Goal: Task Accomplishment & Management: Manage account settings

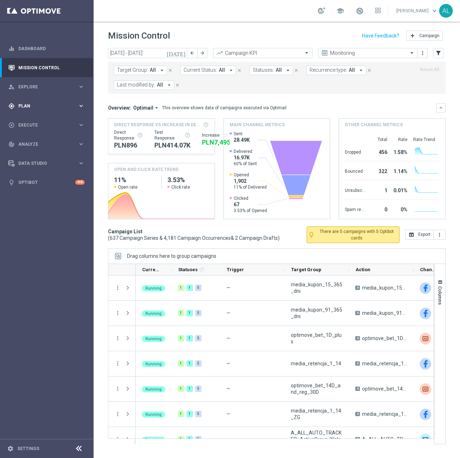
click at [60, 104] on span "Plan" at bounding box center [47, 106] width 59 height 4
click at [37, 139] on accordion "Templates keyboard_arrow_right Optimail" at bounding box center [56, 142] width 74 height 11
click at [34, 142] on span "Templates" at bounding box center [45, 142] width 52 height 4
click at [34, 153] on link "Optimail" at bounding box center [48, 153] width 53 height 6
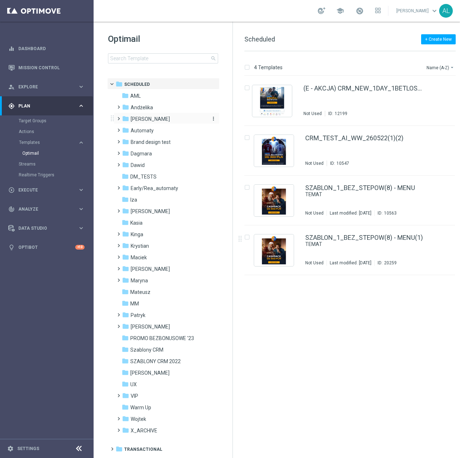
click at [138, 116] on span "[PERSON_NAME]" at bounding box center [150, 119] width 39 height 6
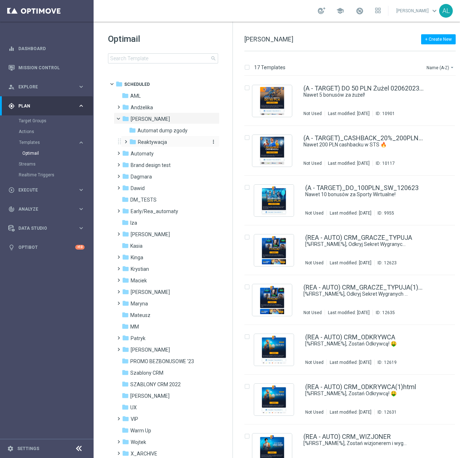
click at [144, 142] on span "Reaktywacja" at bounding box center [152, 142] width 29 height 6
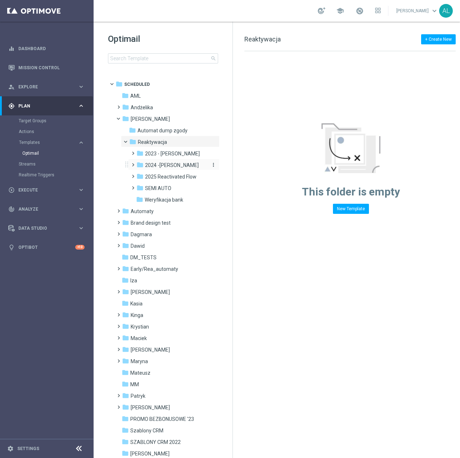
click at [160, 163] on span "2024 -Antoni" at bounding box center [172, 165] width 54 height 6
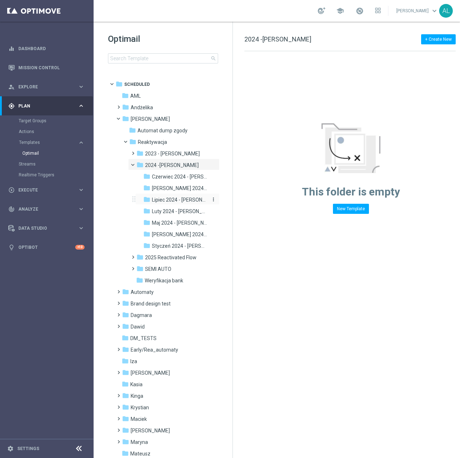
click at [159, 200] on span "Lipiec 2024 - Antoni" at bounding box center [180, 199] width 56 height 6
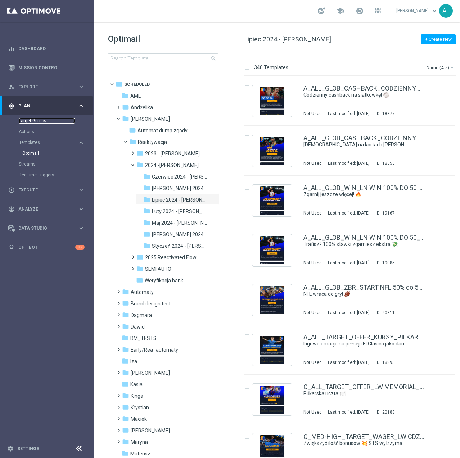
click at [31, 120] on link "Target Groups" at bounding box center [47, 121] width 56 height 6
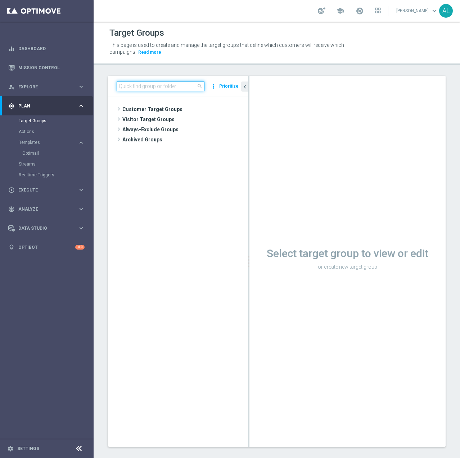
click at [172, 86] on input at bounding box center [161, 86] width 88 height 10
type input "cc"
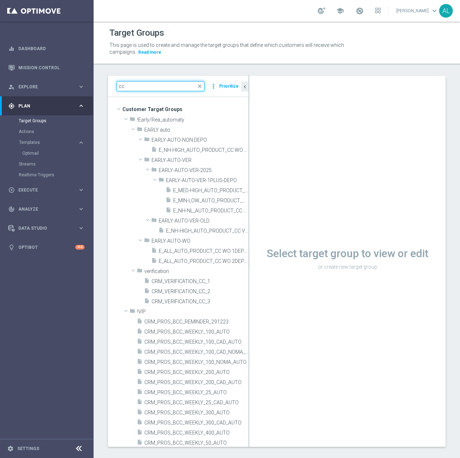
click at [140, 88] on input "cc" at bounding box center [161, 86] width 88 height 10
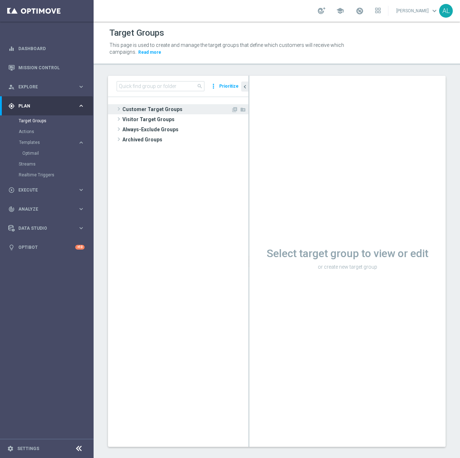
click at [136, 109] on span "Customer Target Groups" at bounding box center [176, 109] width 109 height 10
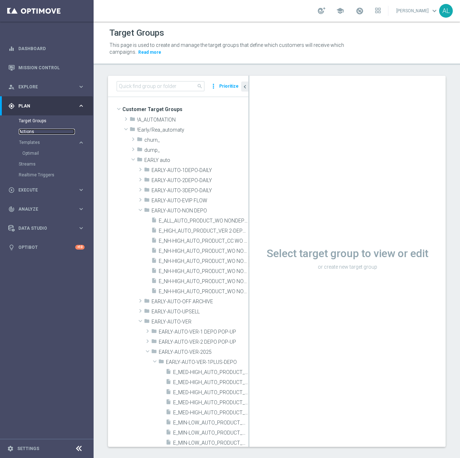
click at [34, 130] on link "Actions" at bounding box center [47, 132] width 56 height 6
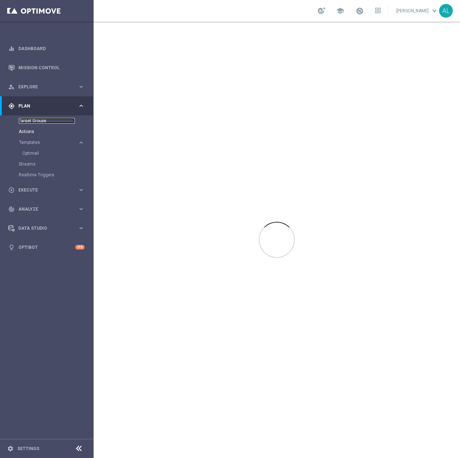
click at [35, 118] on link "Target Groups" at bounding box center [47, 121] width 56 height 6
click at [36, 109] on div "gps_fixed Plan" at bounding box center [43, 106] width 70 height 6
click at [37, 106] on span "Plan" at bounding box center [47, 106] width 59 height 4
click at [28, 120] on link "Target Groups" at bounding box center [47, 121] width 56 height 6
click at [34, 52] on link "Dashboard" at bounding box center [51, 48] width 66 height 19
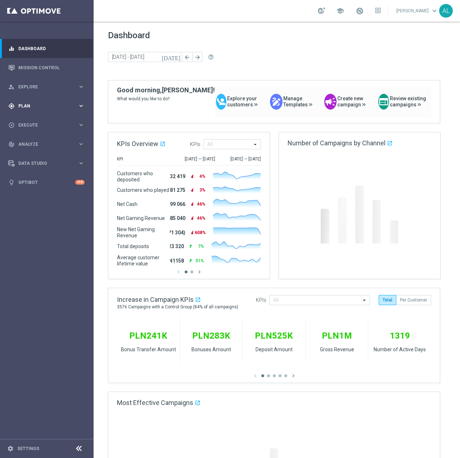
click at [39, 106] on span "Plan" at bounding box center [47, 106] width 59 height 4
click at [37, 121] on link "Target Groups" at bounding box center [47, 121] width 56 height 6
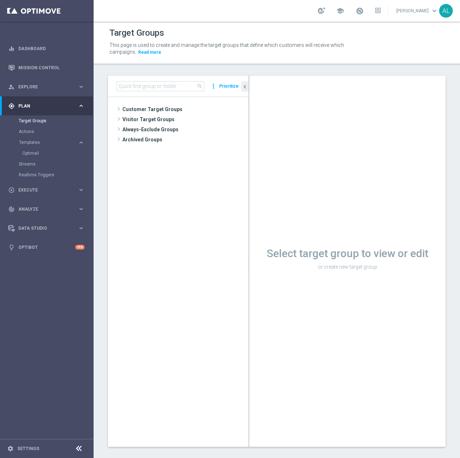
click at [145, 99] on tree-viewport "Customer Target Groups library_add create_new_folder" at bounding box center [178, 271] width 140 height 349
click at [140, 104] on span "Customer Target Groups" at bounding box center [176, 109] width 109 height 10
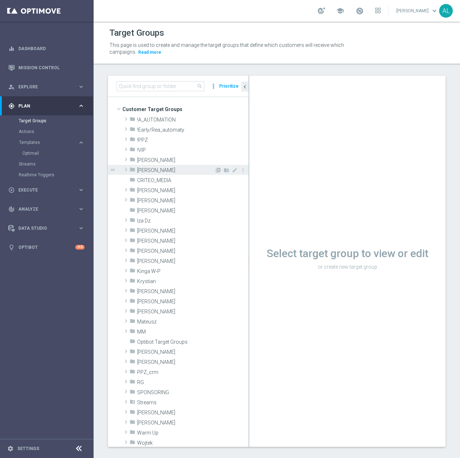
click at [139, 170] on span "[PERSON_NAME]" at bounding box center [175, 170] width 77 height 6
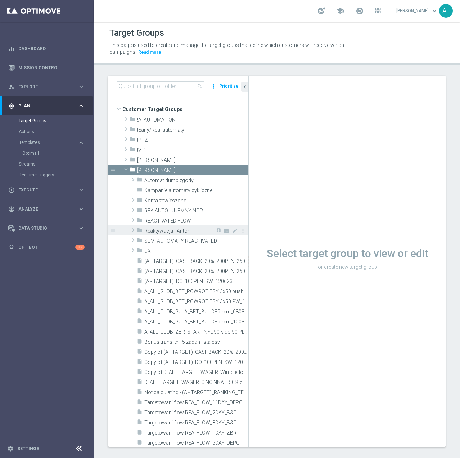
click at [170, 231] on span "Reaktywacja - Antoni" at bounding box center [179, 231] width 70 height 6
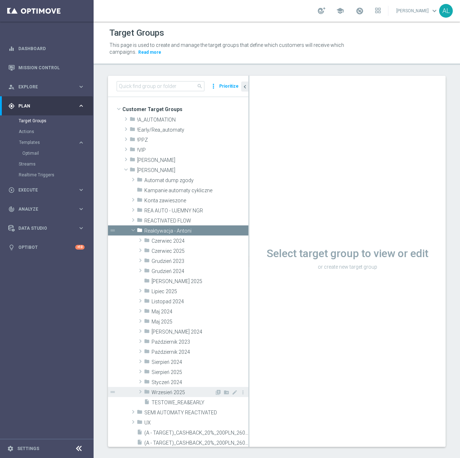
click at [179, 392] on span "Wrzesień 2025" at bounding box center [183, 392] width 63 height 6
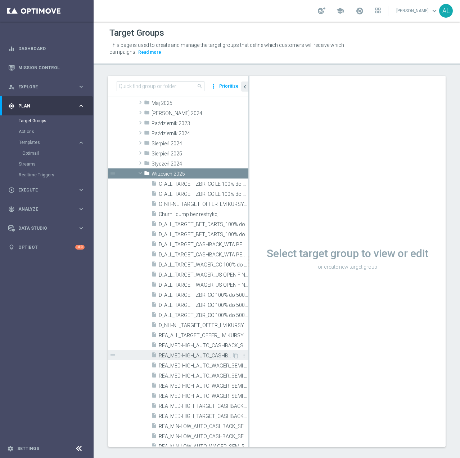
scroll to position [288, 0]
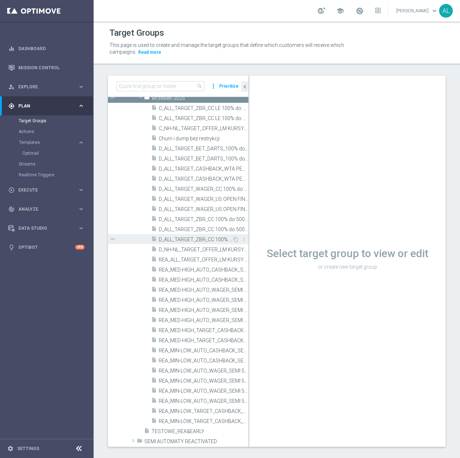
click at [202, 239] on span "D_ALL_TARGET_ZBR_CC 100% do 500 PLN 1 LE_220925" at bounding box center [195, 239] width 73 height 6
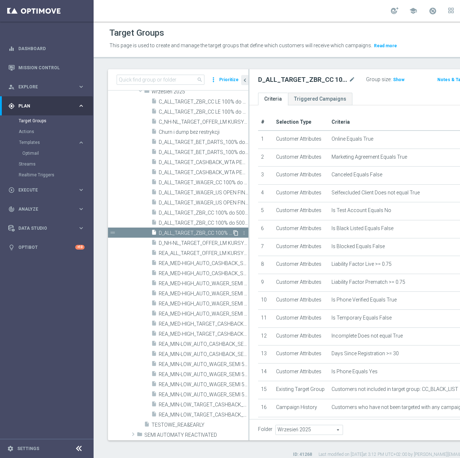
click at [233, 236] on icon "content_copy" at bounding box center [236, 233] width 6 height 6
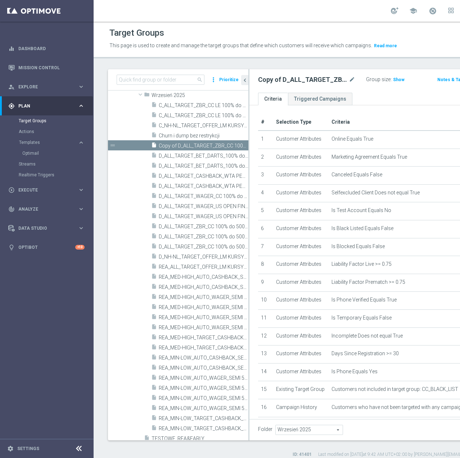
scroll to position [228, 0]
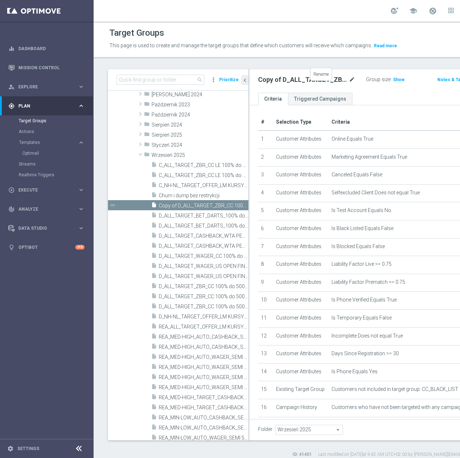
click at [349, 84] on icon "mode_edit" at bounding box center [352, 79] width 6 height 9
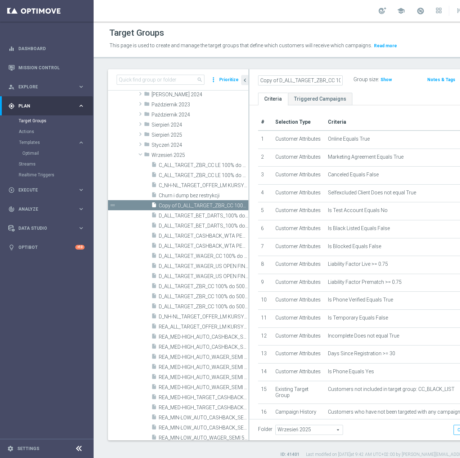
scroll to position [0, 106]
click at [276, 85] on input "Copy of D_ALL_TARGET_ZBR_CC 100% do 500 PLN 1 LE_220925" at bounding box center [300, 80] width 85 height 10
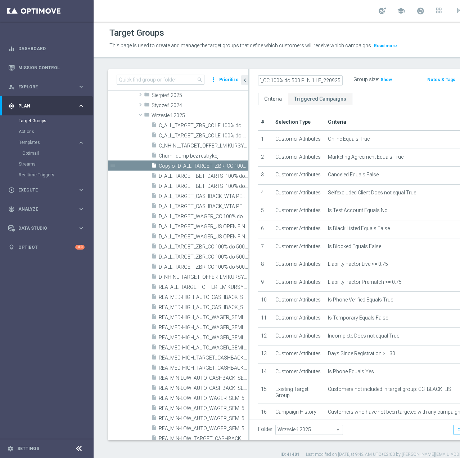
scroll to position [0, 79]
drag, startPoint x: 288, startPoint y: 88, endPoint x: 279, endPoint y: 89, distance: 9.1
click at [279, 85] on input "D_ALL_TARGET_BET_CC 100% do 500 PLN 1 LE_220925" at bounding box center [300, 80] width 85 height 10
click at [291, 85] on input "D_ALL_TARGET_BET_CC 100% do 500 PLN LW_220925" at bounding box center [300, 80] width 85 height 10
type input "D_ALL_TARGET_BET_CC 100% do 500 PLN LW_300925"
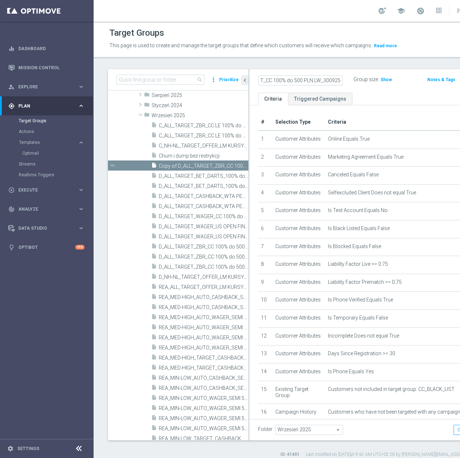
click at [365, 440] on div "Folder Wrzesień 2025 Wrzesień 2025 arrow_drop_down search Cancel Save Saving..." at bounding box center [378, 429] width 257 height 21
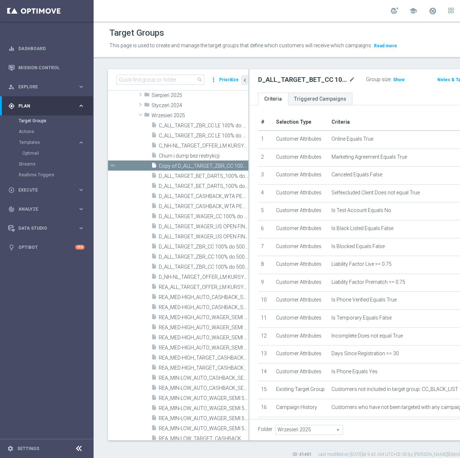
click at [349, 84] on icon "mode_edit" at bounding box center [352, 79] width 6 height 9
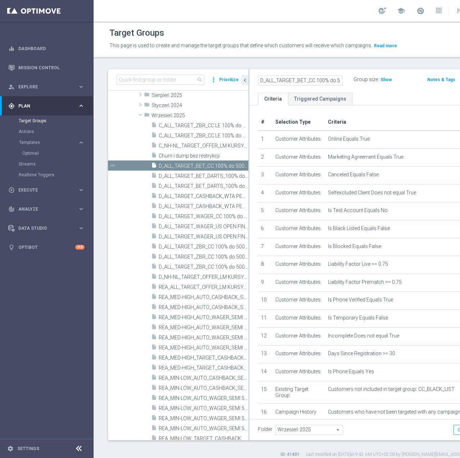
scroll to position [0, 84]
click at [279, 85] on input "D_ALL_TARGET_BET_CC 100% do 500 PLN LW_300925" at bounding box center [300, 80] width 85 height 10
type input "D_ALL_TARGET_BET_CC 100% do 500 PLN LW BLOKADA_300925"
click at [365, 93] on div "D_ALL_TARGET_BET_CC 100% do 500 PLN LW BLOKADA_300925 Group size : Show Notes &…" at bounding box center [378, 80] width 257 height 23
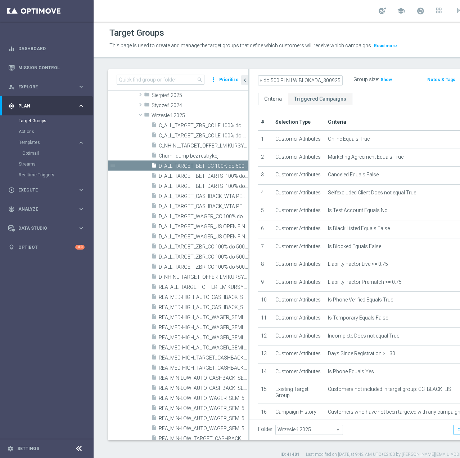
scroll to position [0, 0]
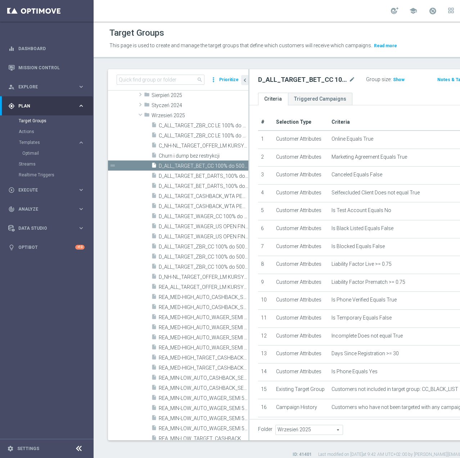
click at [349, 84] on icon "mode_edit" at bounding box center [352, 79] width 6 height 9
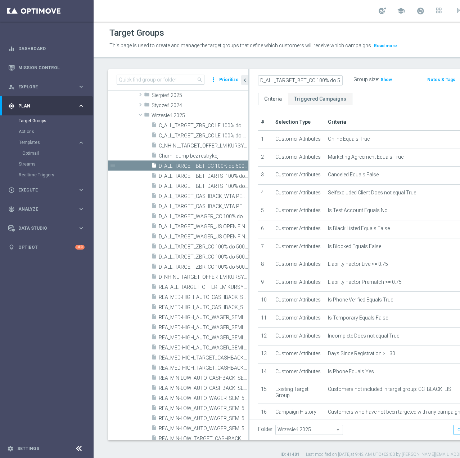
scroll to position [0, 107]
click at [269, 85] on input "D_ALL_TARGET_BET_CC 100% do 500 PLN LW BLOKADA_300925" at bounding box center [300, 80] width 85 height 10
click at [53, 190] on span "Execute" at bounding box center [47, 190] width 59 height 4
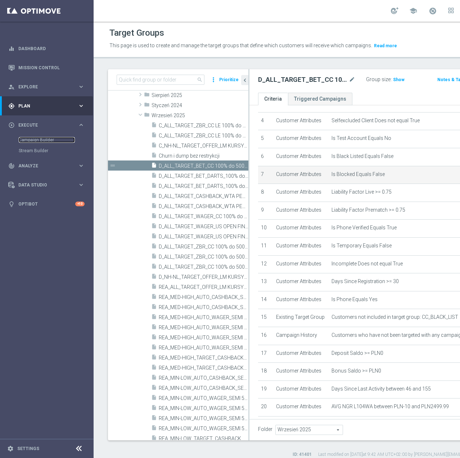
scroll to position [108, 0]
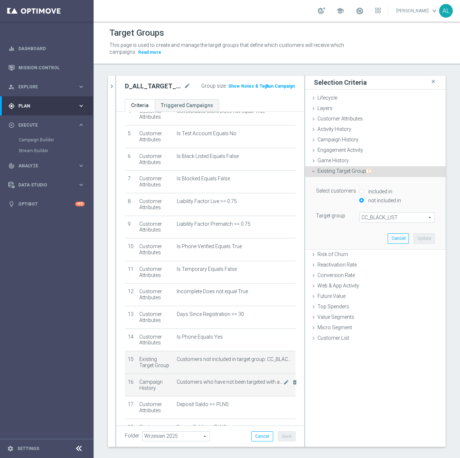
scroll to position [144, 0]
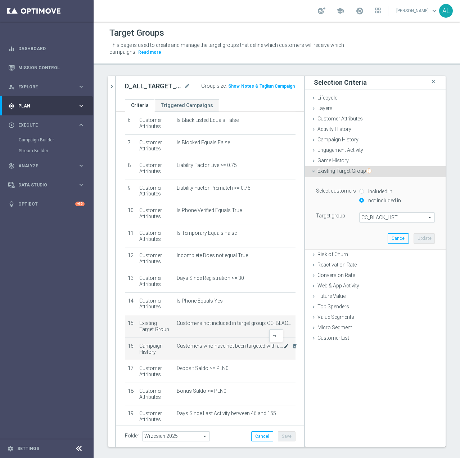
click at [284, 347] on icon "mode_edit" at bounding box center [287, 346] width 6 height 6
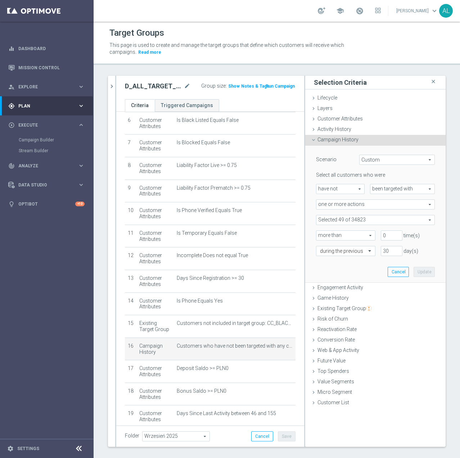
click at [366, 221] on span at bounding box center [376, 219] width 118 height 9
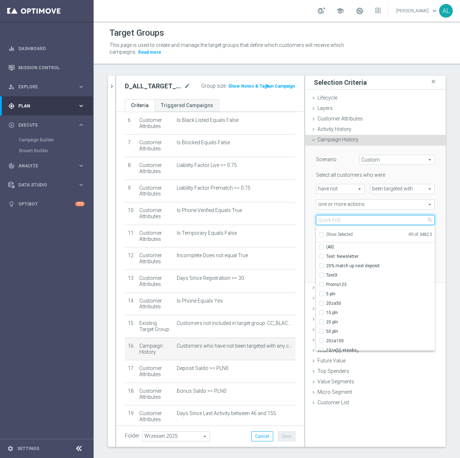
click at [342, 219] on input "search" at bounding box center [375, 220] width 119 height 10
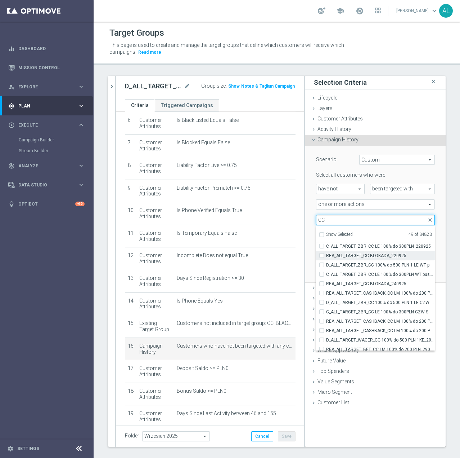
scroll to position [22865, 0]
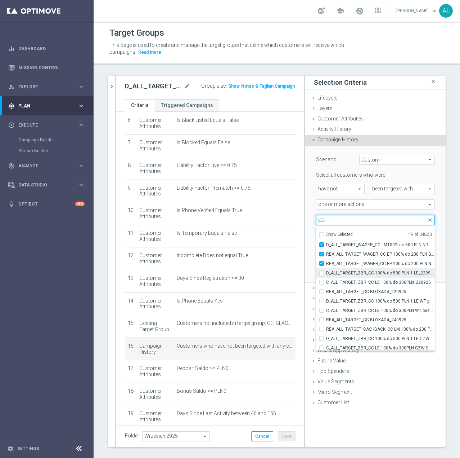
type input "CC"
click at [322, 272] on input "D_ALL_TARGET_ZBR_CC 100% do 500 PLN 1 LE_220925" at bounding box center [324, 272] width 5 height 5
checkbox input "true"
type input "Selected 50 of 34823"
click at [322, 282] on input "C_ALL_TARGET_ZBR_CC LE 100% do 300PLN_220925" at bounding box center [324, 282] width 5 height 5
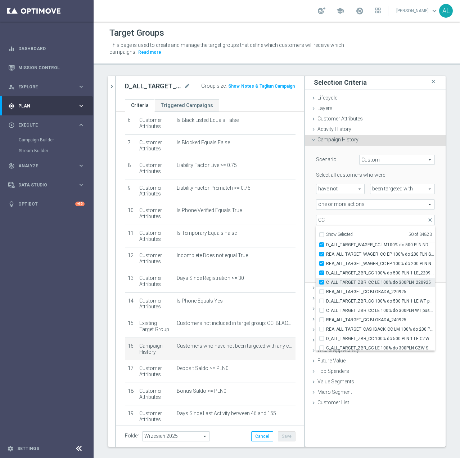
checkbox input "true"
type input "Selected 51 of 34823"
click at [326, 291] on label "REA_ALL_TARGET_CC BLOKADA_220925" at bounding box center [380, 291] width 109 height 9
click at [322, 291] on input "REA_ALL_TARGET_CC BLOKADA_220925" at bounding box center [324, 291] width 5 height 5
checkbox input "true"
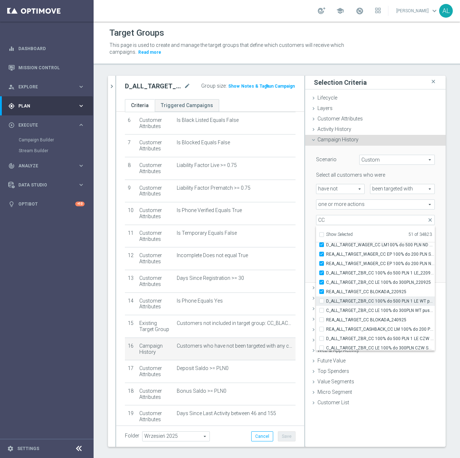
type input "Selected 52 of 34823"
click at [322, 302] on input "D_ALL_TARGET_ZBR_CC 100% do 500 PLN 1 LE WT push_220925" at bounding box center [324, 300] width 5 height 5
checkbox input "true"
type input "Selected 53 of 34823"
click at [322, 309] on input "C_ALL_TARGET_ZBR_CC LE 100% do 300PLN WT push_220925" at bounding box center [324, 310] width 5 height 5
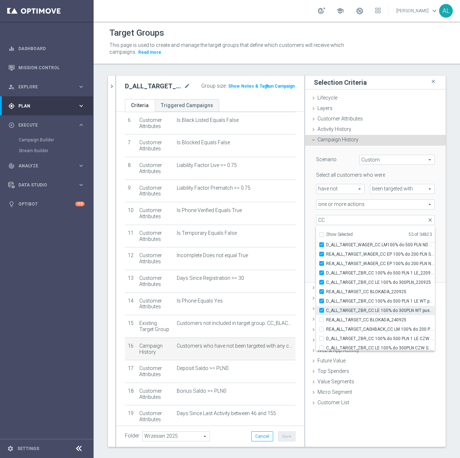
checkbox input "true"
type input "Selected 54 of 34823"
click at [326, 321] on label "REA_ALL_TARGET_CC BLOKADA_240925" at bounding box center [380, 319] width 109 height 9
click at [322, 321] on input "REA_ALL_TARGET_CC BLOKADA_240925" at bounding box center [324, 319] width 5 height 5
checkbox input "true"
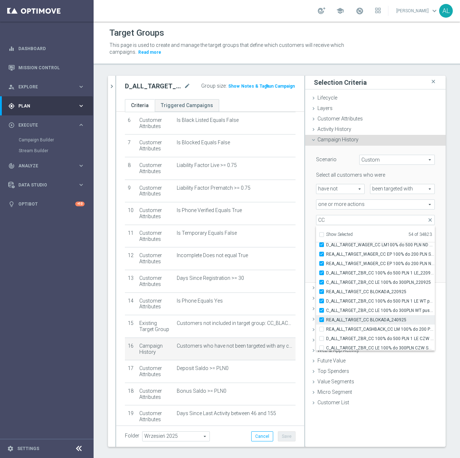
type input "Selected 55 of 34823"
click at [326, 329] on label "REA_ALL_TARGET_CASHBACK_CC LM 100% do 200 PLN_250925" at bounding box center [380, 328] width 109 height 9
click at [322, 329] on input "REA_ALL_TARGET_CASHBACK_CC LM 100% do 200 PLN_250925" at bounding box center [324, 328] width 5 height 5
checkbox input "true"
type input "Selected 56 of 34823"
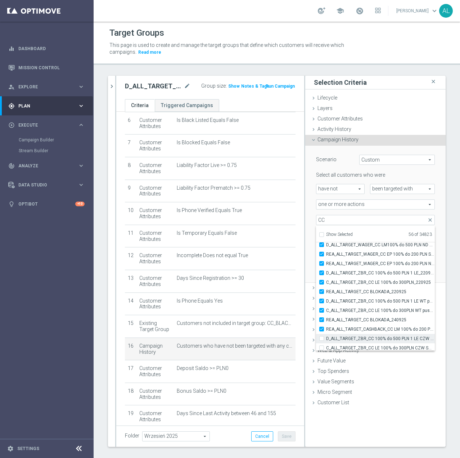
click at [326, 336] on label "D_ALL_TARGET_ZBR_CC 100% do 500 PLN 1 LE CZW sms_220925" at bounding box center [380, 338] width 109 height 9
click at [322, 336] on input "D_ALL_TARGET_ZBR_CC 100% do 500 PLN 1 LE CZW sms_220925" at bounding box center [324, 338] width 5 height 5
checkbox input "true"
type input "Selected 57 of 34823"
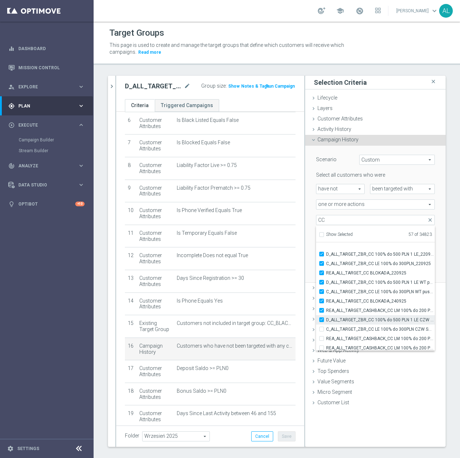
scroll to position [22923, 0]
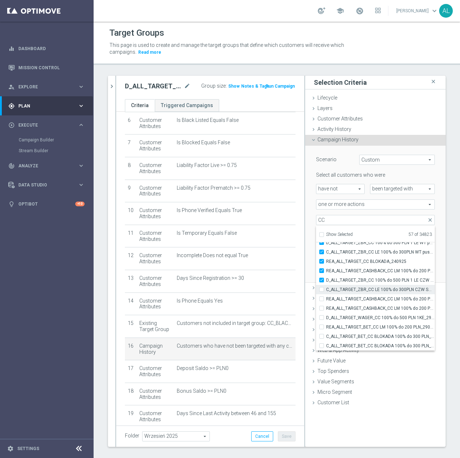
click at [322, 290] on input "C_ALL_TARGET_ZBR_CC LE 100% do 300PLN CZW SMS_220925" at bounding box center [324, 289] width 5 height 5
checkbox input "true"
type input "Selected 58 of 34823"
click at [322, 300] on input "REA_ALL_TARGET_CASHBACK_CC LM 100% do 200 PLN SB PUSH_250925" at bounding box center [324, 298] width 5 height 5
checkbox input "true"
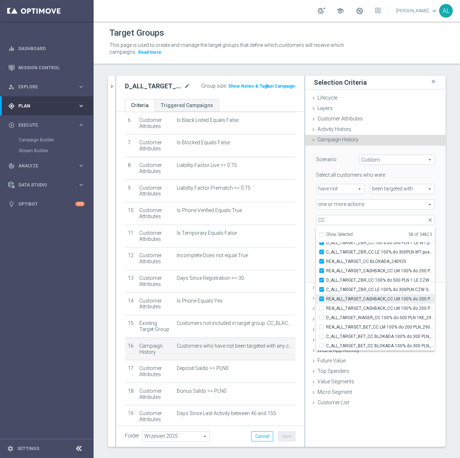
type input "Selected 59 of 34823"
click at [322, 308] on input "REA_ALL_TARGET_CASHBACK_CC LM 100% do 200 PLN ND SMS_250925" at bounding box center [324, 307] width 5 height 5
checkbox input "true"
type input "Selected 60 of 34823"
click at [322, 319] on input "D_ALL_TARGET_WAGER_CC 100% do 500 PLN 1KE_290925" at bounding box center [324, 317] width 5 height 5
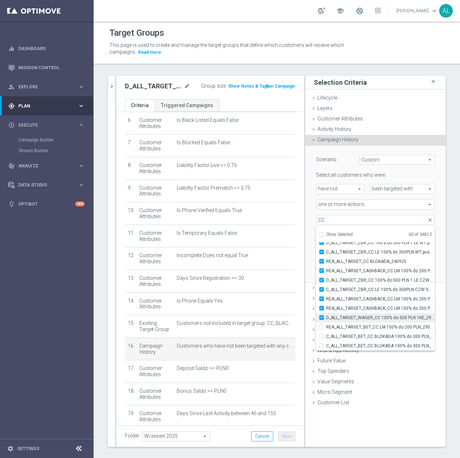
checkbox input "true"
type input "Selected 61 of 34823"
click at [326, 326] on label "REA_ALL_TARGET_BET_CC LM 100% do 200 PLN_290925" at bounding box center [380, 326] width 109 height 9
click at [322, 326] on input "REA_ALL_TARGET_BET_CC LM 100% do 200 PLN_290925" at bounding box center [324, 326] width 5 height 5
checkbox input "true"
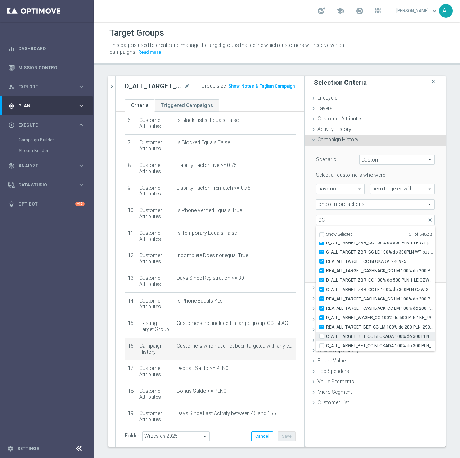
type input "Selected 62 of 34823"
click at [326, 333] on label "C_ALL_TARGET_BET_CC BLOKADA 100% do 300 PLN_2909" at bounding box center [380, 335] width 109 height 9
click at [322, 334] on input "C_ALL_TARGET_BET_CC BLOKADA 100% do 300 PLN_2909" at bounding box center [324, 336] width 5 height 5
checkbox input "true"
type input "Selected 63 of 34823"
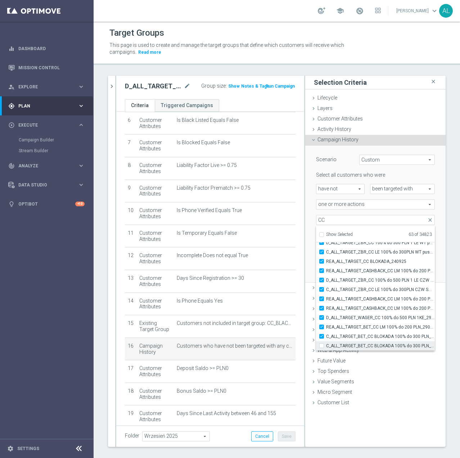
click at [317, 341] on div "C_ALL_TARGET_BET_CC BLOKADA 100% do 300 PLN_290925" at bounding box center [375, 345] width 119 height 9
click at [322, 344] on input "C_ALL_TARGET_BET_CC BLOKADA 100% do 300 PLN_290925" at bounding box center [324, 345] width 5 height 5
checkbox input "true"
type input "Selected 64 of 34823"
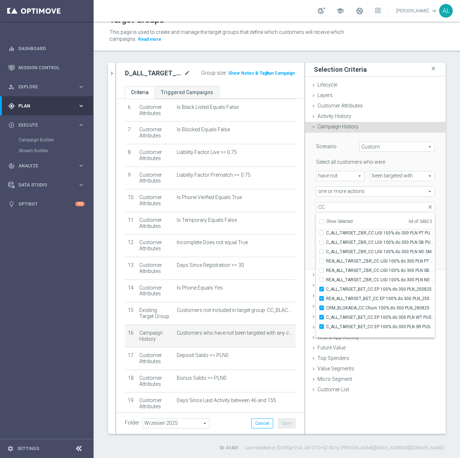
scroll to position [22361, 0]
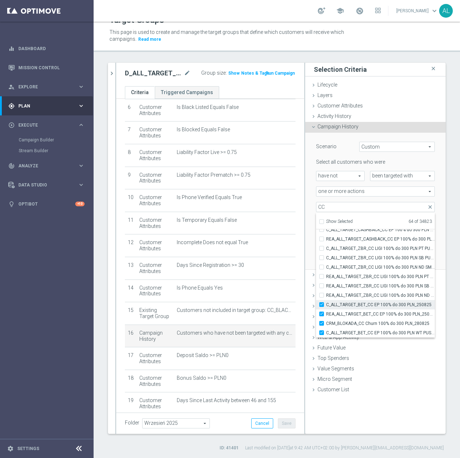
click at [326, 305] on label "C_ALL_TARGET_BET_CC EP 100% do 300 PLN_250825" at bounding box center [380, 304] width 109 height 9
click at [322, 305] on input "C_ALL_TARGET_BET_CC EP 100% do 300 PLN_250825" at bounding box center [324, 304] width 5 height 5
checkbox input "false"
type input "Selected 63 of 34823"
click at [326, 313] on label "REA_ALL_TARGET_BET_CC EP 100% do 300 PLN_250825" at bounding box center [380, 313] width 109 height 9
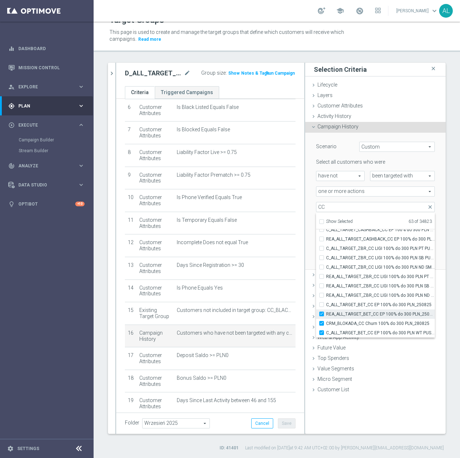
click at [322, 313] on input "REA_ALL_TARGET_BET_CC EP 100% do 300 PLN_250825" at bounding box center [324, 313] width 5 height 5
checkbox input "false"
type input "Selected 62 of 34823"
click at [322, 322] on input "CRM_BLOKADA_CC Churn 100% do 300 PLN_280825" at bounding box center [324, 323] width 5 height 5
checkbox input "false"
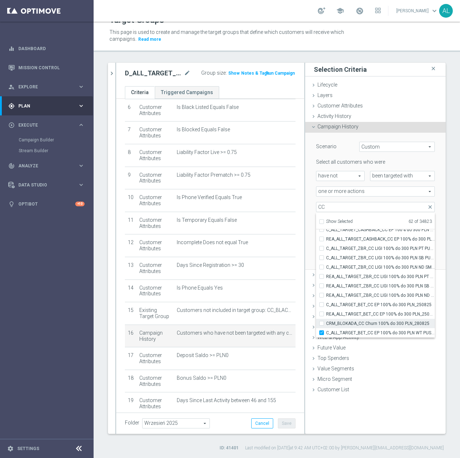
type input "Selected 61 of 34823"
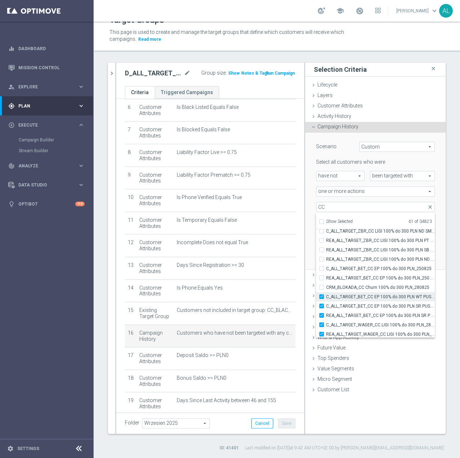
click at [322, 296] on input "C_ALL_TARGET_BET_CC EP 100% do 300 PLN WT PUSH_250825" at bounding box center [324, 296] width 5 height 5
checkbox input "false"
type input "Selected 60 of 34823"
click at [322, 298] on input "C_ALL_TARGET_BET_CC EP 100% do 300 PLN WT PUSH_250825" at bounding box center [324, 296] width 5 height 5
checkbox input "true"
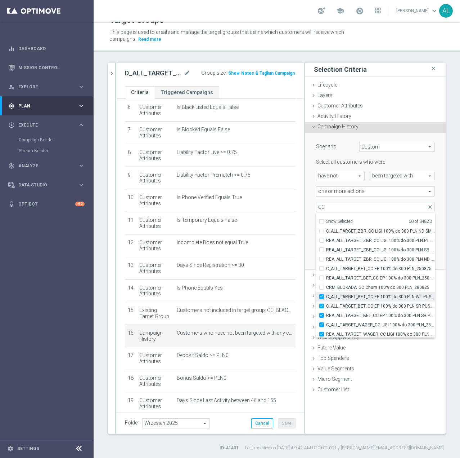
type input "Selected 61 of 34823"
click at [370, 414] on div "Selection Criteria close Lifecycle done Cancel Update Layers done Cancel Update…" at bounding box center [375, 248] width 140 height 371
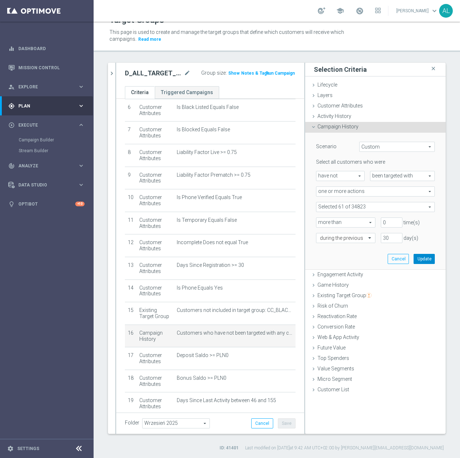
click at [415, 259] on button "Update" at bounding box center [424, 259] width 21 height 10
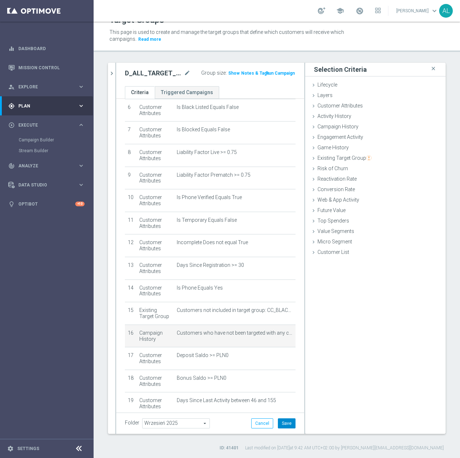
click at [287, 425] on button "Save" at bounding box center [287, 423] width 18 height 10
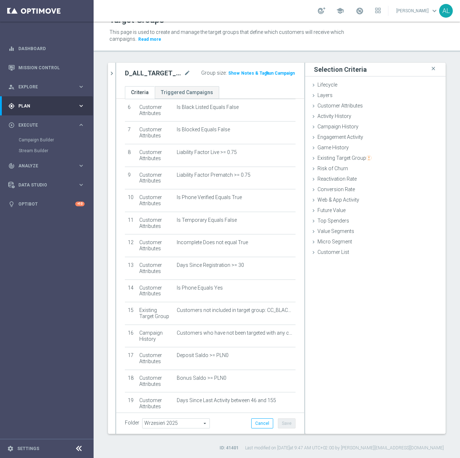
click at [245, 74] on button "Notes & Tags" at bounding box center [256, 73] width 30 height 8
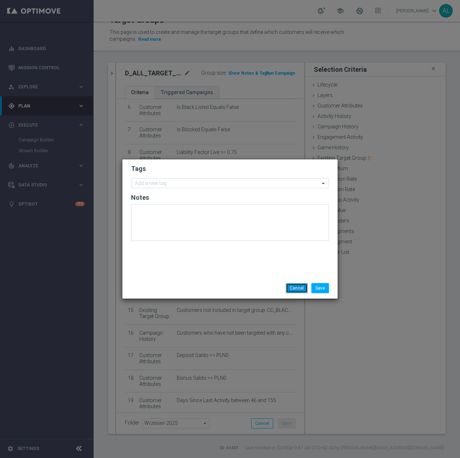
click at [304, 290] on button "Cancel" at bounding box center [297, 288] width 22 height 10
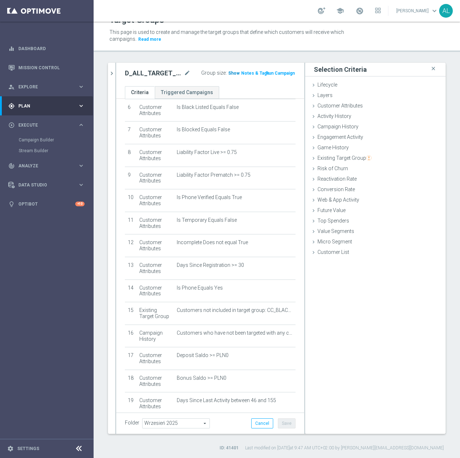
click at [232, 74] on span "Show" at bounding box center [234, 73] width 12 height 5
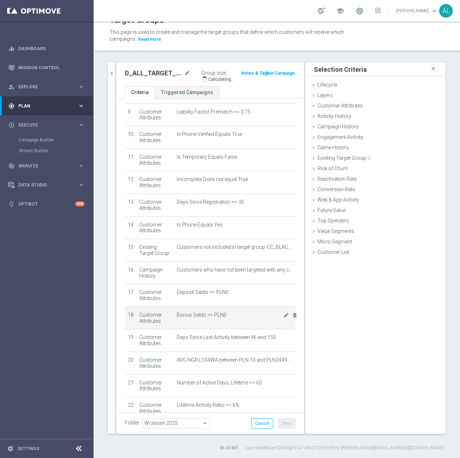
scroll to position [269, 0]
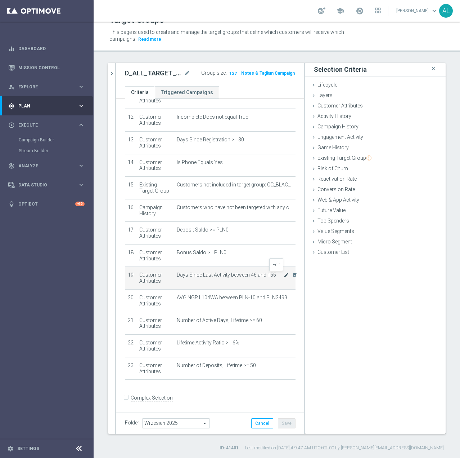
click at [284, 275] on icon "mode_edit" at bounding box center [287, 275] width 6 height 6
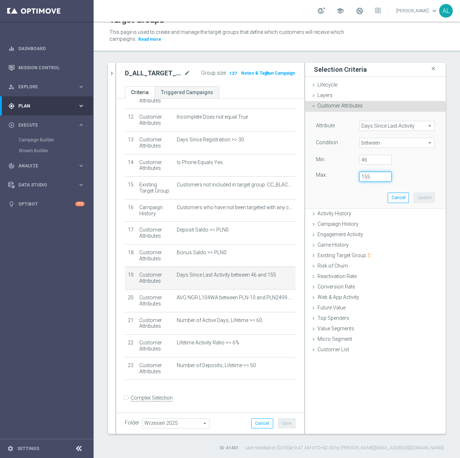
drag, startPoint x: 369, startPoint y: 177, endPoint x: 347, endPoint y: 179, distance: 22.4
click at [347, 179] on div "Max: 155" at bounding box center [376, 176] width 130 height 10
type input "250"
click at [424, 197] on button "Update" at bounding box center [424, 197] width 21 height 10
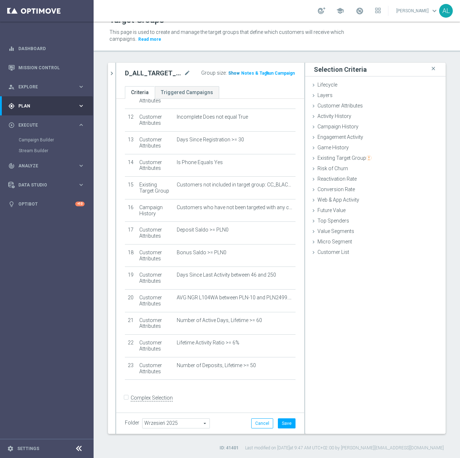
click at [231, 72] on span "Show" at bounding box center [234, 73] width 12 height 5
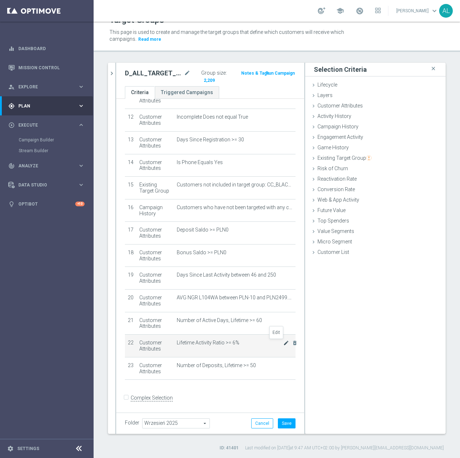
click at [284, 344] on icon "mode_edit" at bounding box center [287, 343] width 6 height 6
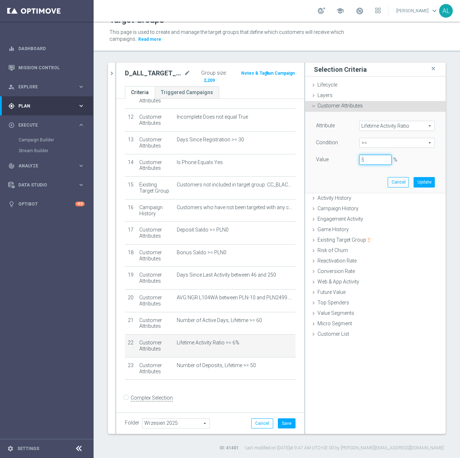
click at [381, 162] on input "5" at bounding box center [376, 160] width 32 height 10
click at [416, 181] on button "Update" at bounding box center [424, 182] width 21 height 10
type input "0.05"
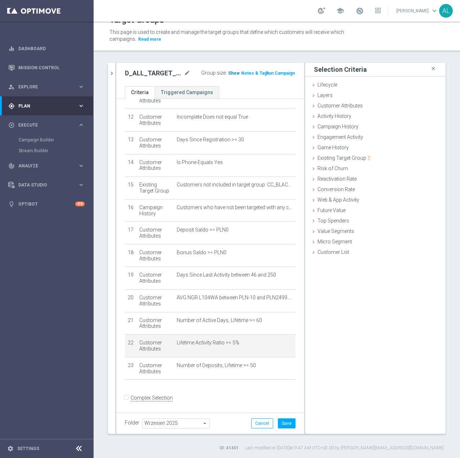
click at [228, 74] on span "Show" at bounding box center [234, 73] width 12 height 5
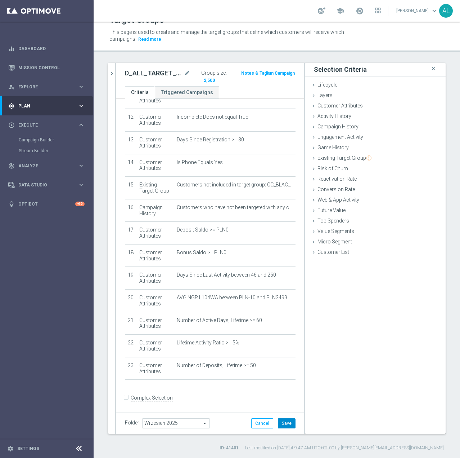
click at [282, 423] on button "Save" at bounding box center [287, 423] width 18 height 10
click at [140, 75] on h2 "D_ALL_TARGET_BET_CC 100% do 500 PLN LW BLOKADA_300925" at bounding box center [154, 73] width 58 height 9
copy h2 "D_ALL_TARGET_BET_CC"
click at [185, 73] on icon "mode_edit" at bounding box center [187, 73] width 6 height 9
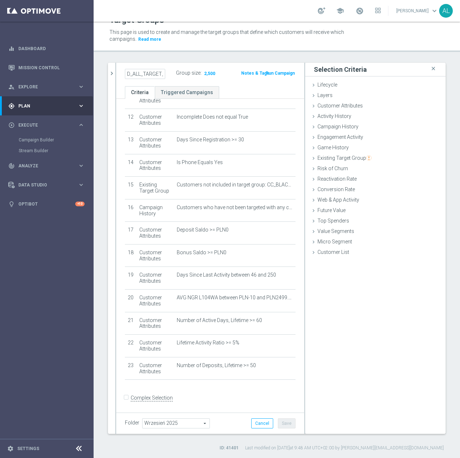
scroll to position [0, 112]
click at [243, 87] on div "D_ALL_TARGET_BET_CC 100% do 500 PLN LW BLOKADA_300925 mode_edit Group size : 2,…" at bounding box center [210, 248] width 188 height 371
click at [334, 328] on div "Selection Criteria close Lifecycle done Cancel Add Layers done Cancel Add done" at bounding box center [375, 248] width 140 height 371
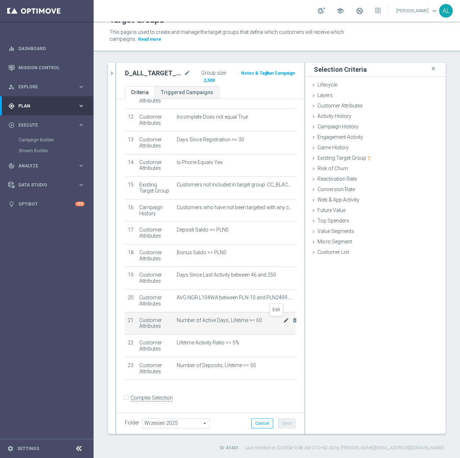
click at [284, 320] on icon "mode_edit" at bounding box center [287, 320] width 6 height 6
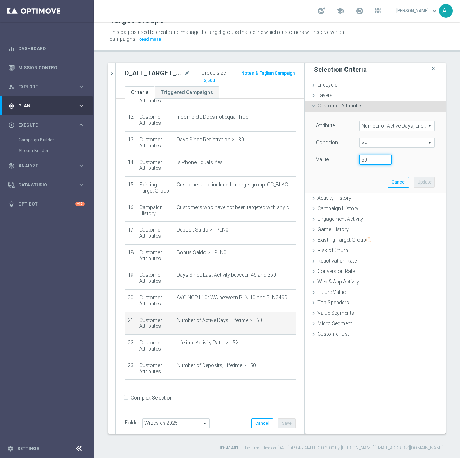
drag, startPoint x: 361, startPoint y: 162, endPoint x: 349, endPoint y: 162, distance: 11.9
click at [354, 162] on div "60" at bounding box center [375, 160] width 43 height 10
type input "50"
click at [414, 180] on button "Update" at bounding box center [424, 182] width 21 height 10
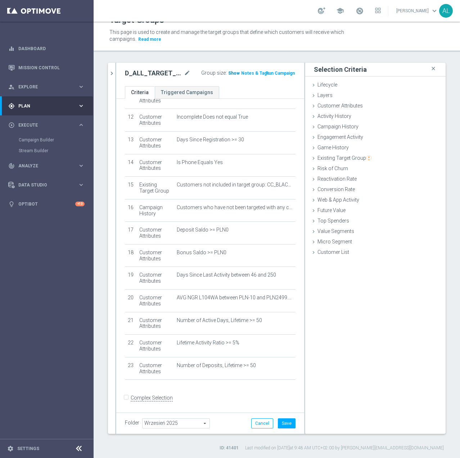
click at [231, 73] on span "Show" at bounding box center [234, 73] width 12 height 5
click at [284, 365] on icon "mode_edit" at bounding box center [287, 365] width 6 height 6
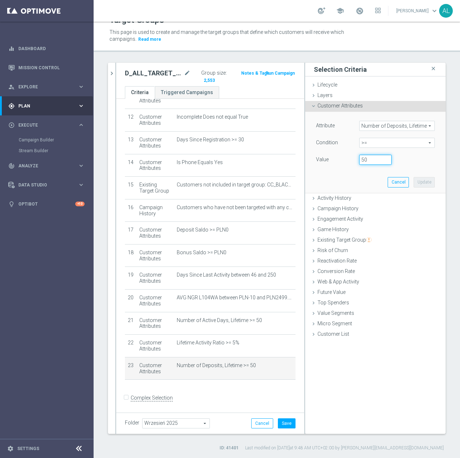
drag, startPoint x: 365, startPoint y: 160, endPoint x: 351, endPoint y: 162, distance: 14.9
click at [354, 162] on div "50" at bounding box center [375, 160] width 43 height 10
type input "47"
click at [426, 179] on button "Update" at bounding box center [424, 182] width 21 height 10
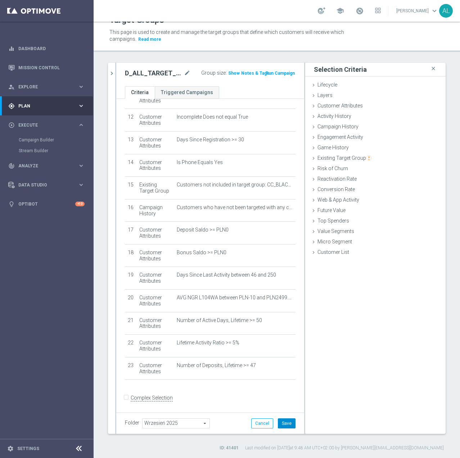
click at [287, 425] on button "Save" at bounding box center [287, 423] width 18 height 10
click at [230, 70] on h3 "Show" at bounding box center [234, 73] width 13 height 8
click at [149, 73] on h2 "D_ALL_TARGET_BET_CC 100% do 500 PLN LW BLOKADA_300925" at bounding box center [154, 73] width 58 height 9
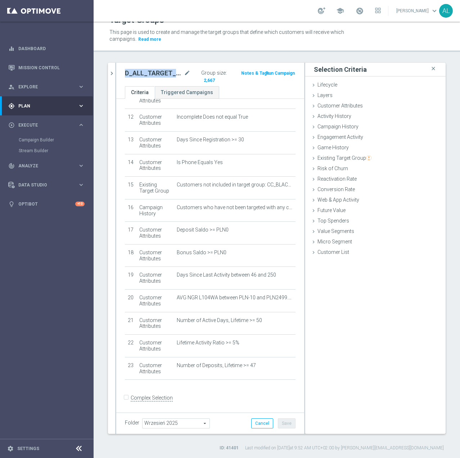
copy div "D_ALL_TARGET_BET_CC 100% do 500 PLN LW BLOKADA_300925"
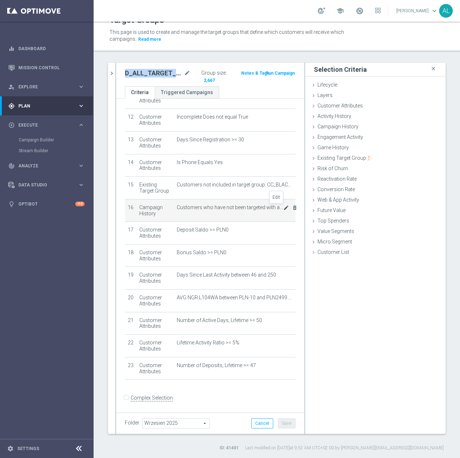
click at [284, 207] on icon "mode_edit" at bounding box center [287, 208] width 6 height 6
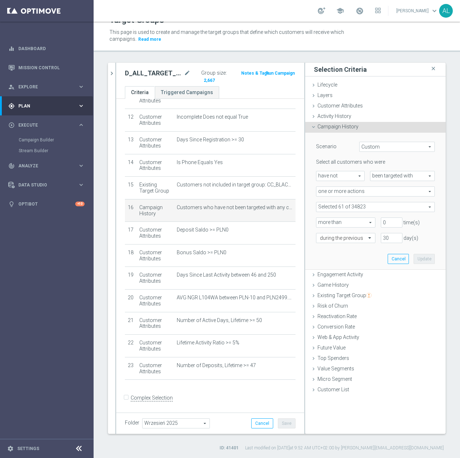
click at [348, 206] on span at bounding box center [376, 206] width 118 height 9
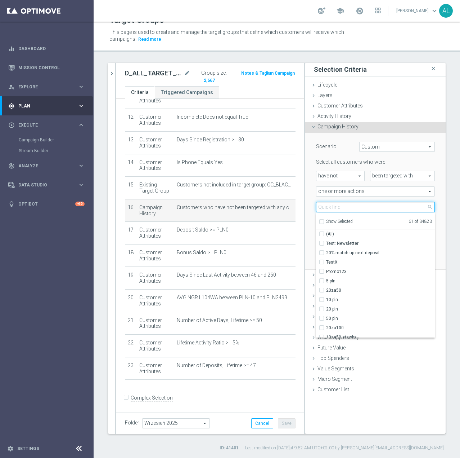
click at [347, 208] on input "search" at bounding box center [375, 207] width 119 height 10
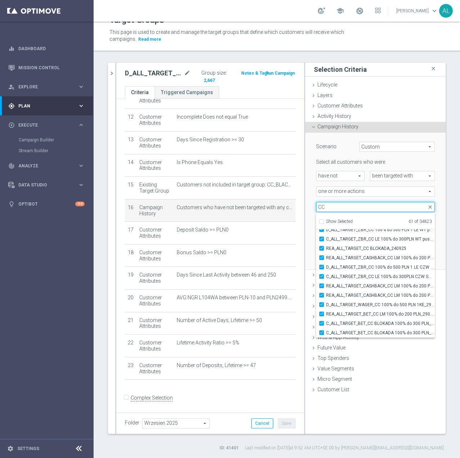
type input "CC"
click at [277, 388] on div "+ Add Selection" at bounding box center [211, 389] width 182 height 6
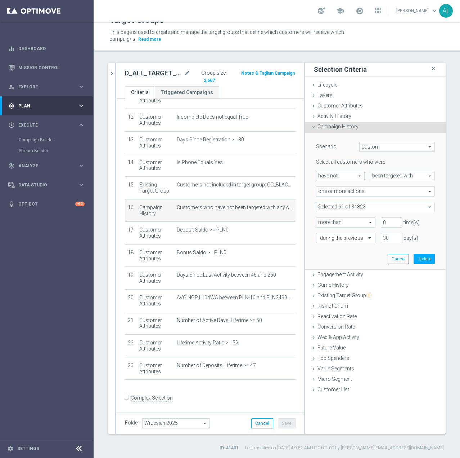
click at [113, 74] on icon "chevron_right" at bounding box center [111, 73] width 7 height 7
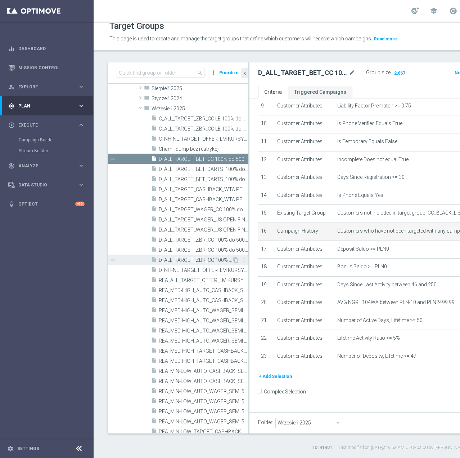
scroll to position [269, 0]
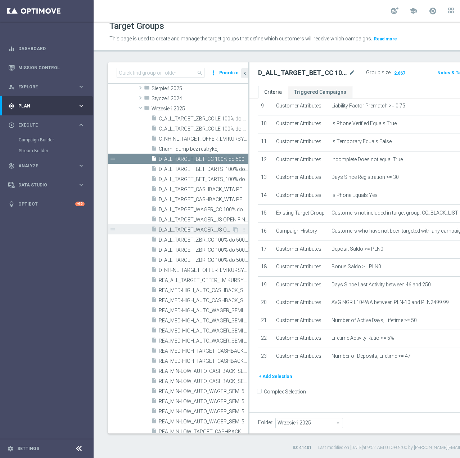
click at [206, 230] on span "D_ALL_TARGET_WAGER_US OPEN FINAL 50% do 300 PLN_010925" at bounding box center [195, 230] width 73 height 6
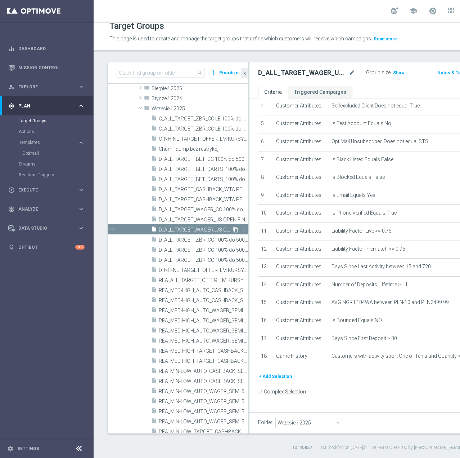
scroll to position [160, 0]
click at [233, 229] on icon "content_copy" at bounding box center [236, 230] width 6 height 6
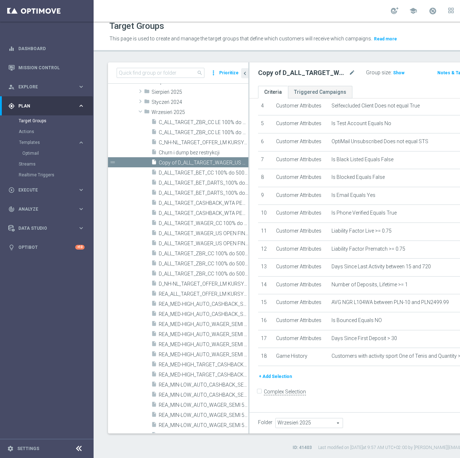
scroll to position [210, 0]
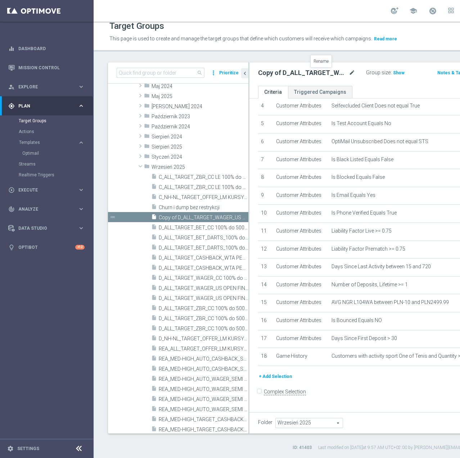
click at [349, 73] on icon "mode_edit" at bounding box center [352, 72] width 6 height 9
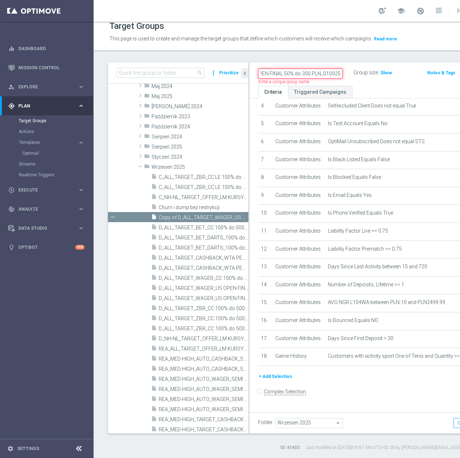
scroll to position [0, 111]
drag, startPoint x: 286, startPoint y: 75, endPoint x: 309, endPoint y: 75, distance: 23.4
click at [309, 75] on div "D_ALL_TARGET_WAGER_US OPEN FINAL 50% do 300 PLN_010925 Name length must be more…" at bounding box center [305, 73] width 95 height 10
click at [293, 72] on input "D_ALL_TARGET_WAGER_US OPEN FINAL 50% do 300 PLN BLOKADA_051025" at bounding box center [300, 73] width 85 height 10
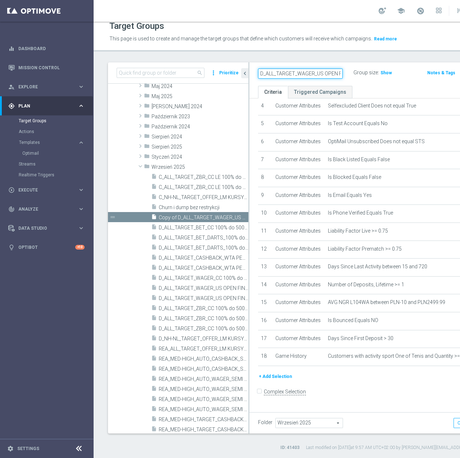
scroll to position [0, 8]
click at [286, 73] on input "D_ALL_TARGET_WAGER_US OPEN FINAL 50% do 300 PLN BLOKADA_051025" at bounding box center [300, 73] width 85 height 10
click at [273, 72] on input "D_ALL_TARGET_WAGER_US OPEN FINAL 50% do 300 PLN BLOKADA_051025" at bounding box center [300, 73] width 85 height 10
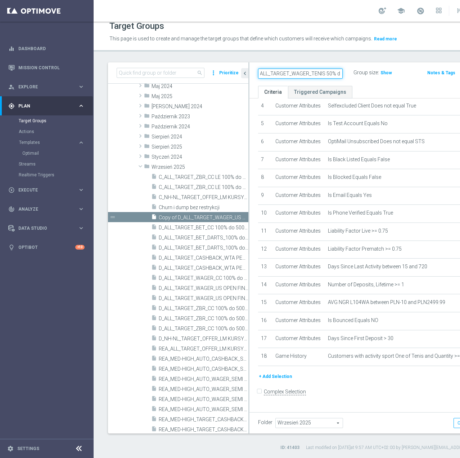
scroll to position [0, 0]
type input "D_ALL_TARGET_WAGER_TENIS 50% do 300 PLN BLOKADA_051025"
click at [369, 393] on form "Complex Selection Invalid Expression" at bounding box center [378, 398] width 240 height 27
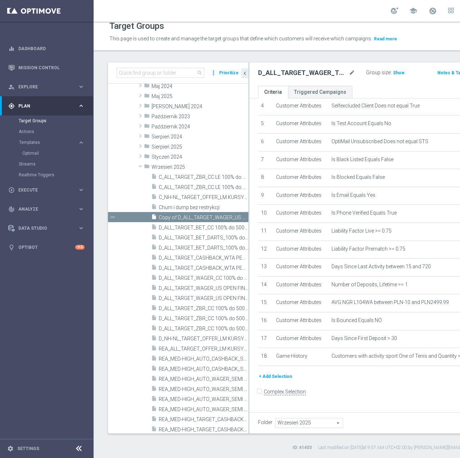
drag, startPoint x: 297, startPoint y: 72, endPoint x: 312, endPoint y: 70, distance: 15.3
click at [297, 72] on h2 "D_ALL_TARGET_WAGER_TENIS 50% do 300 PLN BLOKADA_051025" at bounding box center [302, 72] width 89 height 9
click at [393, 73] on span "Show" at bounding box center [399, 72] width 12 height 5
click at [289, 75] on h2 "D_ALL_TARGET_WAGER_TENIS 50% do 300 PLN BLOKADA_051025" at bounding box center [302, 72] width 89 height 9
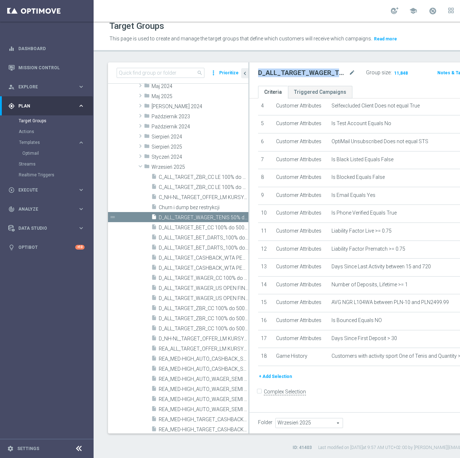
click at [289, 75] on h2 "D_ALL_TARGET_WAGER_TENIS 50% do 300 PLN BLOKADA_051025" at bounding box center [302, 72] width 89 height 9
copy h2 "D_ALL_TARGET_WAGER_TENIS"
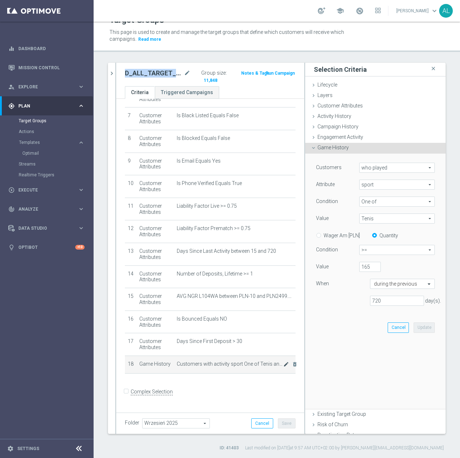
scroll to position [157, 0]
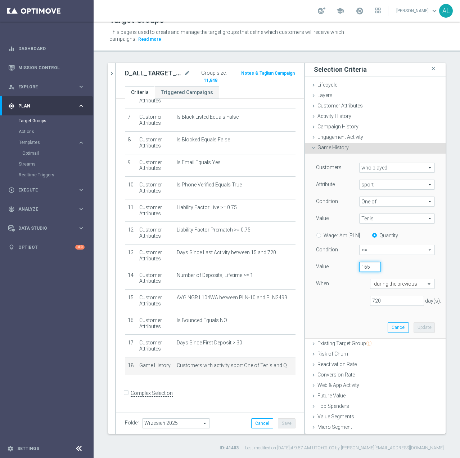
drag, startPoint x: 363, startPoint y: 264, endPoint x: 358, endPoint y: 265, distance: 5.8
click at [360, 265] on input "165" at bounding box center [371, 267] width 22 height 10
type input "150"
click at [420, 325] on button "Update" at bounding box center [424, 327] width 21 height 10
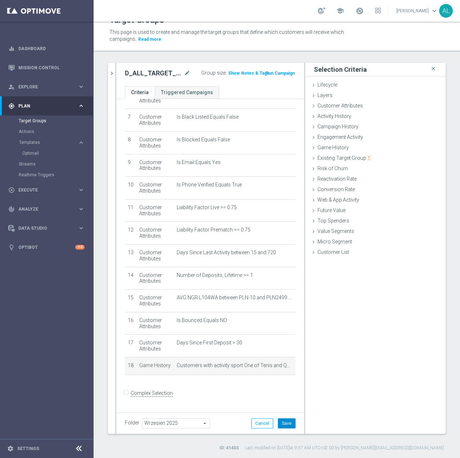
click at [282, 424] on button "Save" at bounding box center [287, 423] width 18 height 10
click at [229, 72] on span "Show" at bounding box center [234, 73] width 12 height 5
click at [137, 76] on h2 "D_ALL_TARGET_WAGER_TENIS 50% do 300 PLN BLOKADA_051025" at bounding box center [154, 73] width 58 height 9
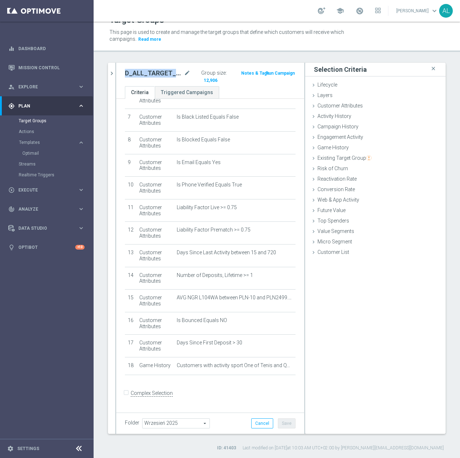
copy div "D_ALL_TARGET_WAGER_TENIS 50% do 300 PLN BLOKADA_051025"
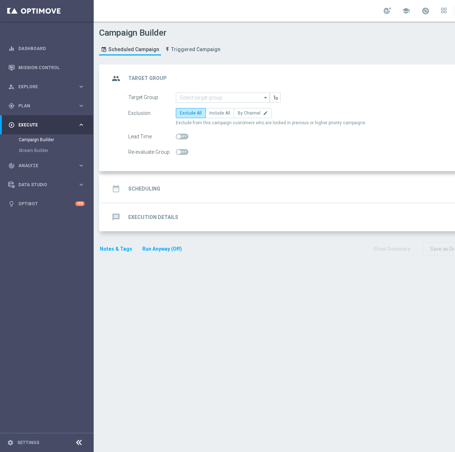
click at [227, 103] on form "Target Group arrow_drop_down Show Selected 0 of NaN inDzien1" at bounding box center [318, 125] width 381 height 65
click at [227, 101] on input at bounding box center [223, 98] width 94 height 10
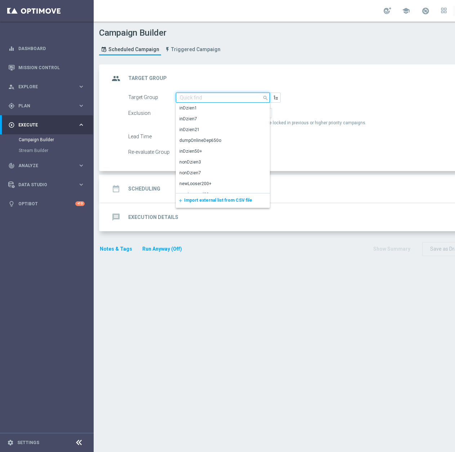
paste input "BLOKADA_300925"
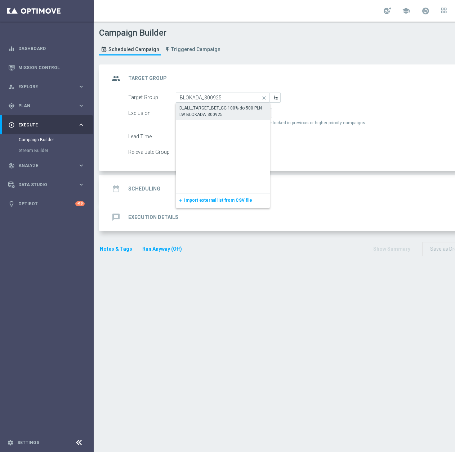
click at [221, 113] on div "D_ALL_TARGET_BET_CC 100% do 500 PLN LW BLOKADA_300925" at bounding box center [222, 111] width 87 height 13
type input "D_ALL_TARGET_BET_CC 100% do 500 PLN LW BLOKADA_300925"
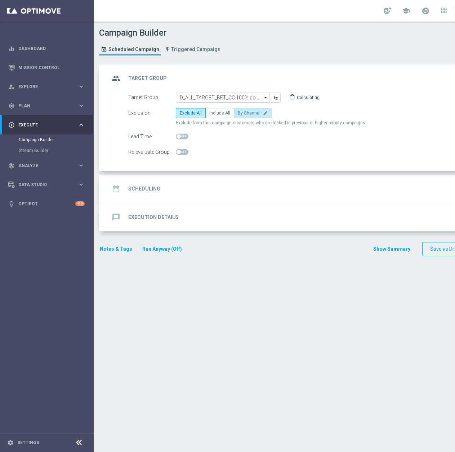
click at [257, 113] on span "By Channel" at bounding box center [249, 113] width 23 height 5
click at [242, 113] on input "By Channel edit" at bounding box center [240, 114] width 5 height 5
radio input "true"
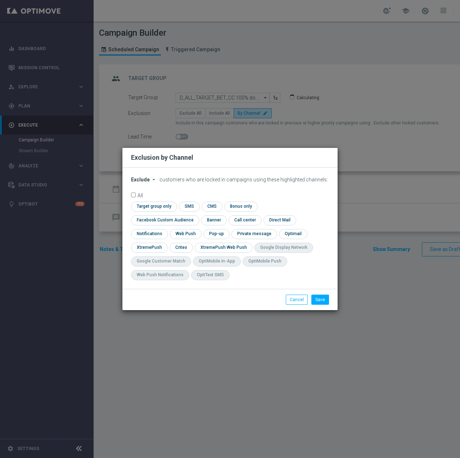
click at [147, 182] on span "Exclude" at bounding box center [140, 180] width 19 height 6
click at [149, 200] on div "Include" at bounding box center [144, 196] width 27 height 9
click at [196, 215] on input "checkbox" at bounding box center [163, 220] width 65 height 10
checkbox input "true"
click at [182, 247] on input "checkbox" at bounding box center [181, 247] width 22 height 10
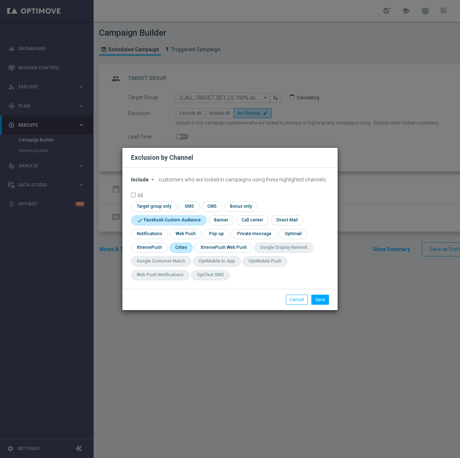
checkbox input "true"
click at [323, 300] on button "Save" at bounding box center [321, 299] width 18 height 10
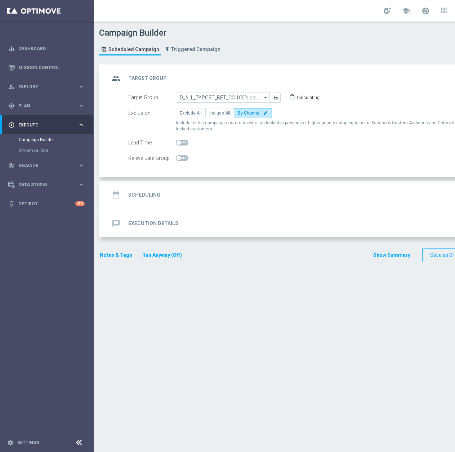
click at [222, 199] on div "date_range Scheduling keyboard_arrow_down" at bounding box center [311, 195] width 402 height 14
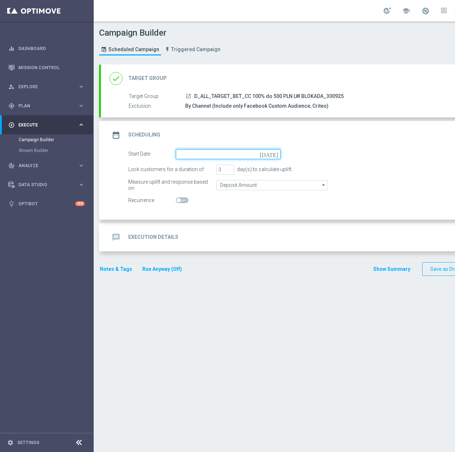
click at [206, 158] on input at bounding box center [228, 154] width 105 height 10
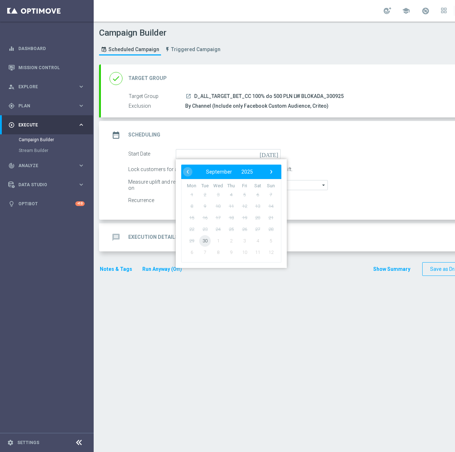
click at [205, 245] on span "30" at bounding box center [205, 241] width 12 height 12
type input "[DATE]"
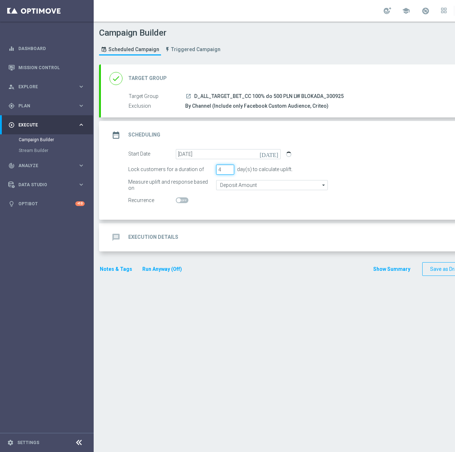
click at [228, 168] on input "4" at bounding box center [225, 170] width 18 height 10
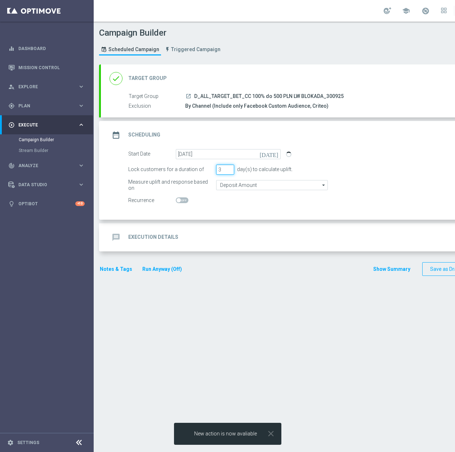
type input "3"
click at [231, 171] on input "3" at bounding box center [225, 170] width 18 height 10
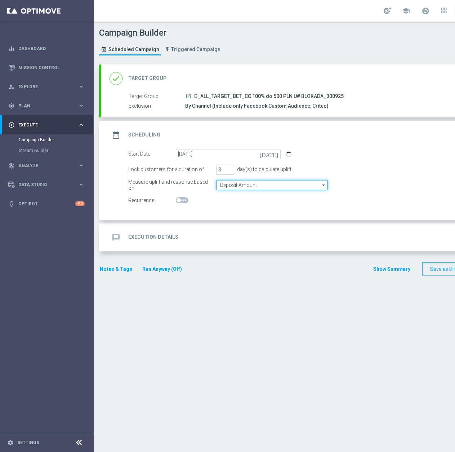
click at [244, 189] on input "Deposit Amount" at bounding box center [272, 185] width 112 height 10
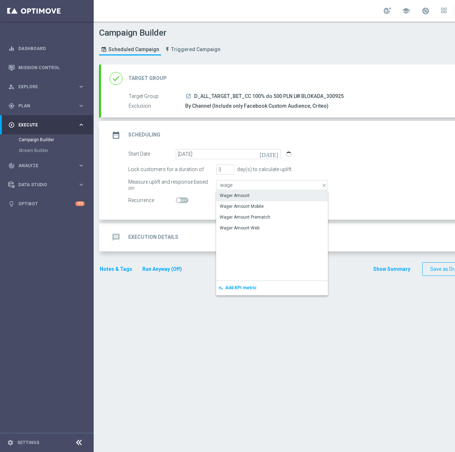
click at [245, 199] on div "Wager Amount" at bounding box center [272, 196] width 112 height 10
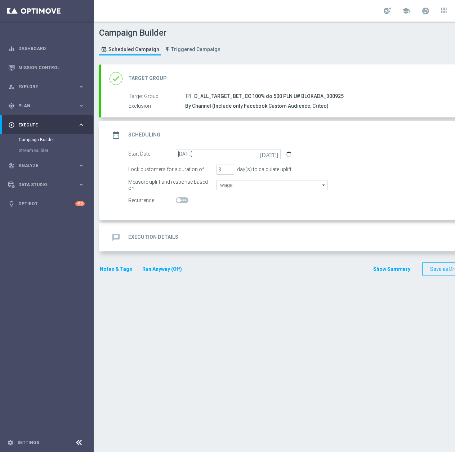
type input "Wager Amount"
click at [268, 236] on div "message Execution Details keyboard_arrow_down" at bounding box center [311, 238] width 402 height 14
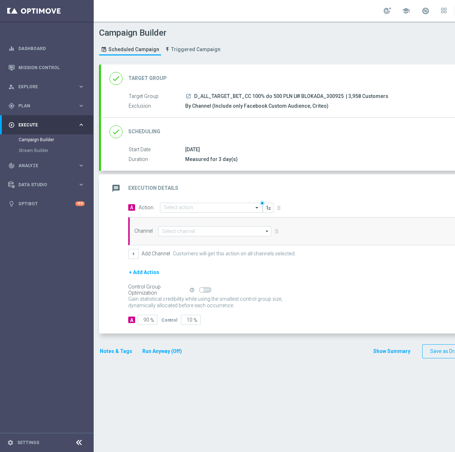
click at [291, 138] on div "done Scheduling keyboard_arrow_down" at bounding box center [311, 132] width 402 height 14
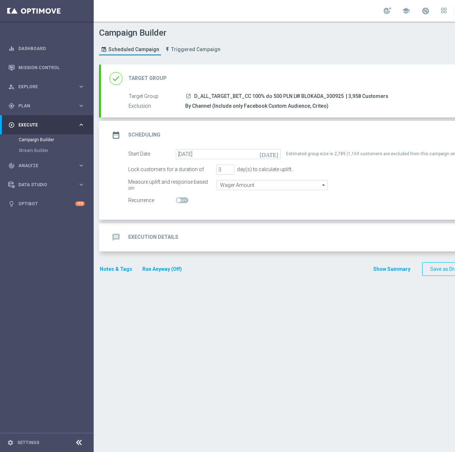
click at [202, 231] on div "message Execution Details keyboard_arrow_down" at bounding box center [311, 238] width 402 height 14
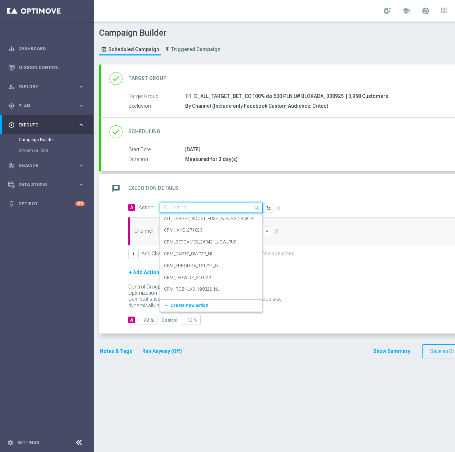
click at [216, 205] on input "text" at bounding box center [204, 208] width 80 height 6
click at [179, 303] on span "Create new action" at bounding box center [189, 305] width 38 height 5
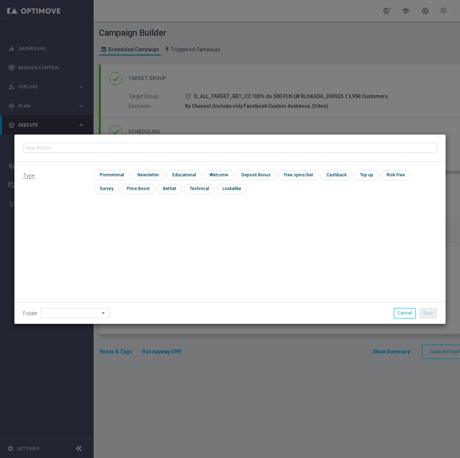
type input "BLOKADA_300925"
click at [407, 320] on div "Folder arrow_drop_down Show Selected 0 of 479 !ARCHIVE" at bounding box center [230, 312] width 432 height 21
click at [407, 312] on button "Cancel" at bounding box center [405, 313] width 22 height 10
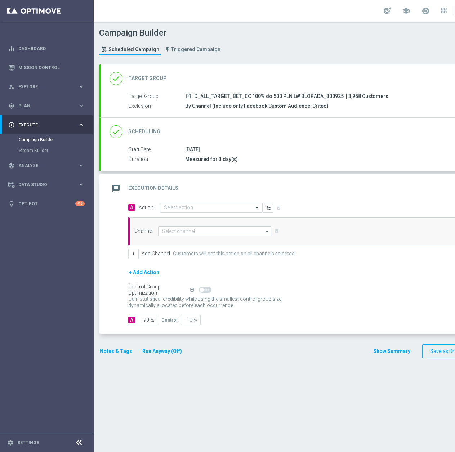
drag, startPoint x: 342, startPoint y: 96, endPoint x: 195, endPoint y: 95, distance: 147.3
click at [195, 95] on span "D_ALL_TARGET_BET_CC 100% do 500 PLN LW BLOKADA_300925" at bounding box center [268, 96] width 149 height 6
copy span "D_ALL_TARGET_BET_CC 100% do 500 PLN LW BLOKADA_300925"
click at [178, 207] on input "text" at bounding box center [204, 208] width 80 height 6
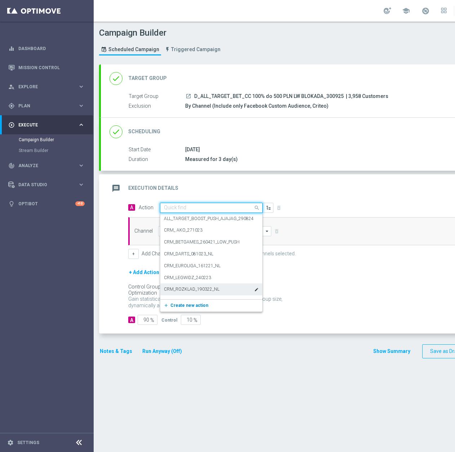
click at [203, 309] on button "add_new Create new action" at bounding box center [209, 306] width 99 height 8
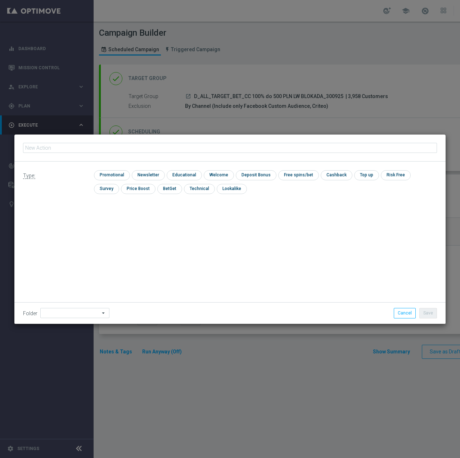
type input "D_ALL_TARGET_BET_CC 100% do 500 PLN LW BLOKADA_300925"
click at [112, 176] on input "checkbox" at bounding box center [111, 175] width 34 height 10
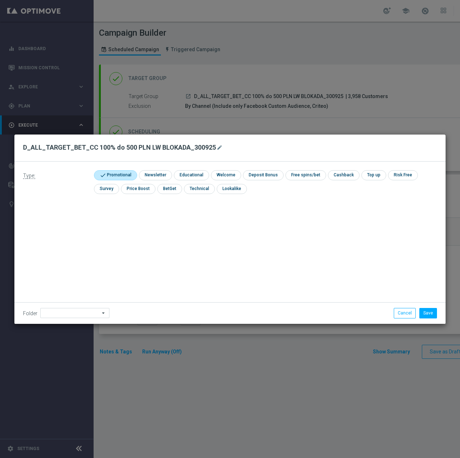
click at [125, 175] on input "checkbox" at bounding box center [114, 175] width 41 height 10
checkbox input "false"
click at [184, 188] on input "checkbox" at bounding box center [199, 189] width 30 height 10
checkbox input "true"
click at [58, 308] on div "Folder arrow_drop_down Show Selected 0 of 479 !ARCHIVE" at bounding box center [230, 312] width 432 height 21
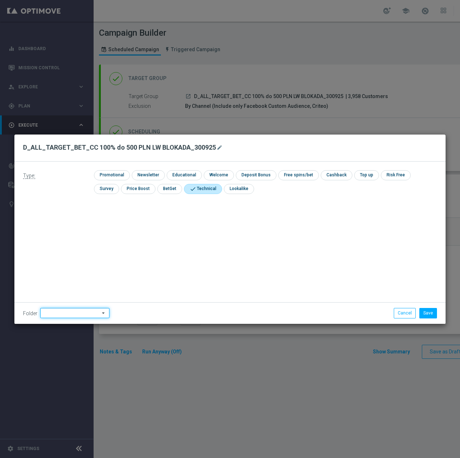
click at [68, 314] on input at bounding box center [74, 313] width 69 height 10
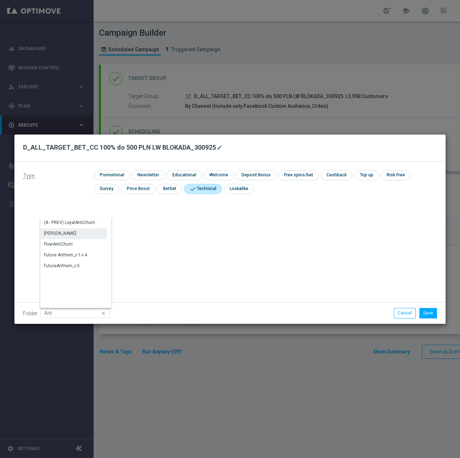
click at [78, 231] on div "Antoni L." at bounding box center [73, 233] width 67 height 10
type input "Antoni L."
click at [423, 309] on button "Save" at bounding box center [429, 313] width 18 height 10
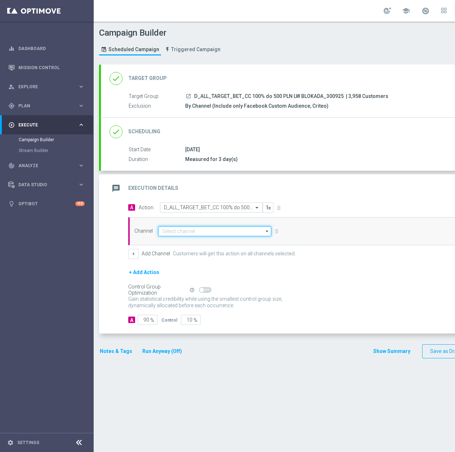
click at [174, 231] on input at bounding box center [214, 231] width 113 height 10
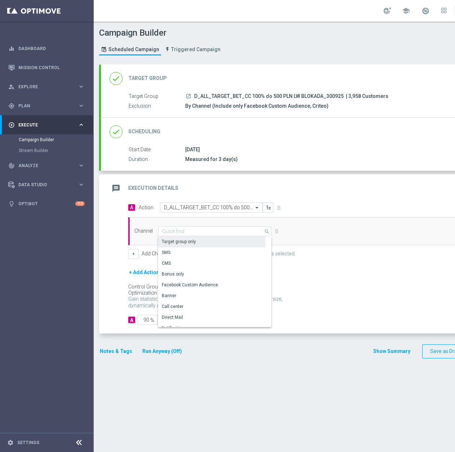
click at [226, 238] on div "Target group only" at bounding box center [211, 242] width 107 height 10
type input "Target group only"
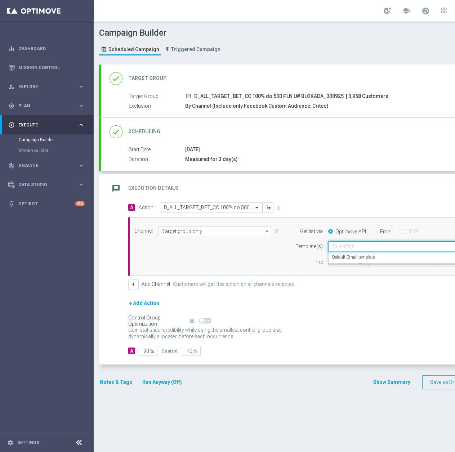
scroll to position [0, 18]
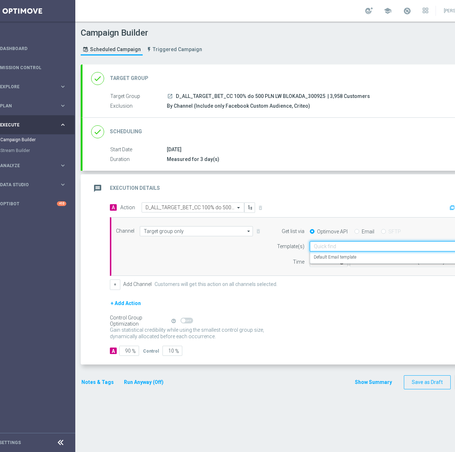
click at [354, 246] on input "text" at bounding box center [384, 247] width 141 height 6
drag, startPoint x: 354, startPoint y: 246, endPoint x: 366, endPoint y: 255, distance: 15.4
click at [366, 255] on div "Default Email template" at bounding box center [392, 257] width 156 height 12
click at [307, 261] on div "12:00 Coordinated Universal Time (UTC 00:00) Coordinated Universal Time (UTC 00…" at bounding box center [395, 262] width 183 height 10
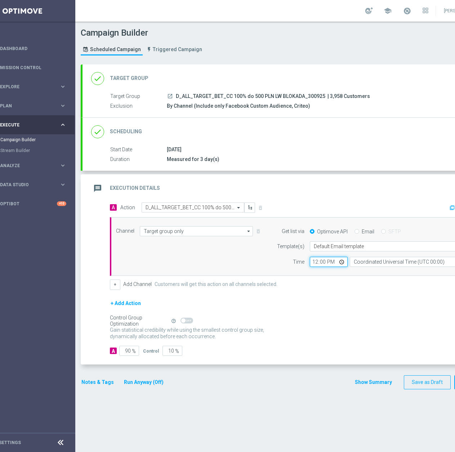
click at [312, 261] on input "12:00" at bounding box center [329, 262] width 38 height 10
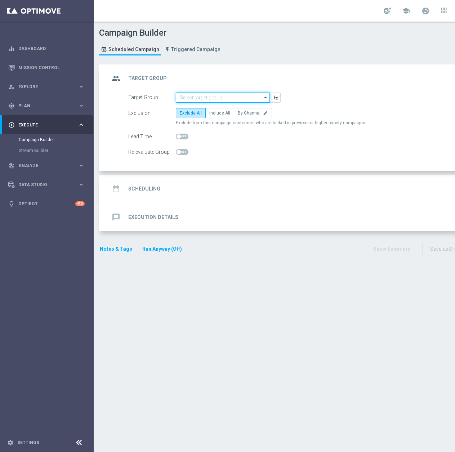
click at [215, 102] on input at bounding box center [223, 98] width 94 height 10
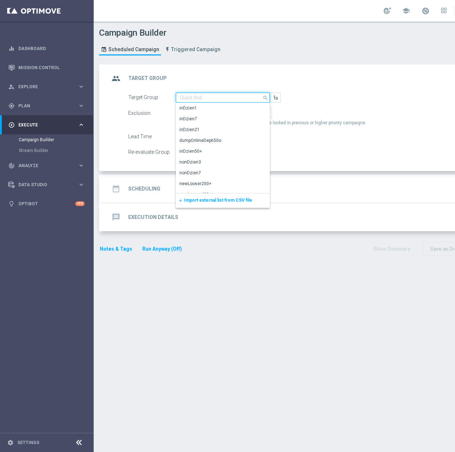
type input "v"
paste input "D_ALL_TARGET_BET_CC"
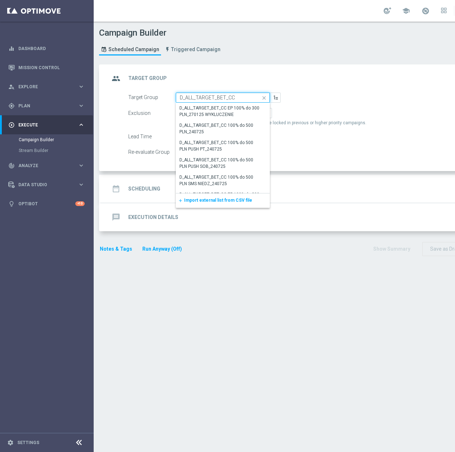
paste input "100% do 500 PLN LW BLOKADA_300925"
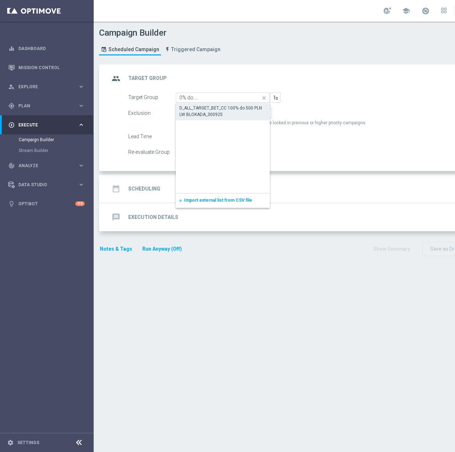
click at [245, 108] on div "D_ALL_TARGET_BET_CC 100% do 500 PLN LW BLOKADA_300925" at bounding box center [222, 111] width 87 height 13
type input "D_ALL_TARGET_BET_CC 100% do 500 PLN LW BLOKADA_300925"
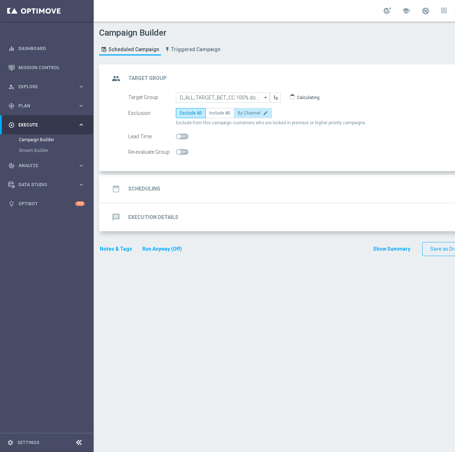
click at [248, 118] on label "By Channel edit" at bounding box center [253, 113] width 38 height 10
click at [242, 117] on input "By Channel edit" at bounding box center [240, 114] width 5 height 5
radio input "true"
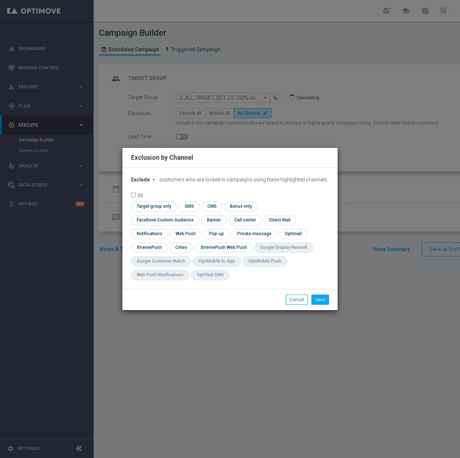
click at [147, 182] on span "Exclude" at bounding box center [140, 180] width 19 height 6
click at [153, 200] on div "Include" at bounding box center [144, 196] width 27 height 9
click at [196, 215] on input "checkbox" at bounding box center [163, 220] width 65 height 10
checkbox input "true"
click at [177, 250] on input "checkbox" at bounding box center [181, 247] width 22 height 10
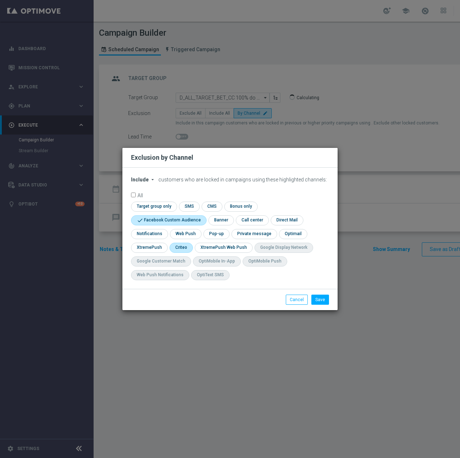
checkbox input "true"
click at [316, 299] on button "Save" at bounding box center [321, 299] width 18 height 10
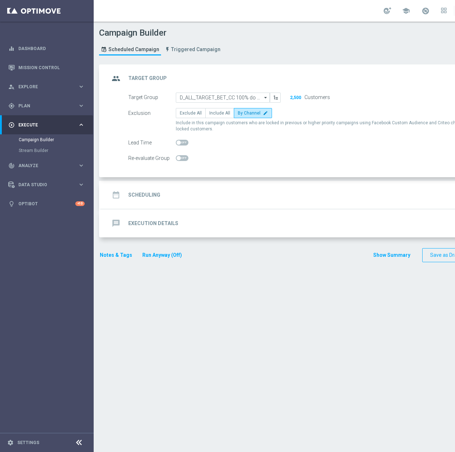
click at [245, 210] on div "message Execution Details keyboard_arrow_down" at bounding box center [311, 223] width 420 height 28
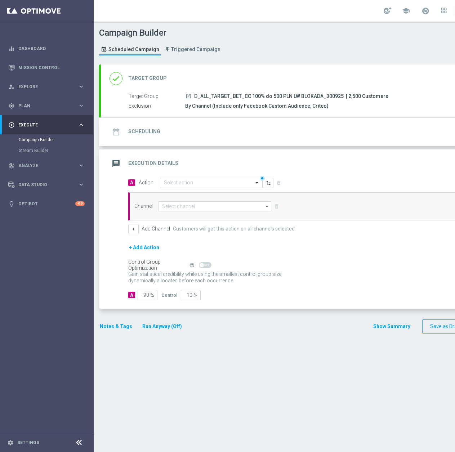
drag, startPoint x: 237, startPoint y: 147, endPoint x: 236, endPoint y: 130, distance: 17.7
click at [237, 146] on accordion "done Target Group keyboard_arrow_down Target Group launch D_ALL_TARGET_BET_CC 1…" at bounding box center [309, 186] width 421 height 245
click at [235, 130] on div "date_range Scheduling keyboard_arrow_down" at bounding box center [311, 132] width 402 height 14
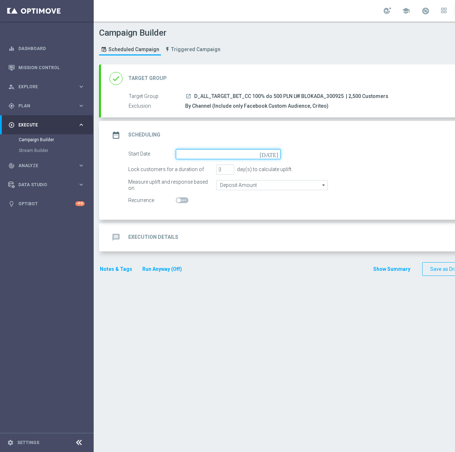
click at [215, 149] on input at bounding box center [228, 154] width 105 height 10
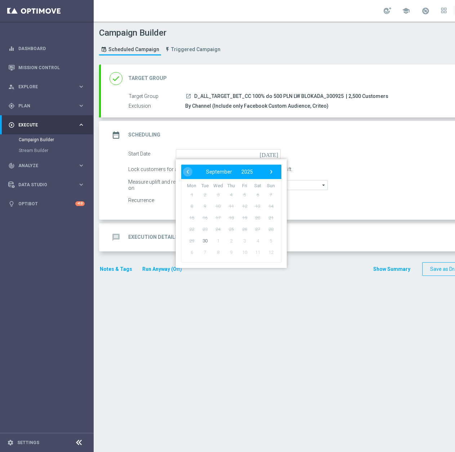
type input "[DATE]"
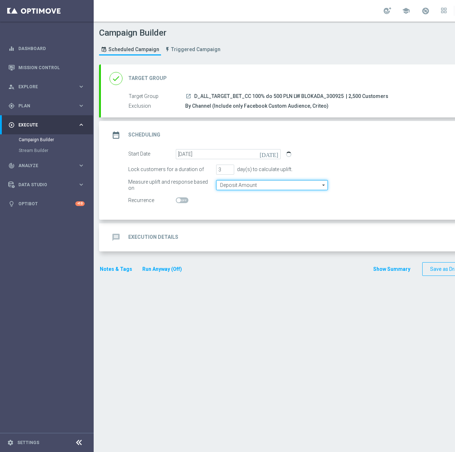
click at [231, 185] on input "Deposit Amount" at bounding box center [272, 185] width 112 height 10
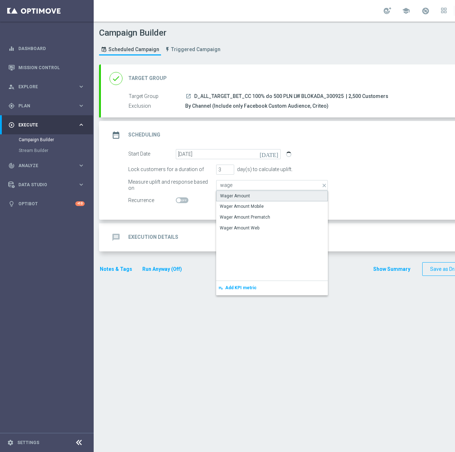
click at [239, 200] on div "Wager Amount" at bounding box center [272, 196] width 112 height 11
type input "Wager Amount"
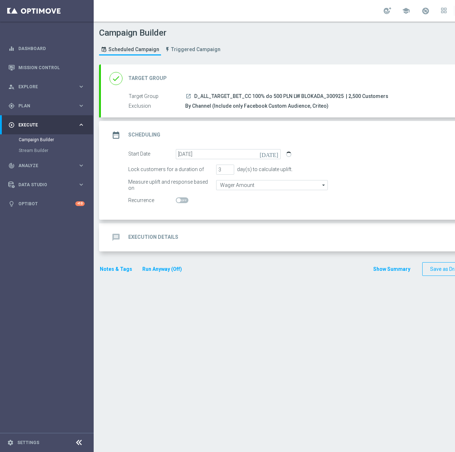
click at [172, 242] on div "message Execution Details" at bounding box center [144, 237] width 69 height 13
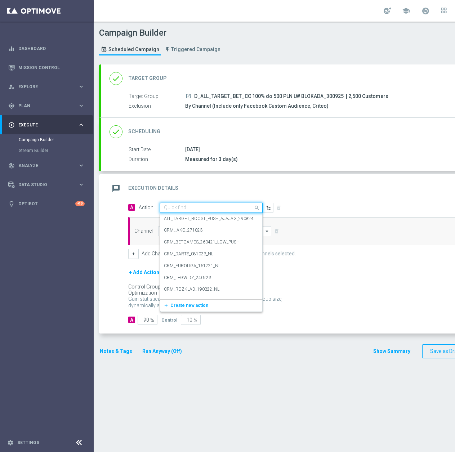
click at [170, 208] on input "text" at bounding box center [204, 208] width 80 height 6
click at [180, 305] on span "Create new action" at bounding box center [189, 305] width 38 height 5
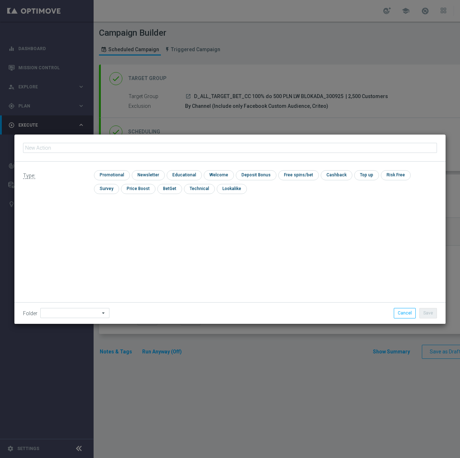
type input "D_ALL_TARGET_BET_CC 100% do 500 PLN LW BLOKADA_300925"
click at [108, 176] on input "checkbox" at bounding box center [111, 175] width 34 height 10
checkbox input "true"
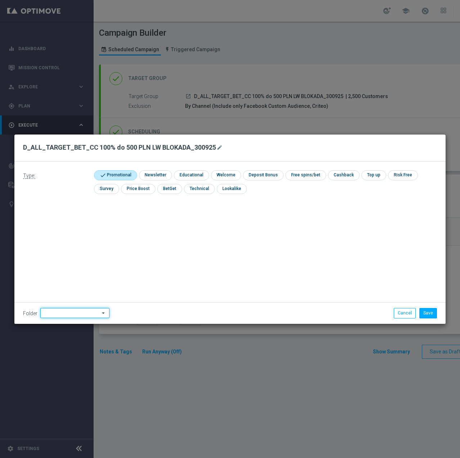
click at [64, 312] on input at bounding box center [74, 313] width 69 height 10
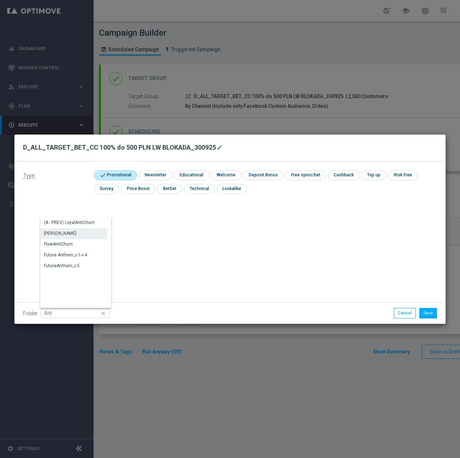
click at [58, 233] on div "[PERSON_NAME]" at bounding box center [60, 233] width 32 height 6
type input "[PERSON_NAME]"
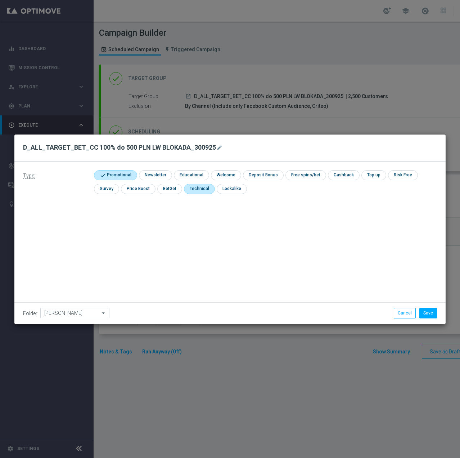
click at [200, 193] on input "checkbox" at bounding box center [199, 189] width 30 height 10
checkbox input "true"
click at [97, 166] on div "Type: check Promotional check Newsletter check Educational check Welcome check …" at bounding box center [230, 184] width 432 height 46
click at [115, 174] on input "checkbox" at bounding box center [114, 175] width 41 height 10
checkbox input "false"
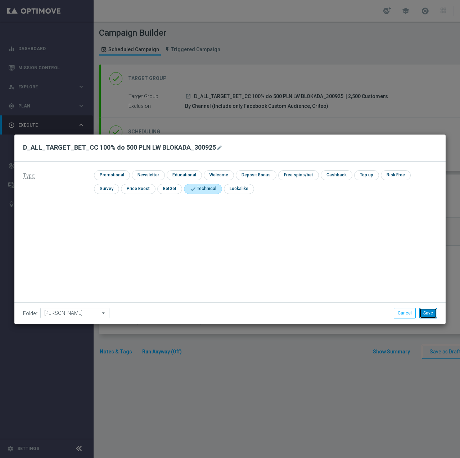
click at [436, 314] on button "Save" at bounding box center [429, 313] width 18 height 10
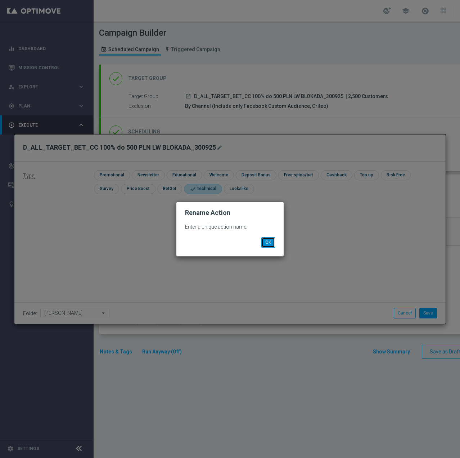
click at [265, 240] on button "OK" at bounding box center [269, 242] width 14 height 10
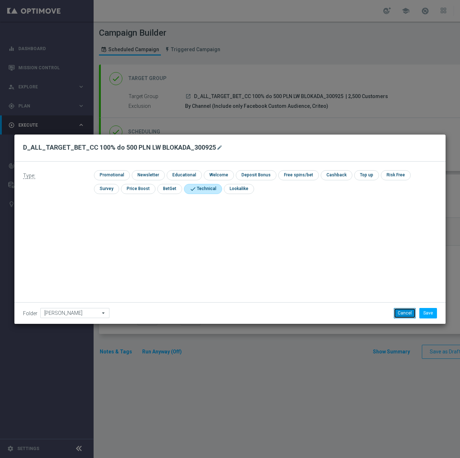
click at [411, 312] on button "Cancel" at bounding box center [405, 313] width 22 height 10
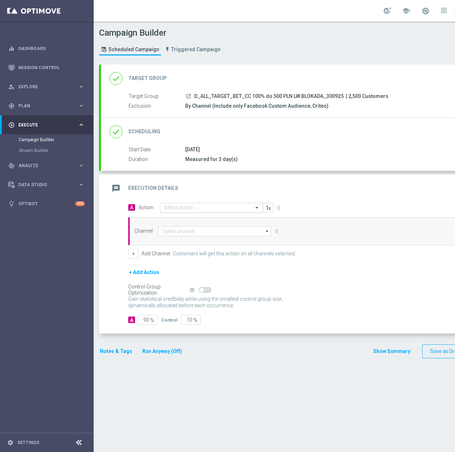
click at [186, 211] on div "Select action" at bounding box center [211, 208] width 103 height 10
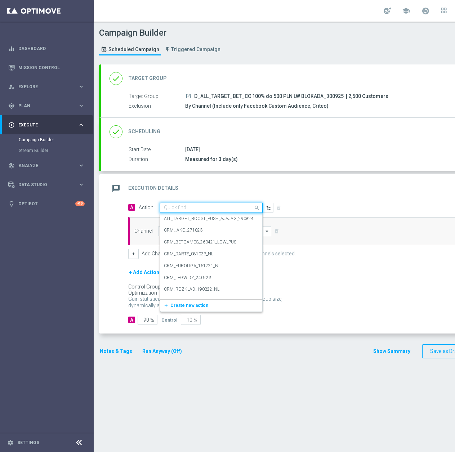
paste input "D_ALL_TARGET_BET_CC 100% do 500 PLN LW BLOKADA_300925"
type input "D_ALL_TARGET_BET_CC 100% do 500 PLN LW BLOKADA_300925"
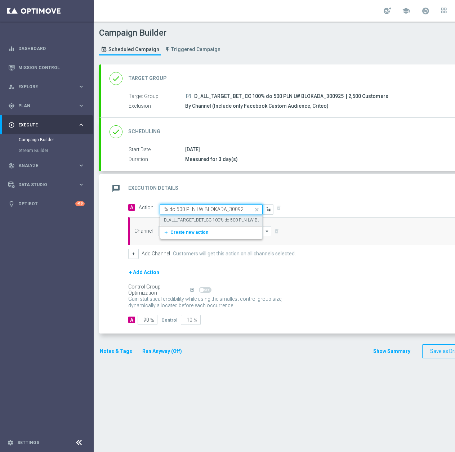
click at [188, 215] on div "D_ALL_TARGET_BET_CC 100% do 500 PLN LW BLOKADA_300925 edit" at bounding box center [211, 220] width 95 height 12
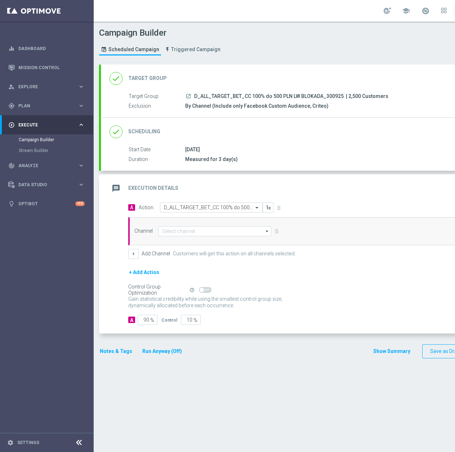
scroll to position [0, 0]
click at [203, 232] on input at bounding box center [214, 231] width 113 height 10
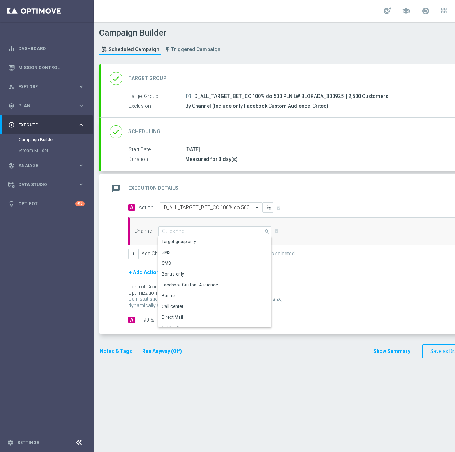
click at [366, 123] on div "done Scheduling keyboard_arrow_down" at bounding box center [311, 132] width 420 height 28
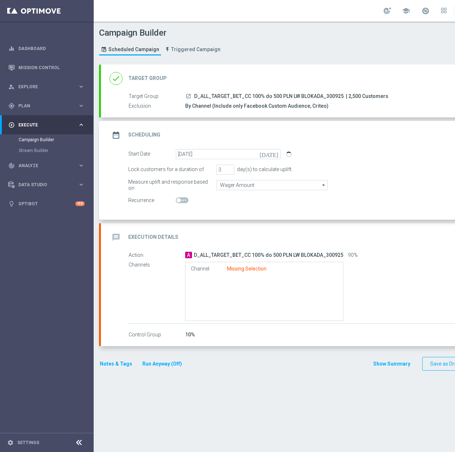
click at [396, 235] on div "message Execution Details keyboard_arrow_down" at bounding box center [311, 238] width 402 height 14
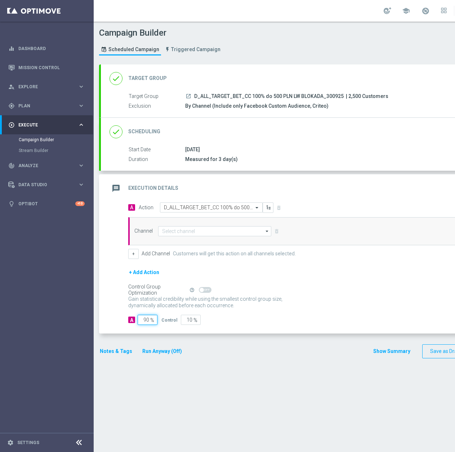
drag, startPoint x: 147, startPoint y: 321, endPoint x: 138, endPoint y: 321, distance: 9.4
click at [138, 321] on input "90" at bounding box center [148, 320] width 20 height 10
type input "10"
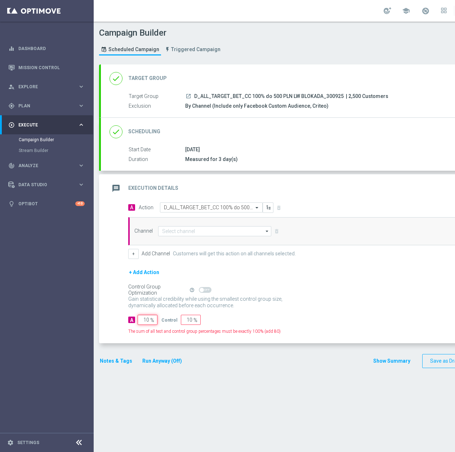
type input "90"
type input "100"
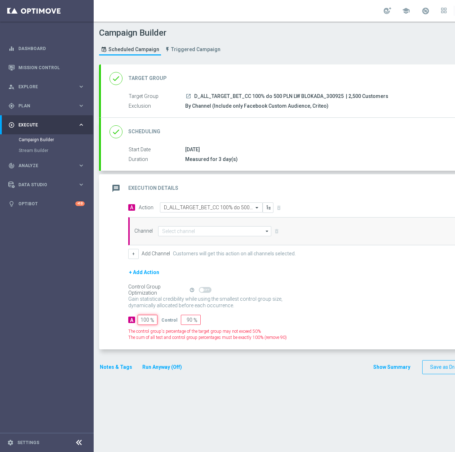
type input "0"
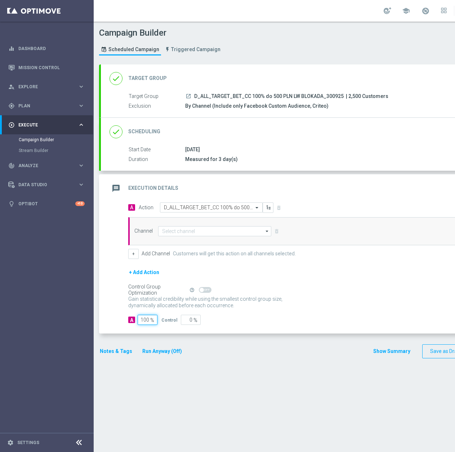
type input "100"
click at [210, 231] on input at bounding box center [214, 231] width 113 height 10
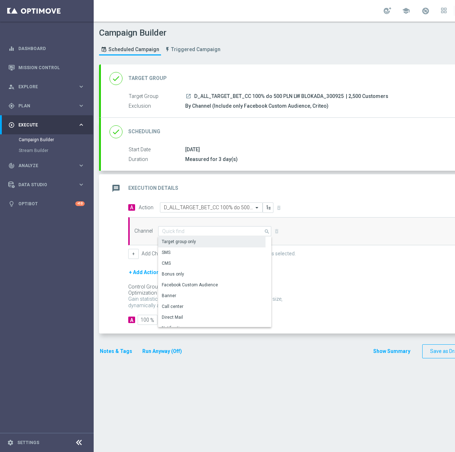
click at [207, 240] on div "Target group only" at bounding box center [211, 242] width 107 height 10
type input "Target group only"
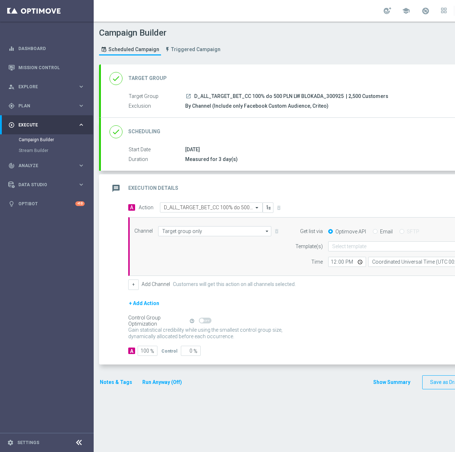
click at [311, 151] on div "[DATE]" at bounding box center [345, 149] width 321 height 7
click at [322, 142] on div "done Scheduling keyboard_arrow_down" at bounding box center [311, 132] width 420 height 28
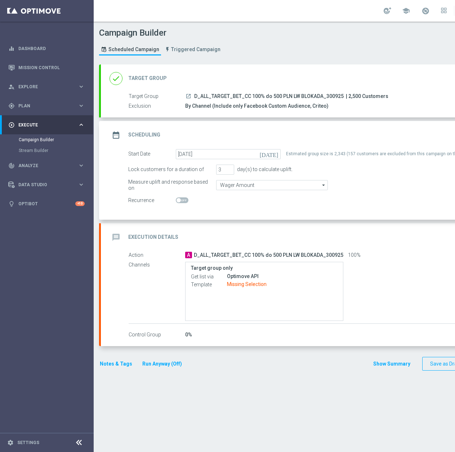
click at [246, 74] on div "done Target Group keyboard_arrow_down" at bounding box center [311, 79] width 402 height 14
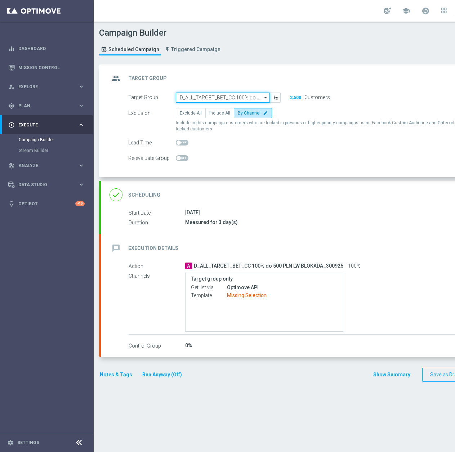
click at [214, 95] on input "D_ALL_TARGET_BET_CC 100% do 500 PLN LW BLOKADA_300925" at bounding box center [223, 98] width 94 height 10
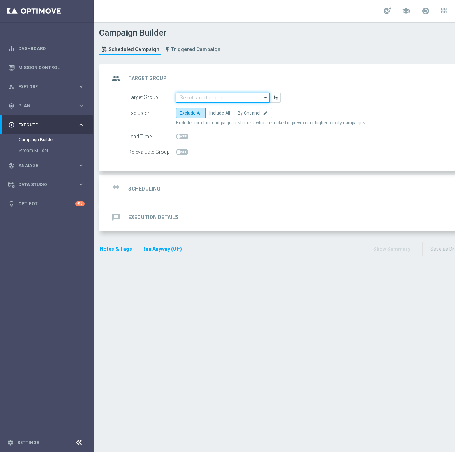
click at [204, 99] on input at bounding box center [223, 98] width 94 height 10
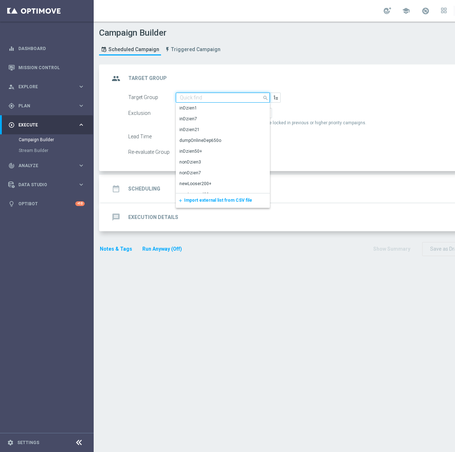
paste input "D_ALL_TARGET_BET_CC 100% do 500 PLN LW BLOKADA_300925"
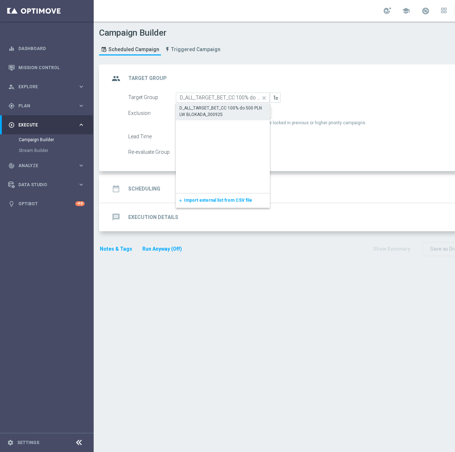
click at [242, 110] on div "D_ALL_TARGET_BET_CC 100% do 500 PLN LW BLOKADA_300925" at bounding box center [222, 111] width 87 height 13
type input "D_ALL_TARGET_BET_CC 100% do 500 PLN LW BLOKADA_300925"
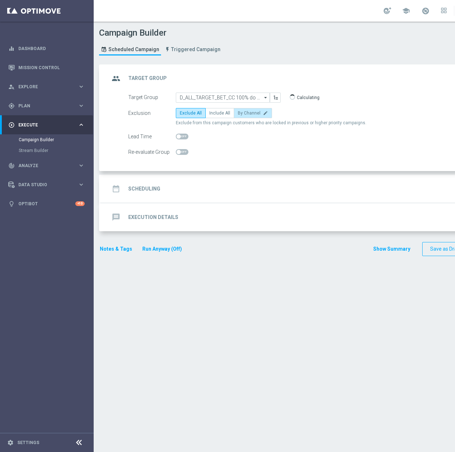
click at [249, 112] on span "By Channel" at bounding box center [249, 113] width 23 height 5
click at [242, 112] on input "By Channel edit" at bounding box center [240, 114] width 5 height 5
radio input "true"
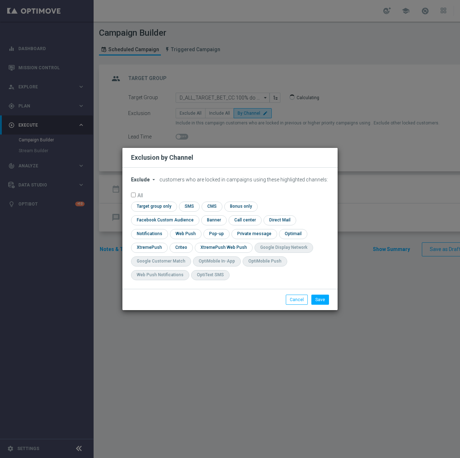
click at [144, 182] on span "Exclude" at bounding box center [140, 180] width 19 height 6
click at [0, 0] on span "Include" at bounding box center [0, 0] width 0 height 0
click at [196, 215] on input "checkbox" at bounding box center [163, 220] width 65 height 10
checkbox input "true"
click at [171, 245] on input "checkbox" at bounding box center [181, 247] width 22 height 10
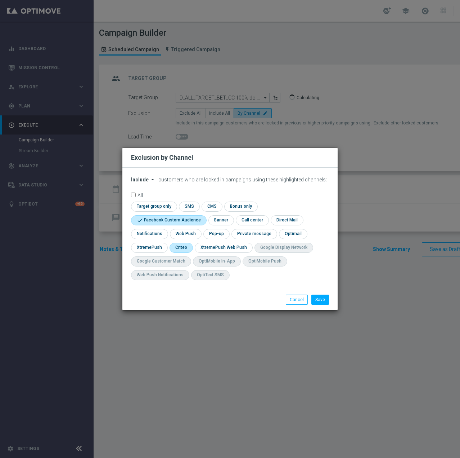
checkbox input "true"
click at [323, 296] on button "Save" at bounding box center [321, 299] width 18 height 10
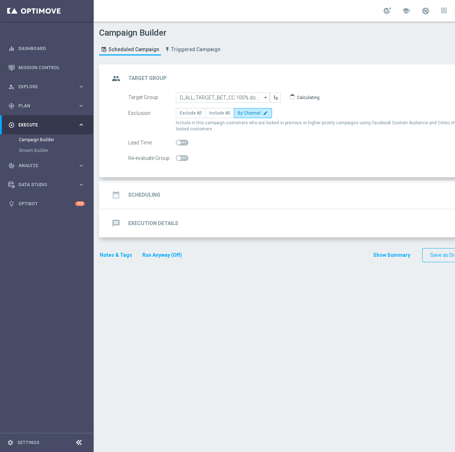
click at [241, 198] on div "date_range Scheduling keyboard_arrow_down" at bounding box center [311, 195] width 402 height 14
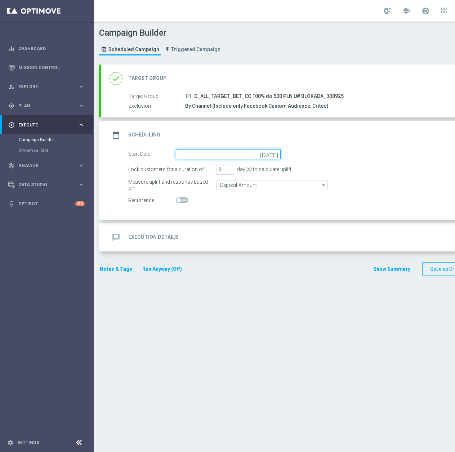
click at [210, 153] on input at bounding box center [228, 154] width 105 height 10
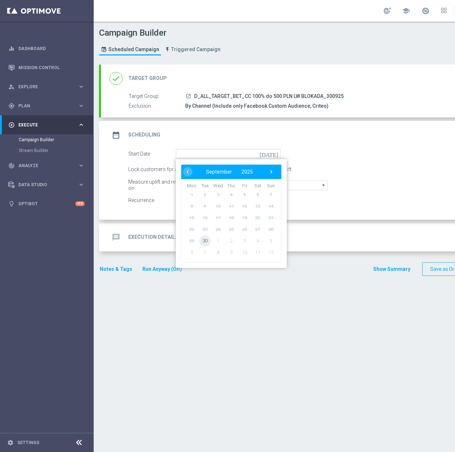
click at [206, 242] on span "30" at bounding box center [205, 241] width 12 height 12
type input "[DATE]"
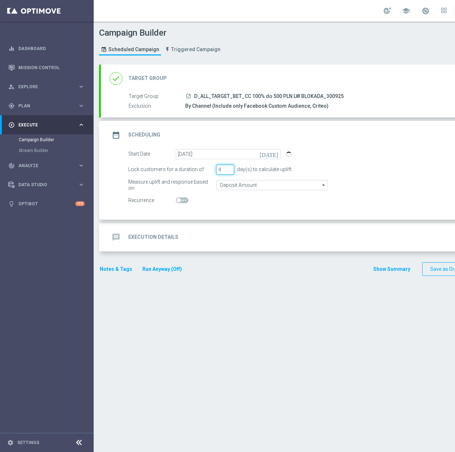
type input "4"
click at [231, 169] on input "4" at bounding box center [225, 170] width 18 height 10
click at [228, 182] on input "Deposit Amount" at bounding box center [272, 185] width 112 height 10
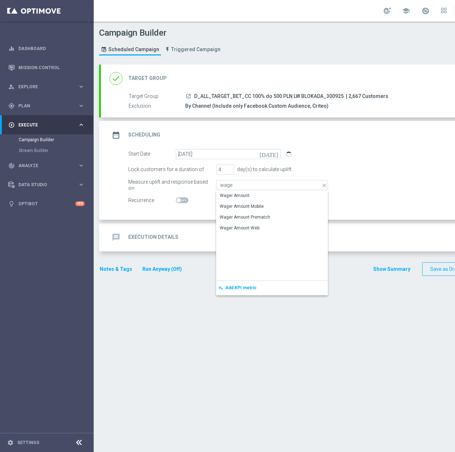
click at [242, 197] on div "Wager Amount" at bounding box center [235, 195] width 30 height 6
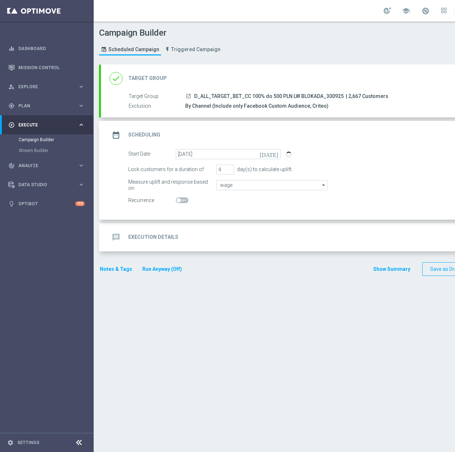
type input "Wager Amount"
click at [264, 222] on accordion "done Target Group keyboard_arrow_down Target Group launch D_ALL_TARGET_BET_CC 1…" at bounding box center [309, 157] width 421 height 187
click at [257, 233] on div "message Execution Details keyboard_arrow_down" at bounding box center [311, 238] width 402 height 14
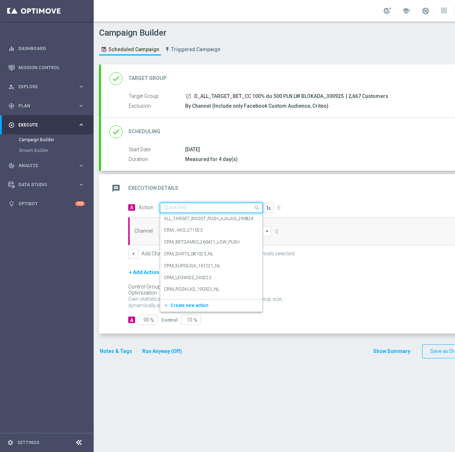
click at [185, 209] on input "text" at bounding box center [204, 208] width 80 height 6
paste input "D_ALL_TARGET_BET_CC 100% do 500 PLN LW BLOKADA_300925"
type input "D_ALL_TARGET_BET_CC 100% do 500 PLN LW BLOKADA_300925"
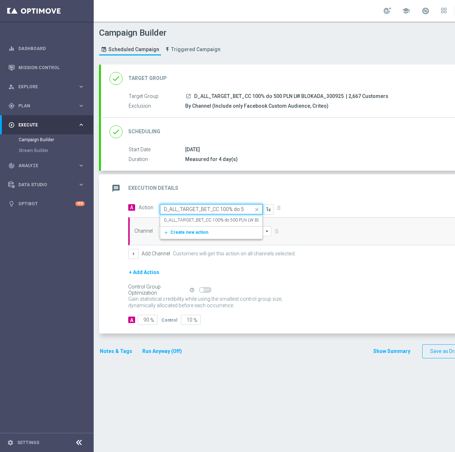
scroll to position [0, 64]
click at [197, 222] on label "D_ALL_TARGET_BET_CC 100% do 500 PLN LW BLOKADA_300925" at bounding box center [228, 220] width 128 height 6
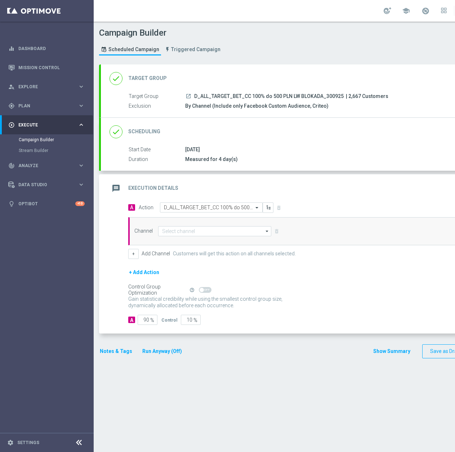
scroll to position [0, 0]
click at [191, 231] on input at bounding box center [214, 231] width 113 height 10
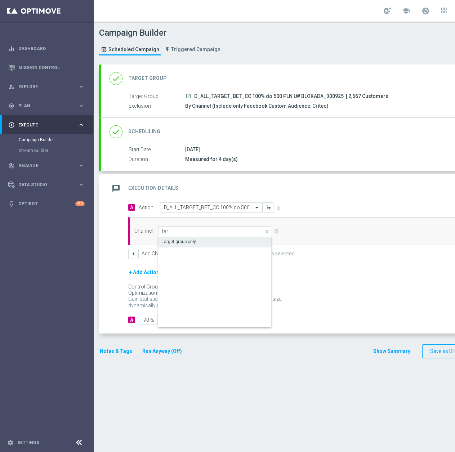
click at [184, 241] on div "Target group only" at bounding box center [179, 241] width 34 height 6
type input "Target group only"
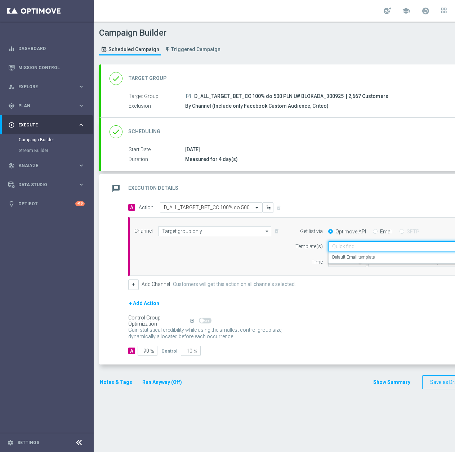
scroll to position [0, 18]
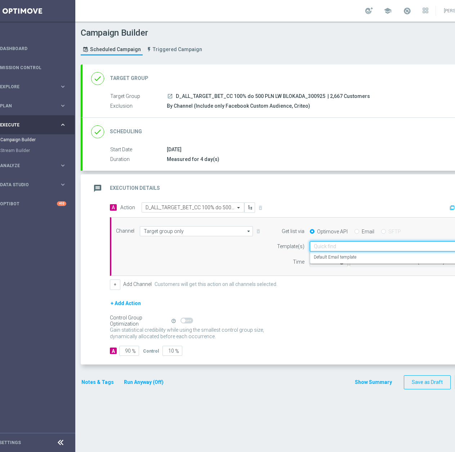
click at [350, 250] on div "Quick find" at bounding box center [392, 246] width 164 height 10
paste input "D_ALL_TARGET_BET_CC 100% do 500 PLN LW BLOKADA_300925"
type input "D_ALL_TARGET_BET_CC 100% do 500 PLN LW BLOKADA_300925"
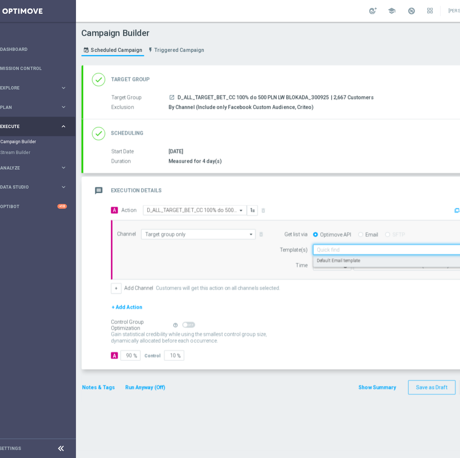
scroll to position [0, 0]
click at [335, 259] on label "Default Email template" at bounding box center [335, 257] width 43 height 6
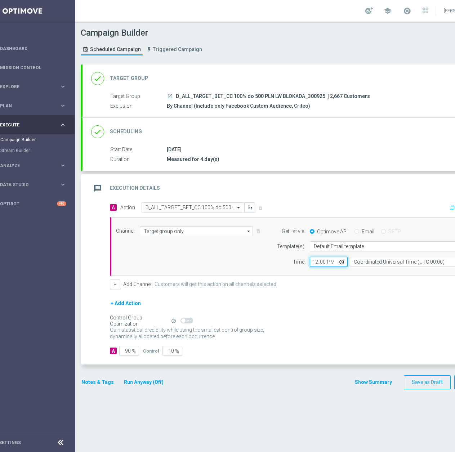
click at [316, 264] on input "12:00" at bounding box center [329, 262] width 38 height 10
type input "10:00"
click at [377, 265] on input "Coordinated Universal Time (UTC 00:00)" at bounding box center [416, 262] width 132 height 10
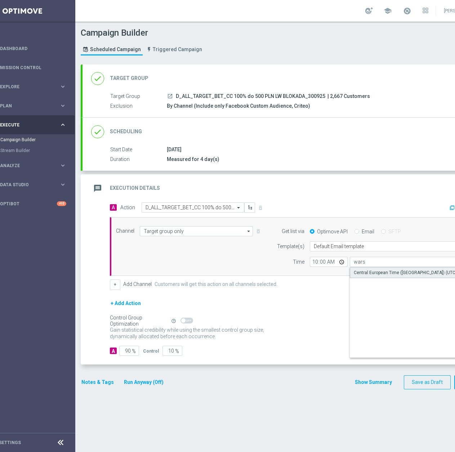
click at [378, 274] on div "Central European Time (Warsaw) (UTC +02:00)" at bounding box center [413, 272] width 118 height 6
type input "Central European Time (Warsaw) (UTC +02:00)"
click at [242, 134] on div "done Scheduling keyboard_arrow_down" at bounding box center [292, 132] width 402 height 14
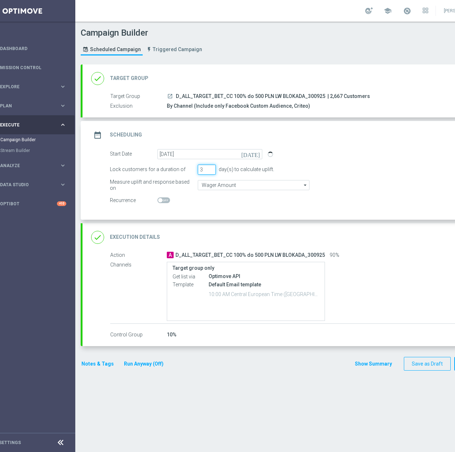
type input "3"
click at [211, 171] on input "3" at bounding box center [207, 170] width 18 height 10
click at [400, 260] on div "Action A D_ALL_TARGET_BET_CC 100% do 500 PLN LW BLOKADA_300925 90% Channels Tar…" at bounding box center [299, 287] width 378 height 72
click at [392, 245] on div "done Execution Details keyboard_arrow_down" at bounding box center [292, 237] width 420 height 28
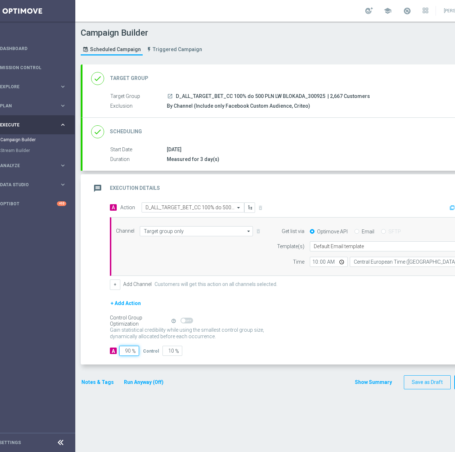
click at [126, 350] on input "90" at bounding box center [129, 351] width 20 height 10
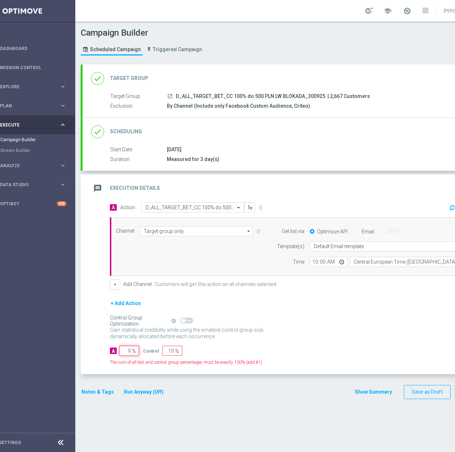
type input "95"
type input "5"
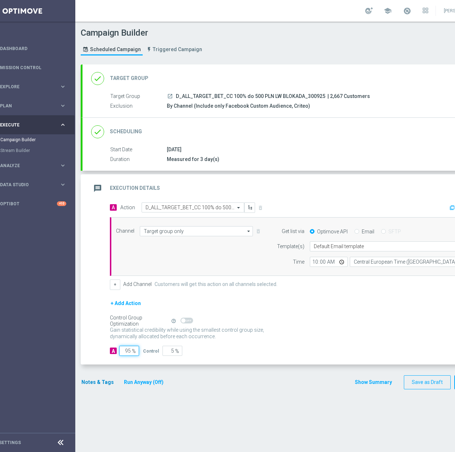
type input "95"
click at [93, 380] on button "Notes & Tags" at bounding box center [98, 382] width 34 height 9
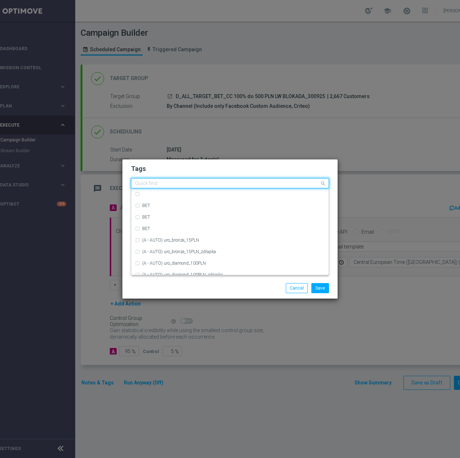
click at [189, 186] on input "text" at bounding box center [227, 183] width 185 height 6
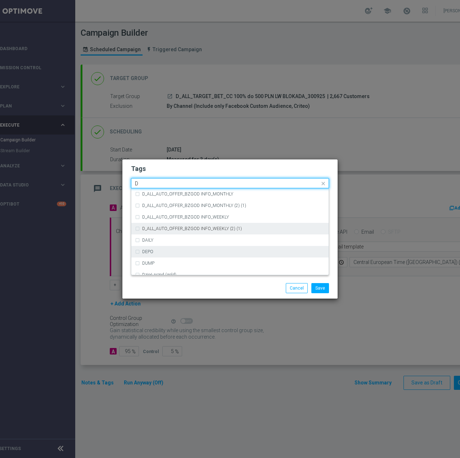
scroll to position [793, 0]
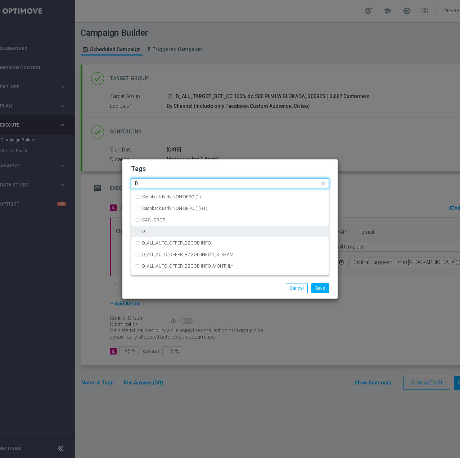
click at [184, 233] on div "D" at bounding box center [230, 232] width 190 height 12
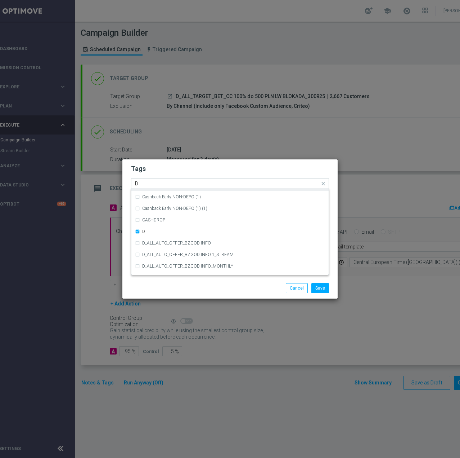
click at [177, 188] on div "Cashback Early NON-DEPO" at bounding box center [230, 185] width 190 height 12
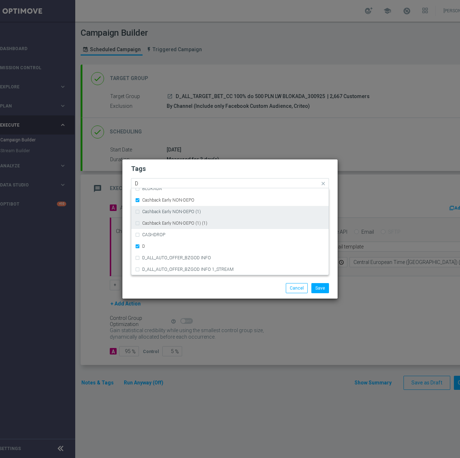
scroll to position [757, 0]
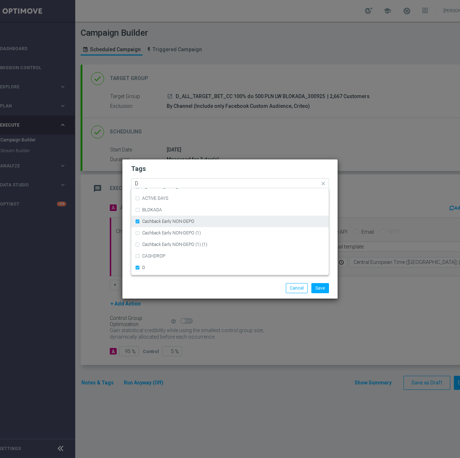
click at [169, 221] on label "Cashback Early NON-DEPO" at bounding box center [168, 221] width 52 height 4
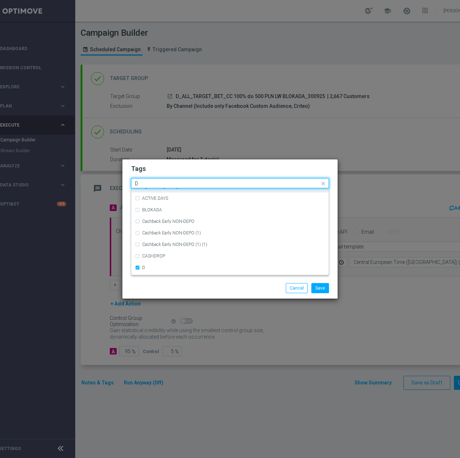
click at [171, 184] on input "D" at bounding box center [227, 183] width 185 height 6
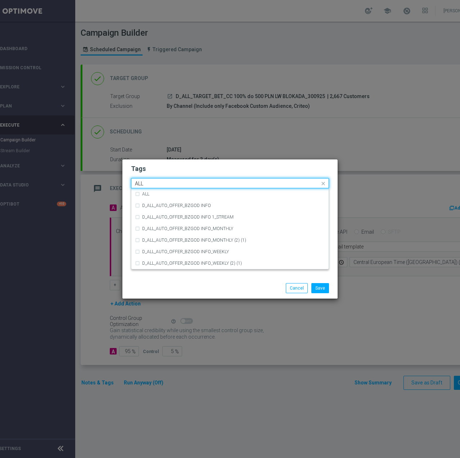
scroll to position [0, 0]
click at [163, 193] on div "ALL" at bounding box center [233, 194] width 183 height 4
click at [164, 184] on input "ALL" at bounding box center [227, 183] width 185 height 6
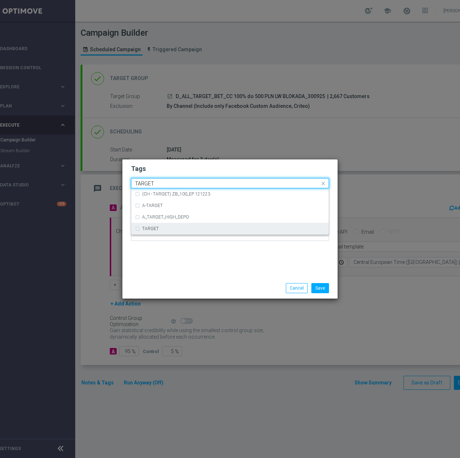
click at [147, 227] on label "TARGET" at bounding box center [150, 228] width 17 height 4
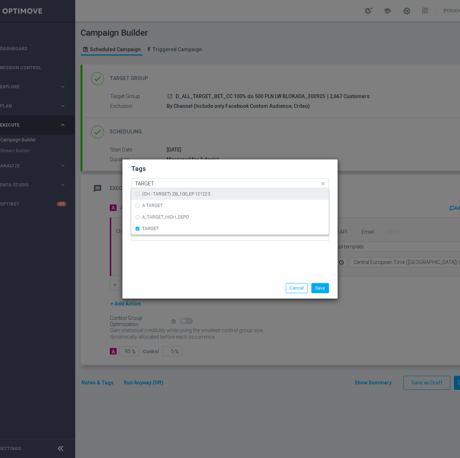
click at [169, 184] on input "TARGET" at bounding box center [227, 183] width 185 height 6
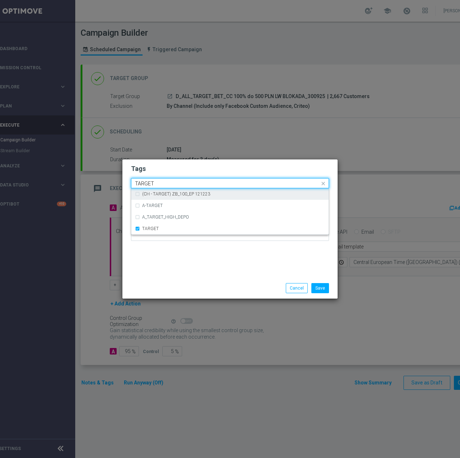
click at [169, 184] on input "TARGET" at bounding box center [227, 183] width 185 height 6
type input "V"
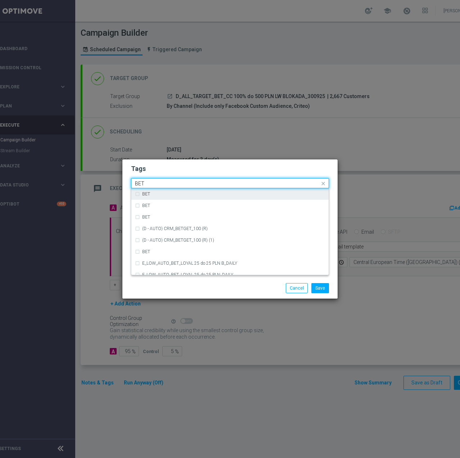
click at [165, 193] on div "BET" at bounding box center [233, 194] width 183 height 4
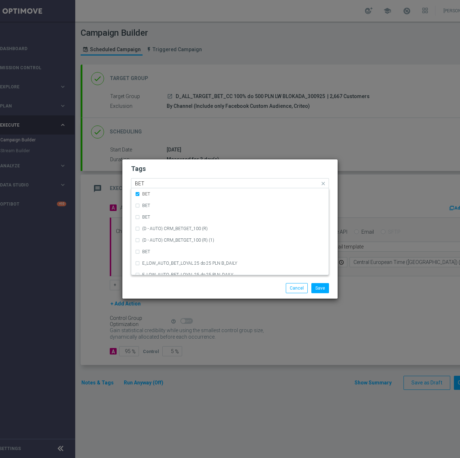
click at [173, 181] on input "BET" at bounding box center [227, 183] width 185 height 6
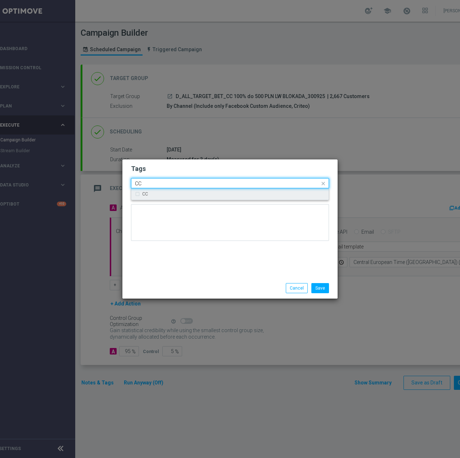
click at [174, 195] on div "CC" at bounding box center [233, 194] width 183 height 4
click at [173, 185] on input "CC" at bounding box center [227, 183] width 185 height 6
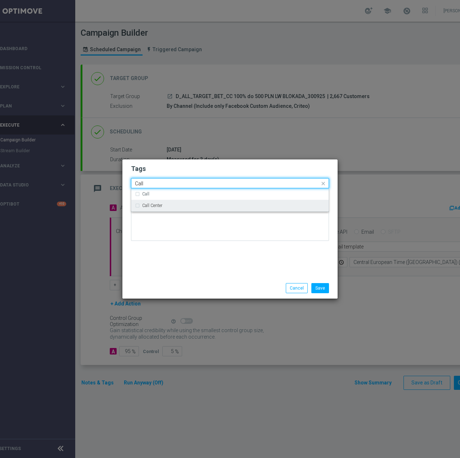
click at [161, 205] on label "Call Center" at bounding box center [152, 205] width 20 height 4
type input "Call"
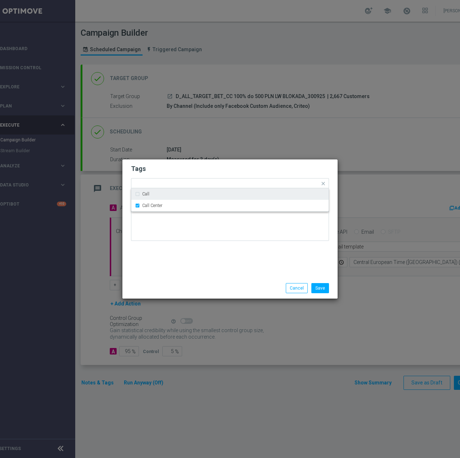
click at [182, 168] on h2 "Tags" at bounding box center [230, 168] width 198 height 9
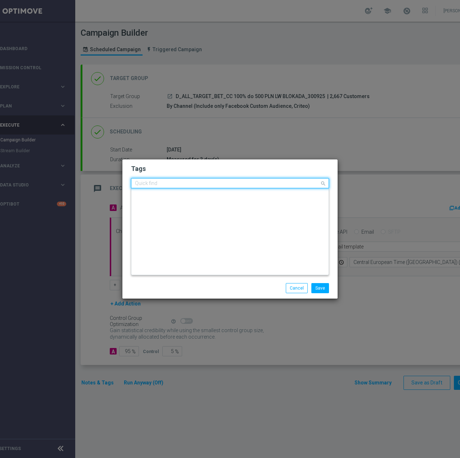
click at [296, 186] on input "text" at bounding box center [227, 183] width 185 height 6
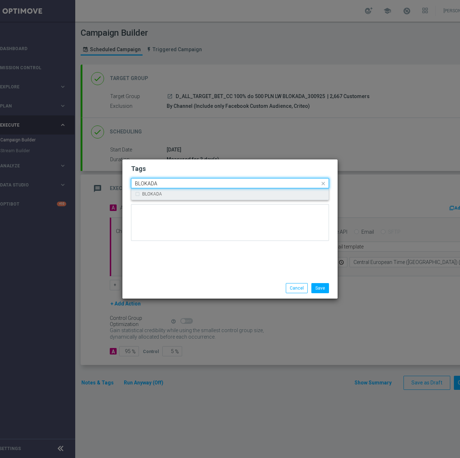
click at [264, 193] on div "BLOKADA" at bounding box center [233, 194] width 183 height 4
type input "BLOKADA"
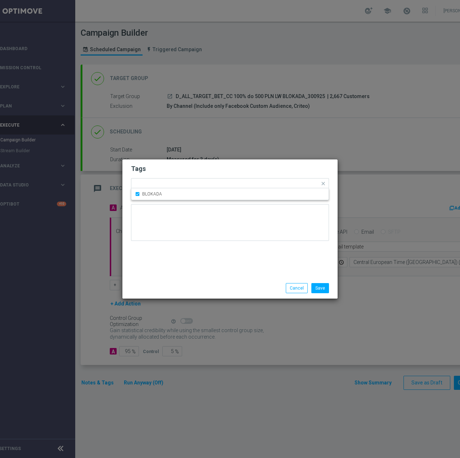
click at [231, 249] on div "Tags Quick find × D × ALL × TARGET × BET × CC × Call Center × BLOKADA BLOKADA N…" at bounding box center [229, 218] width 215 height 118
click at [323, 286] on button "Save" at bounding box center [321, 288] width 18 height 10
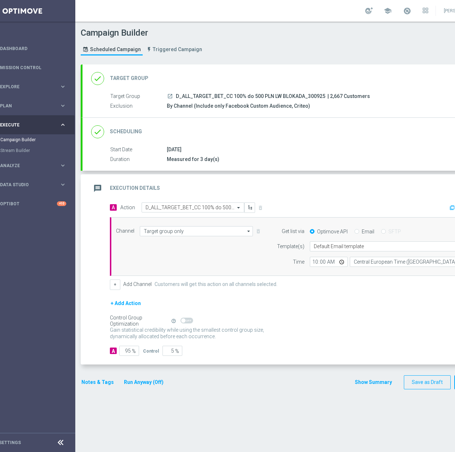
click at [296, 132] on div "done Scheduling keyboard_arrow_down" at bounding box center [292, 132] width 402 height 14
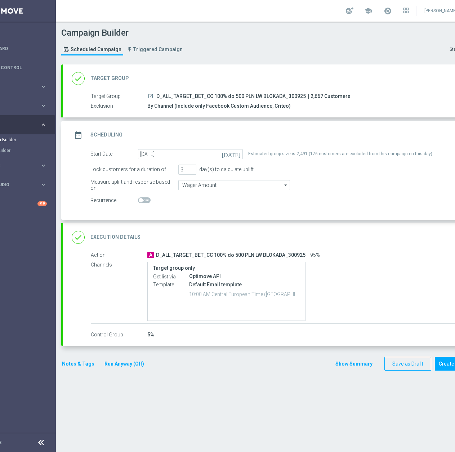
scroll to position [0, 76]
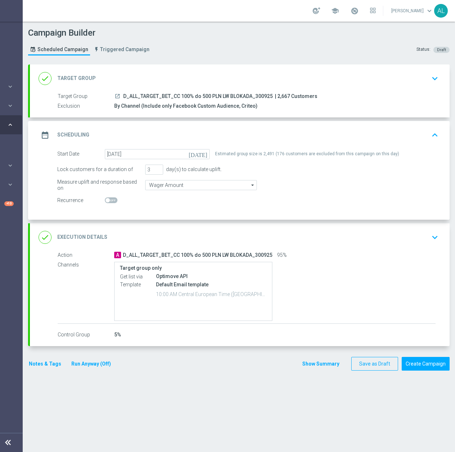
click at [420, 241] on div "done Execution Details keyboard_arrow_down" at bounding box center [240, 238] width 402 height 14
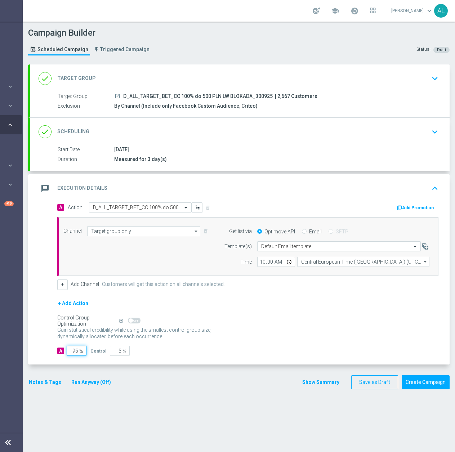
click at [72, 352] on input "95" at bounding box center [77, 351] width 20 height 10
click at [73, 351] on input "95" at bounding box center [77, 351] width 20 height 10
type input "1"
type input "99"
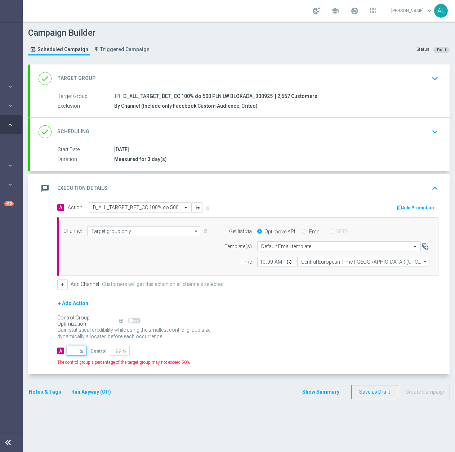
type input "10"
type input "90"
type input "100"
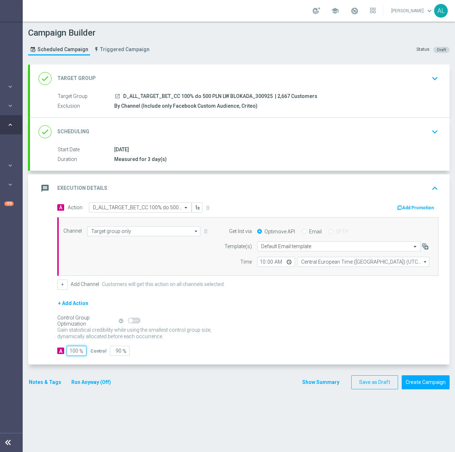
type input "0"
type input "100"
click at [402, 135] on div "done Scheduling keyboard_arrow_down" at bounding box center [240, 132] width 402 height 14
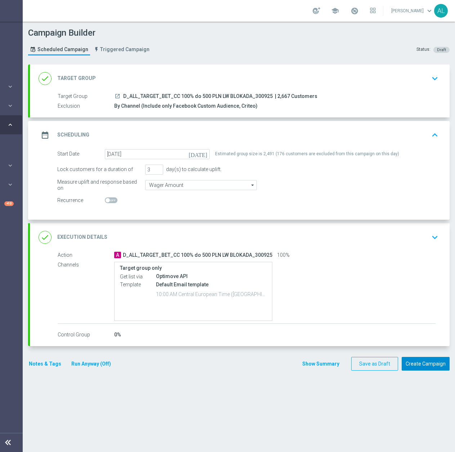
click at [410, 360] on button "Create Campaign" at bounding box center [426, 364] width 48 height 14
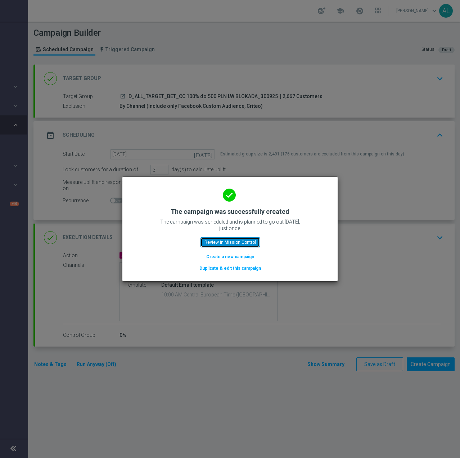
click at [220, 244] on button "Review in Mission Control" at bounding box center [230, 242] width 59 height 10
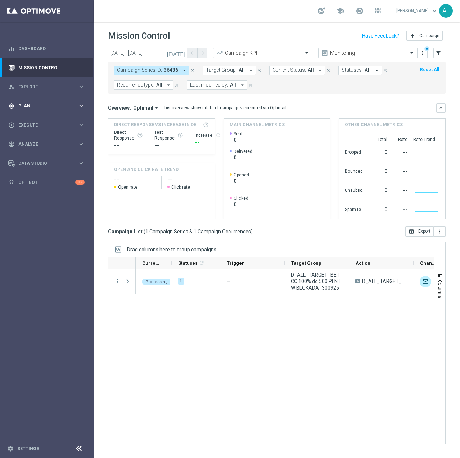
click at [61, 101] on div "gps_fixed Plan keyboard_arrow_right" at bounding box center [46, 105] width 93 height 19
click at [50, 182] on div "play_circle_outline Execute" at bounding box center [43, 179] width 70 height 6
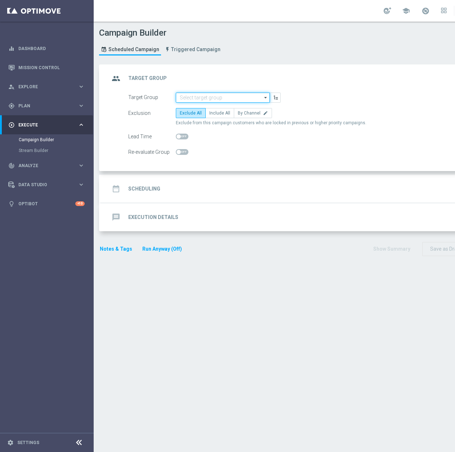
click at [190, 96] on input at bounding box center [223, 98] width 94 height 10
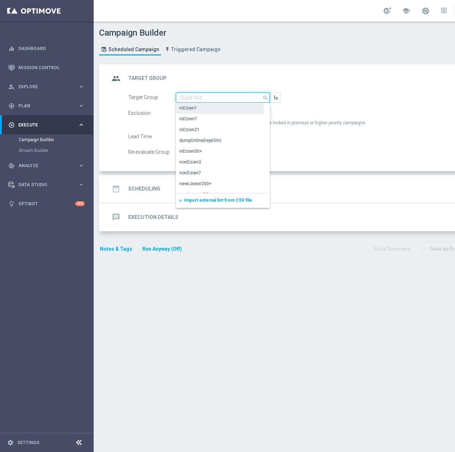
paste input "D_ALL_TARGET_WAGER_TENIS"
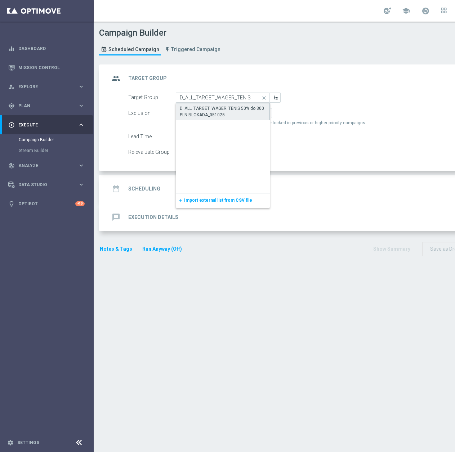
click at [219, 110] on div "D_ALL_TARGET_WAGER_TENIS 50% do 300 PLN BLOKADA_051025" at bounding box center [223, 111] width 86 height 13
type input "D_ALL_TARGET_WAGER_TENIS 50% do 300 PLN BLOKADA_051025"
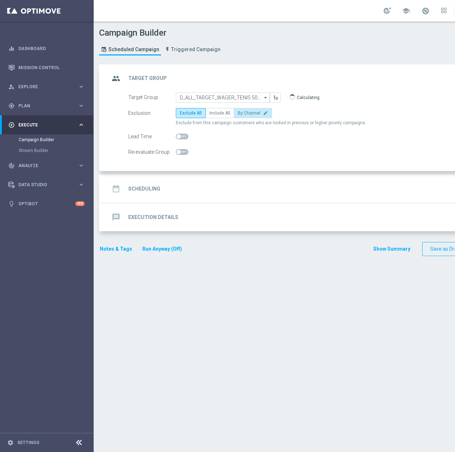
click at [238, 112] on span "By Channel" at bounding box center [249, 113] width 23 height 5
click at [238, 112] on input "By Channel edit" at bounding box center [240, 114] width 5 height 5
radio input "true"
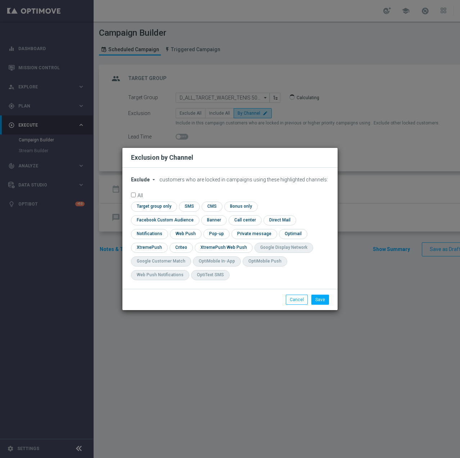
click at [144, 182] on span "Exclude" at bounding box center [140, 180] width 19 height 6
click at [0, 0] on span "Include" at bounding box center [0, 0] width 0 height 0
click at [196, 215] on input "checkbox" at bounding box center [163, 220] width 65 height 10
checkbox input "true"
click at [188, 245] on input "checkbox" at bounding box center [181, 247] width 22 height 10
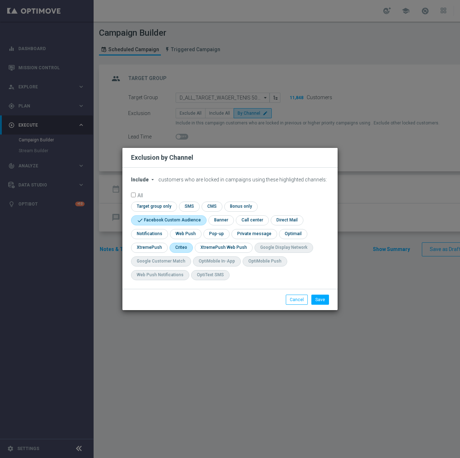
checkbox input "true"
click at [323, 298] on button "Save" at bounding box center [321, 299] width 18 height 10
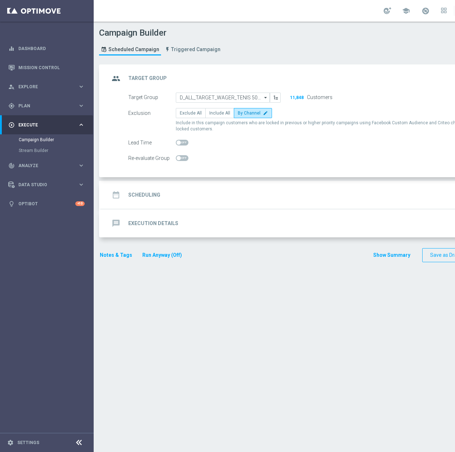
click at [187, 191] on div "date_range Scheduling keyboard_arrow_down" at bounding box center [311, 195] width 402 height 14
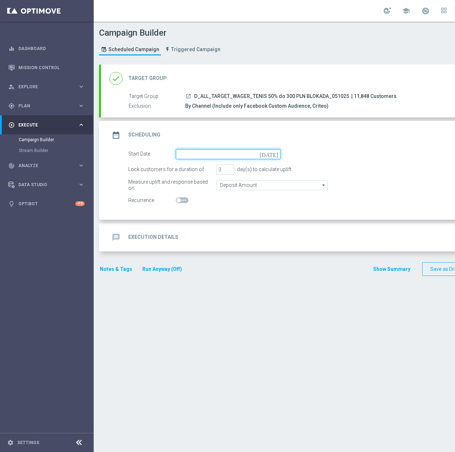
click at [199, 153] on input at bounding box center [228, 154] width 105 height 10
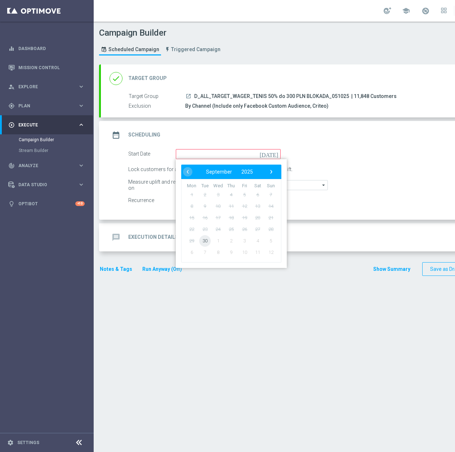
click at [205, 240] on span "30" at bounding box center [205, 241] width 12 height 12
type input "[DATE]"
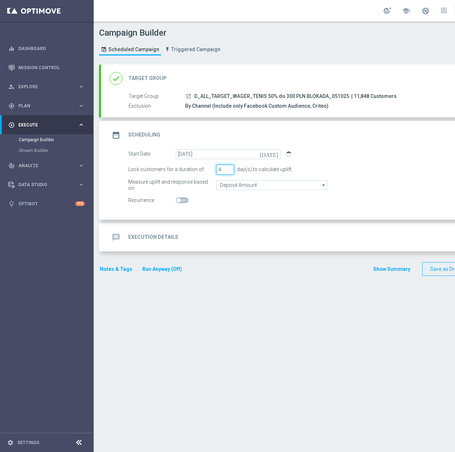
type input "4"
click at [229, 169] on input "4" at bounding box center [225, 170] width 18 height 10
click at [274, 229] on div "message Execution Details keyboard_arrow_down" at bounding box center [311, 237] width 420 height 28
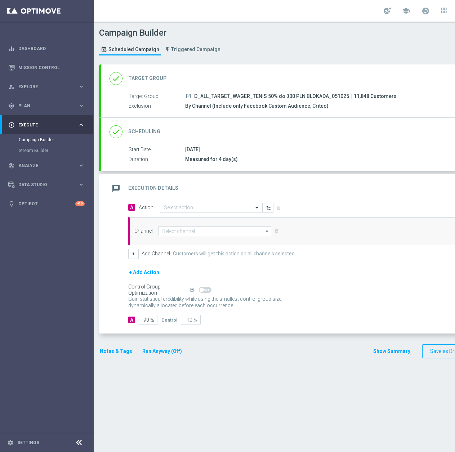
click at [185, 207] on input "text" at bounding box center [204, 208] width 80 height 6
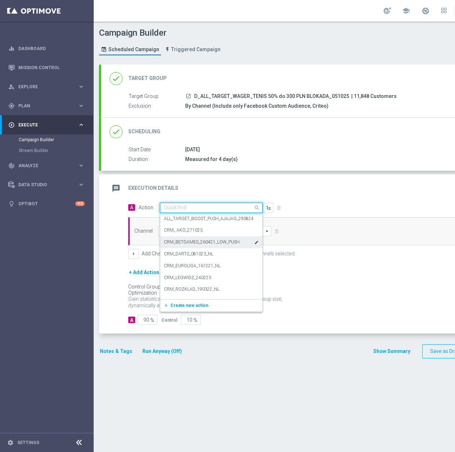
paste input "D_ALL_TARGET_WAGER_TENIS"
type input "D_ALL_TARGET_WAGER_TENIS"
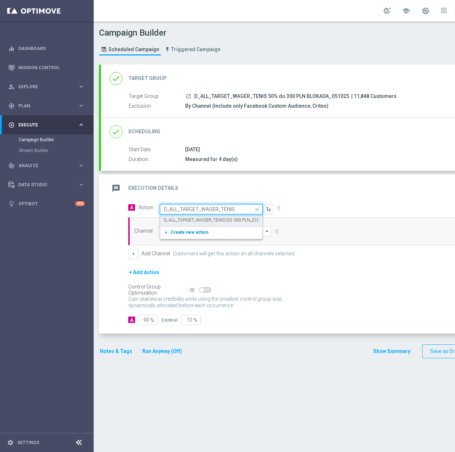
click at [201, 230] on span "Create new action" at bounding box center [189, 232] width 38 height 5
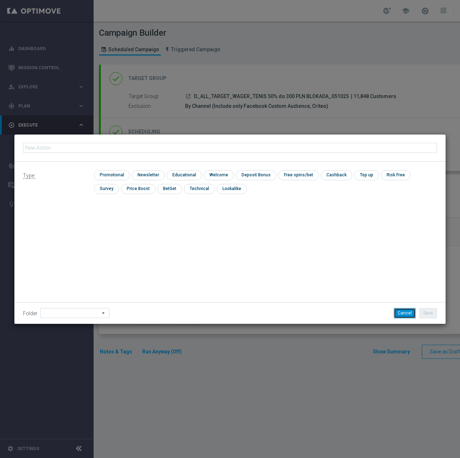
click at [404, 314] on button "Cancel" at bounding box center [405, 313] width 22 height 10
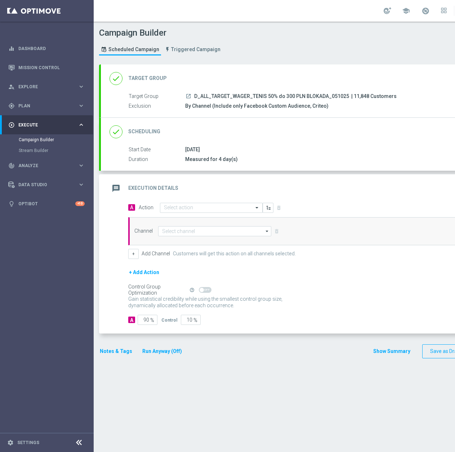
drag, startPoint x: 195, startPoint y: 96, endPoint x: 347, endPoint y: 97, distance: 152.0
click at [347, 97] on div "launch D_ALL_TARGET_WAGER_TENIS 50% do 300 PLN BLOKADA_051025 | 11,848 Customers" at bounding box center [345, 96] width 321 height 7
copy span "D_ALL_TARGET_WAGER_TENIS 50% do 300 PLN BLOKADA_051025"
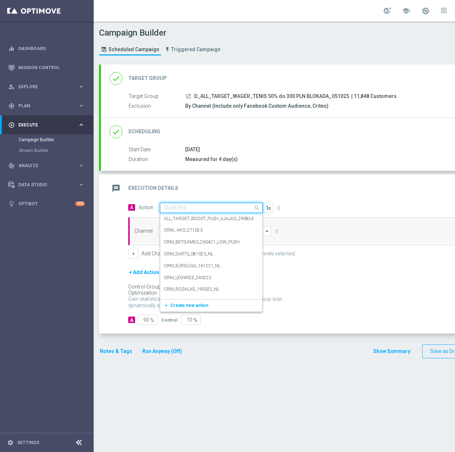
click at [186, 205] on input "text" at bounding box center [204, 208] width 80 height 6
click at [180, 304] on span "Create new action" at bounding box center [189, 305] width 38 height 5
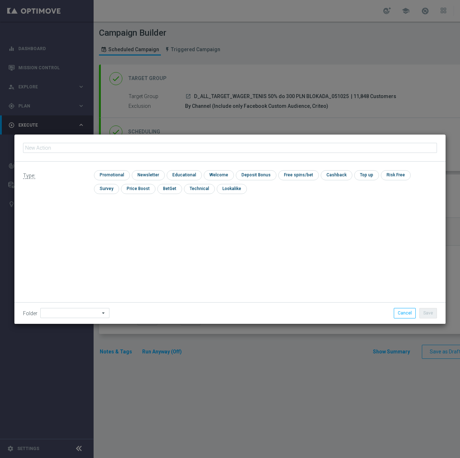
type input "D_ALL_TARGET_WAGER_TENIS 50% do 300 PLN BLOKADA_051025"
click at [107, 169] on div "Type: check Promotional check Newsletter check Educational check Welcome check …" at bounding box center [230, 184] width 432 height 46
click at [110, 177] on input "checkbox" at bounding box center [111, 175] width 34 height 10
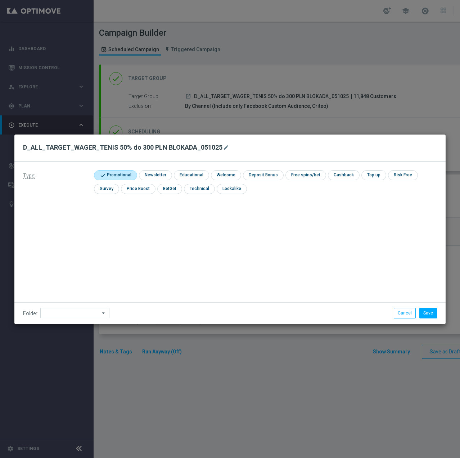
click at [122, 175] on input "checkbox" at bounding box center [114, 175] width 41 height 10
checkbox input "false"
click at [184, 188] on input "checkbox" at bounding box center [199, 189] width 30 height 10
checkbox input "true"
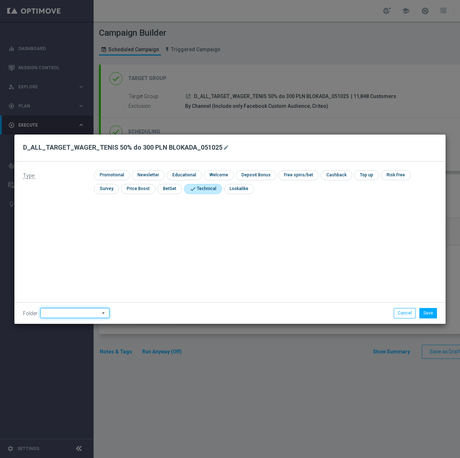
click at [60, 316] on input at bounding box center [74, 313] width 69 height 10
click at [80, 219] on div "[PERSON_NAME]" at bounding box center [73, 222] width 67 height 11
type input "[PERSON_NAME]"
click at [421, 312] on button "Save" at bounding box center [429, 313] width 18 height 10
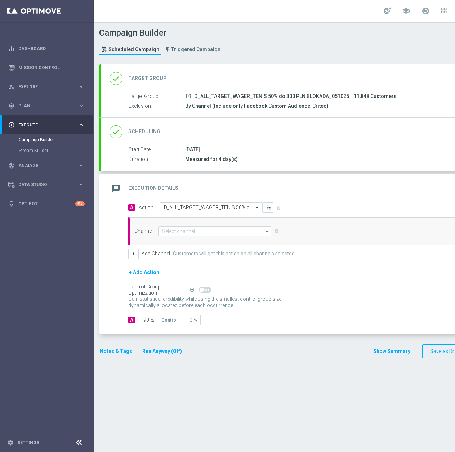
click at [216, 226] on div "Channel arrow_drop_down Show Selected 0 of 22 Target group only SMS" at bounding box center [318, 231] width 381 height 28
click at [214, 233] on input at bounding box center [214, 231] width 113 height 10
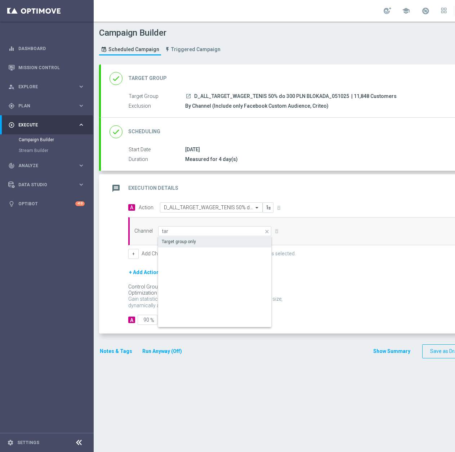
click at [211, 241] on div "Target group only" at bounding box center [214, 242] width 113 height 10
type input "Target group only"
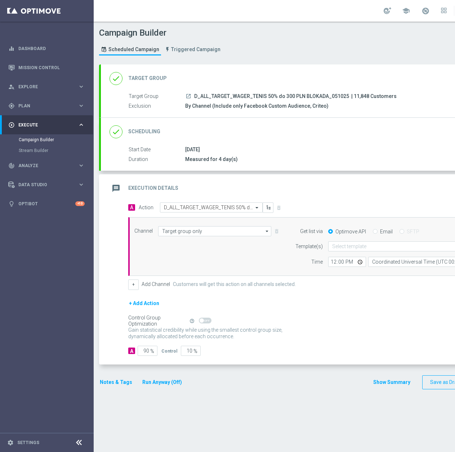
click at [337, 240] on form "Get list via Optimove API Email SFTP Template(s) Select template Time 12:00 Coo…" at bounding box center [395, 246] width 209 height 41
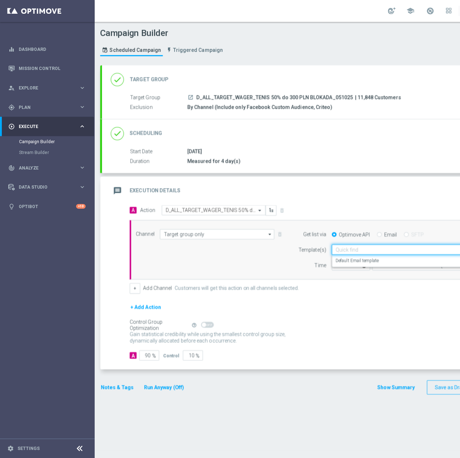
scroll to position [0, 18]
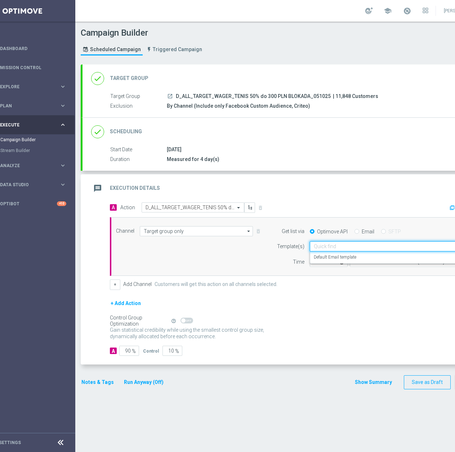
click at [353, 246] on input "text" at bounding box center [384, 247] width 141 height 6
click at [348, 256] on label "Default Email template" at bounding box center [335, 257] width 43 height 6
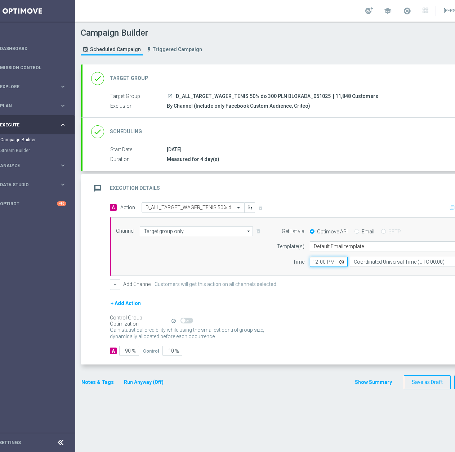
click at [320, 267] on input "12:00" at bounding box center [329, 262] width 38 height 10
type input "10:10"
click at [384, 259] on input "Coordinated Universal Time (UTC 00:00)" at bounding box center [416, 262] width 132 height 10
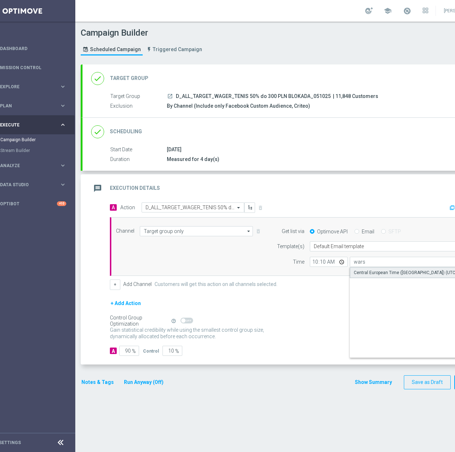
click at [379, 275] on div "Central European Time (Warsaw) (UTC +02:00)" at bounding box center [413, 272] width 118 height 6
type input "Central European Time (Warsaw) (UTC +02:00)"
click at [342, 135] on div "done Scheduling keyboard_arrow_down" at bounding box center [292, 132] width 402 height 14
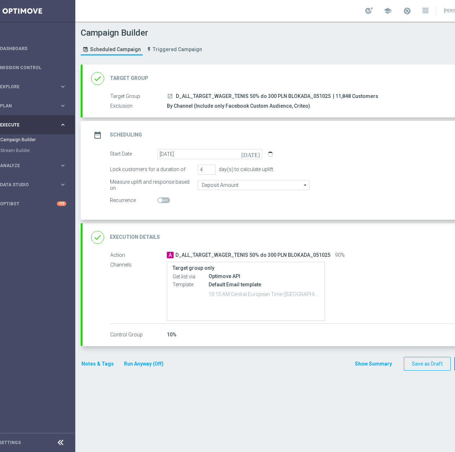
click at [103, 367] on button "Notes & Tags" at bounding box center [98, 364] width 34 height 9
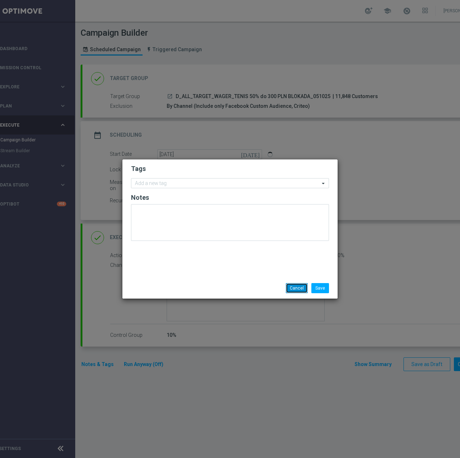
click at [302, 287] on button "Cancel" at bounding box center [297, 288] width 22 height 10
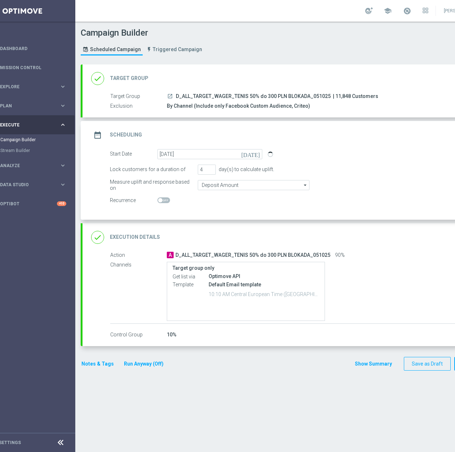
click at [426, 231] on div "done Execution Details keyboard_arrow_down" at bounding box center [292, 238] width 402 height 14
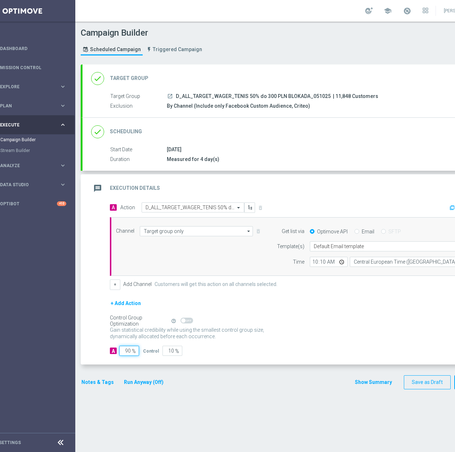
click at [123, 350] on input "90" at bounding box center [129, 351] width 20 height 10
click at [124, 349] on input "90" at bounding box center [129, 351] width 20 height 10
type input "1"
type input "99"
type input "10"
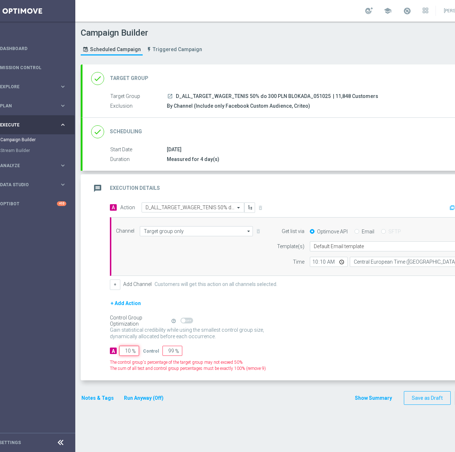
type input "90"
type input "100"
type input "0"
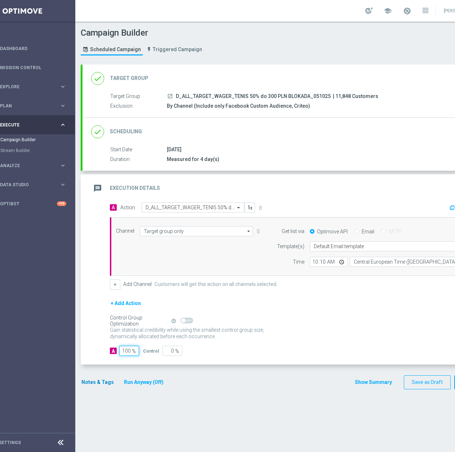
type input "100"
click at [93, 385] on button "Notes & Tags" at bounding box center [98, 382] width 34 height 9
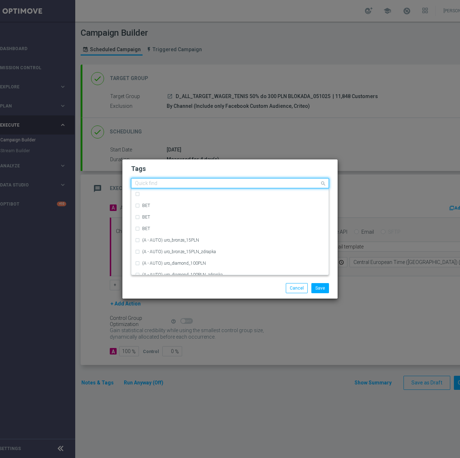
click at [181, 179] on div "Quick find" at bounding box center [225, 183] width 188 height 9
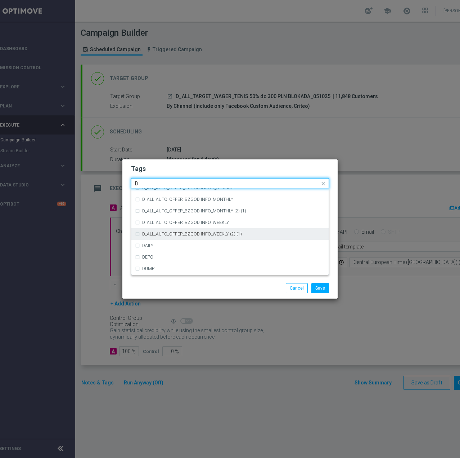
scroll to position [829, 0]
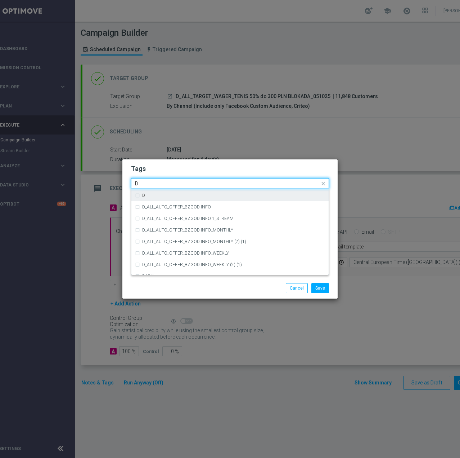
click at [162, 193] on div "D" at bounding box center [233, 195] width 183 height 4
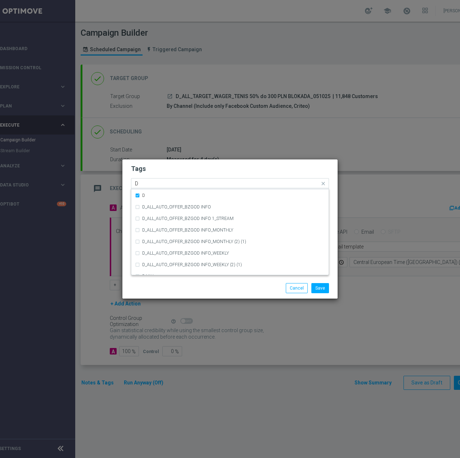
click at [163, 184] on input "D" at bounding box center [227, 183] width 185 height 6
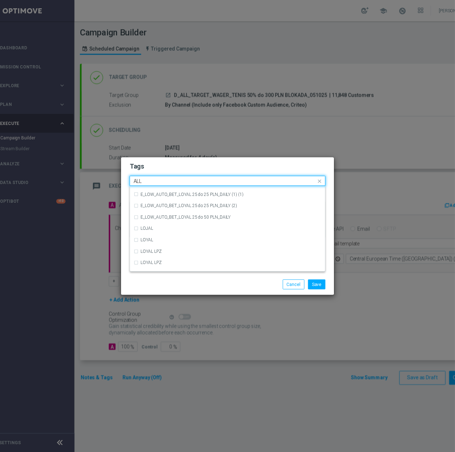
scroll to position [0, 0]
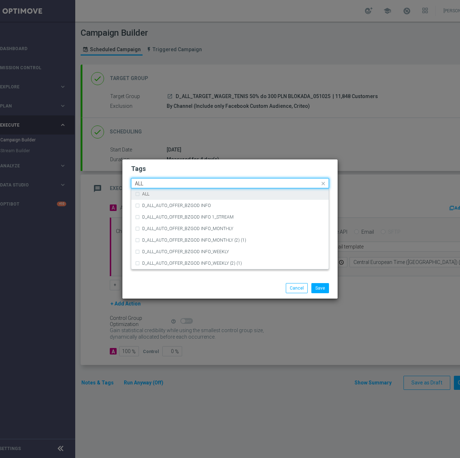
click at [160, 193] on div "ALL" at bounding box center [233, 194] width 183 height 4
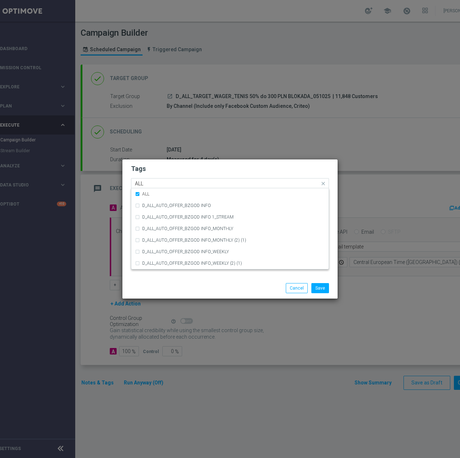
click at [167, 183] on input "ALL" at bounding box center [227, 183] width 185 height 6
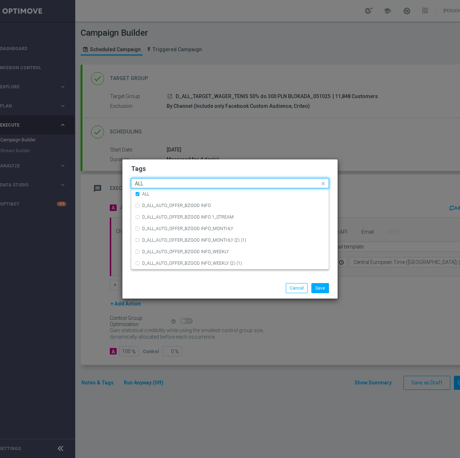
click at [167, 183] on input "ALL" at bounding box center [227, 183] width 185 height 6
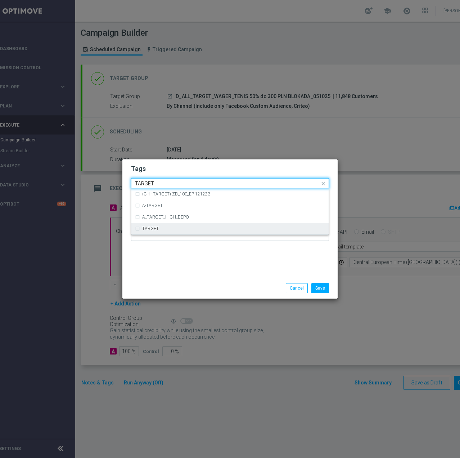
click at [156, 226] on div "TARGET" at bounding box center [230, 229] width 190 height 12
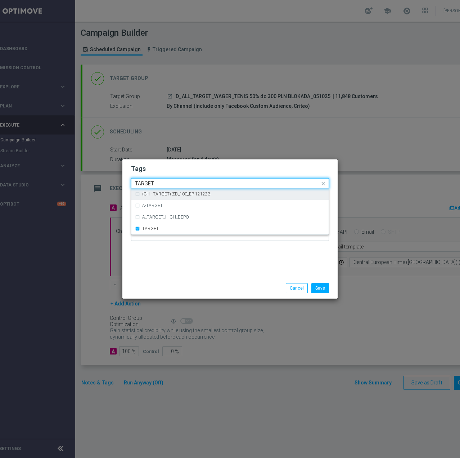
click at [174, 183] on input "TARGET" at bounding box center [227, 183] width 185 height 6
click at [171, 194] on div "WAGER" at bounding box center [233, 194] width 183 height 4
type input "WAGER"
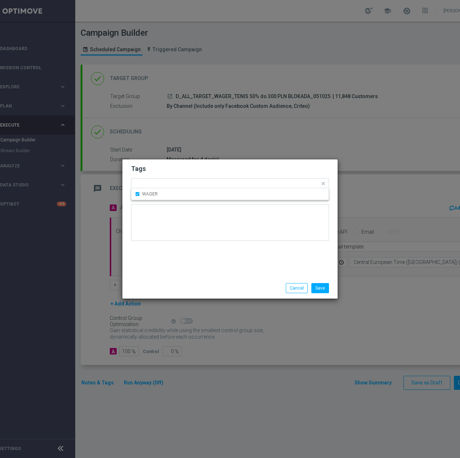
click at [188, 169] on h2 "Tags" at bounding box center [230, 168] width 198 height 9
click at [238, 183] on input "text" at bounding box center [275, 184] width 89 height 6
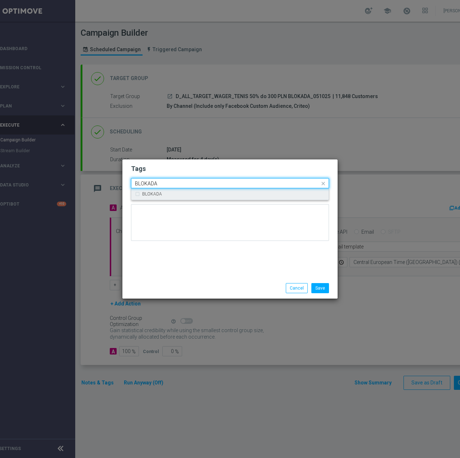
click at [231, 192] on div "BLOKADA" at bounding box center [233, 194] width 183 height 4
type input "BLOKADA"
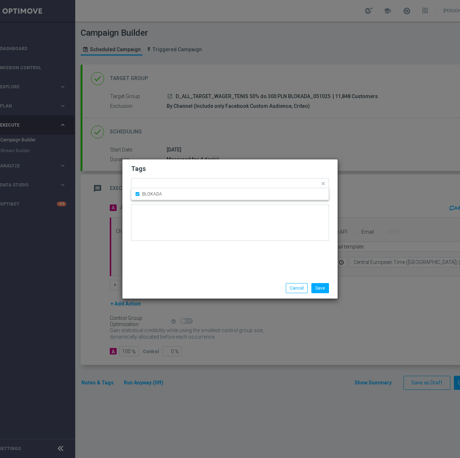
click at [222, 256] on div "Tags Quick find × D × ALL × TARGET × WAGER × BLOKADA BLOKADA Notes" at bounding box center [229, 218] width 215 height 118
click at [325, 293] on button "Save" at bounding box center [321, 288] width 18 height 10
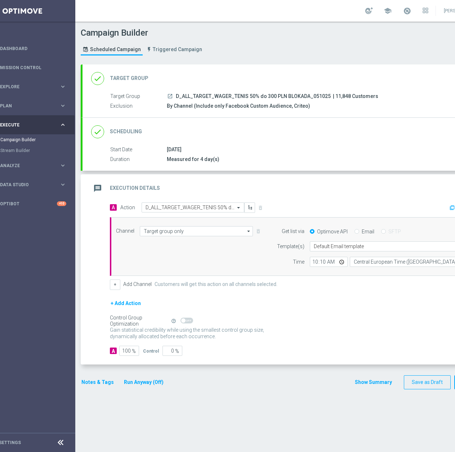
click at [293, 133] on div "done Scheduling keyboard_arrow_down" at bounding box center [292, 132] width 402 height 14
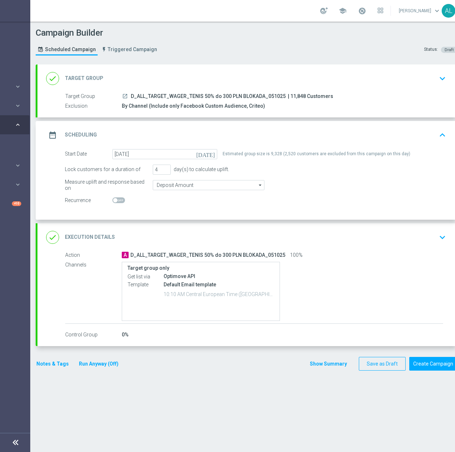
scroll to position [0, 64]
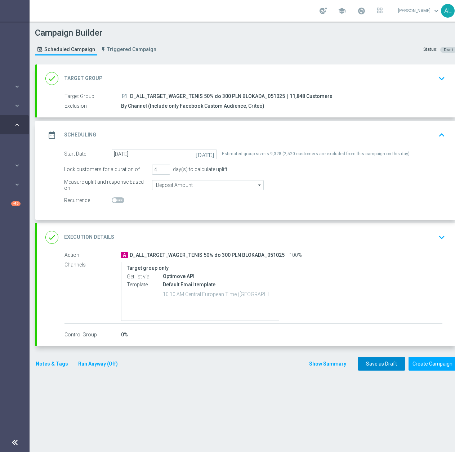
click at [374, 360] on button "Save as Draft" at bounding box center [381, 364] width 47 height 14
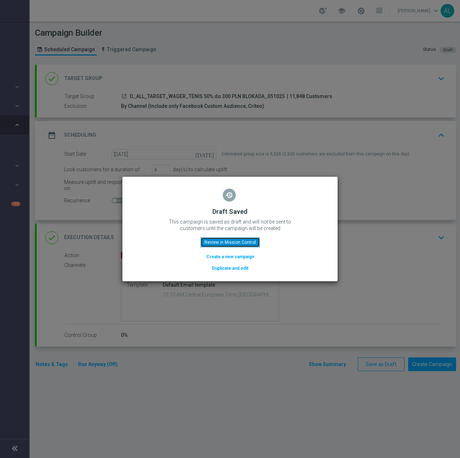
click at [225, 238] on button "Review in Mission Control" at bounding box center [230, 242] width 59 height 10
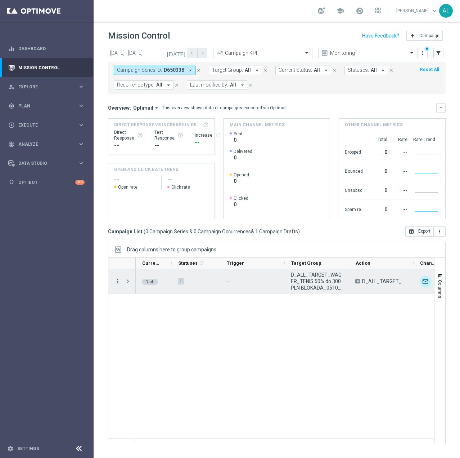
click at [117, 280] on icon "more_vert" at bounding box center [118, 281] width 6 height 6
click at [162, 309] on div "Edit" at bounding box center [165, 308] width 67 height 5
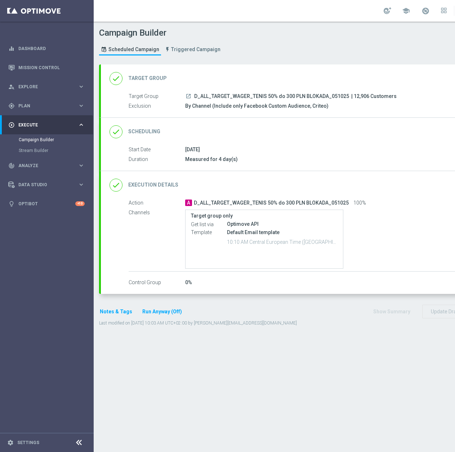
click at [418, 183] on div "done Execution Details keyboard_arrow_down" at bounding box center [311, 185] width 402 height 14
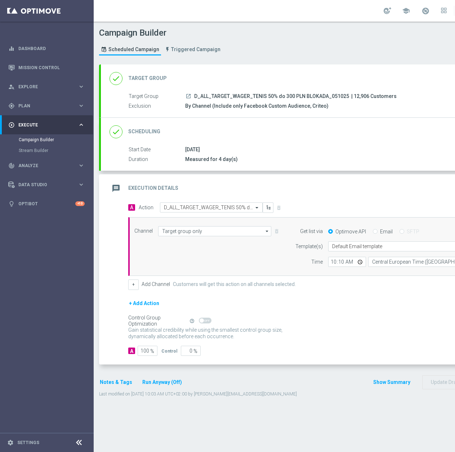
click at [391, 125] on div "done Scheduling keyboard_arrow_down" at bounding box center [311, 132] width 420 height 28
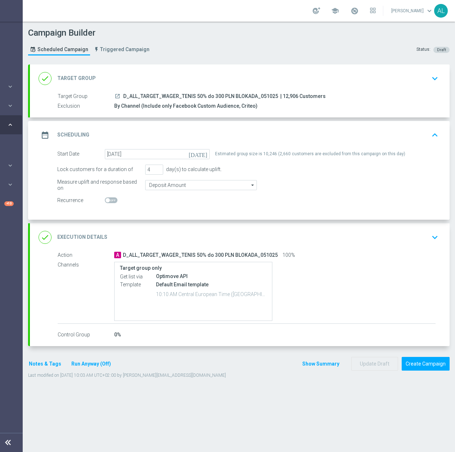
scroll to position [0, 76]
click at [412, 357] on button "Create Campaign" at bounding box center [426, 364] width 48 height 14
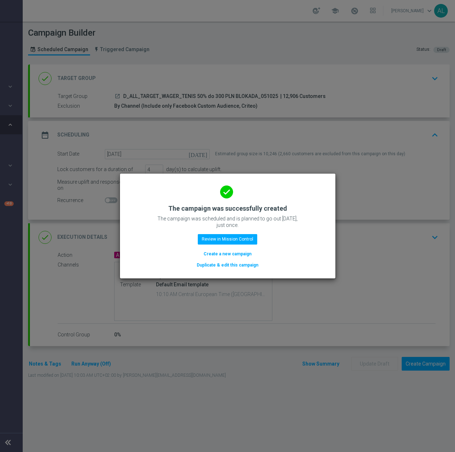
scroll to position [0, 71]
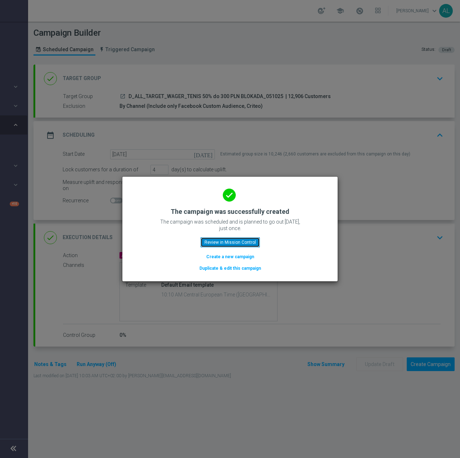
click at [251, 239] on button "Review in Mission Control" at bounding box center [230, 242] width 59 height 10
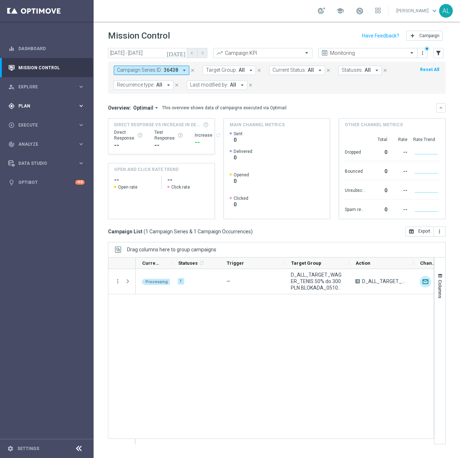
click at [42, 106] on span "Plan" at bounding box center [47, 106] width 59 height 4
drag, startPoint x: 32, startPoint y: 120, endPoint x: 42, endPoint y: 121, distance: 9.7
click at [32, 120] on link "Target Groups" at bounding box center [47, 121] width 56 height 6
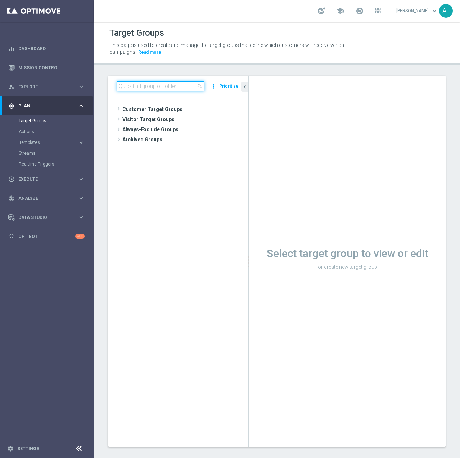
click at [146, 88] on input at bounding box center [161, 86] width 88 height 10
paste input "C_ALL_TARGET_BET_CC BLOKADA 100% do 300 PLN_290925"
type input "C_ALL_TARGET_BET_CC BLOKADA 100% do 300 PLN_290925"
click at [165, 86] on input "C_ALL_TARGET_BET_CC BLOKADA 100% do 300 PLN_290925" at bounding box center [161, 86] width 88 height 10
click at [194, 88] on input "C_ALL_TARGET_BET_CC BLOKADA 100% do 300 PLN_290925" at bounding box center [161, 86] width 88 height 10
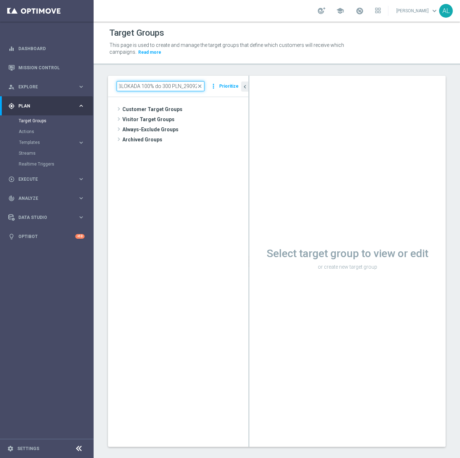
scroll to position [0, 57]
click at [167, 85] on input "C_ALL_TARGET_BET_CC BLOKADA 100% do 300 PLN_290925" at bounding box center [161, 86] width 88 height 10
drag, startPoint x: 175, startPoint y: 93, endPoint x: 174, endPoint y: 89, distance: 4.3
click at [174, 89] on div "search more_vert Prioritize" at bounding box center [178, 86] width 140 height 21
click at [174, 87] on input at bounding box center [161, 86] width 88 height 10
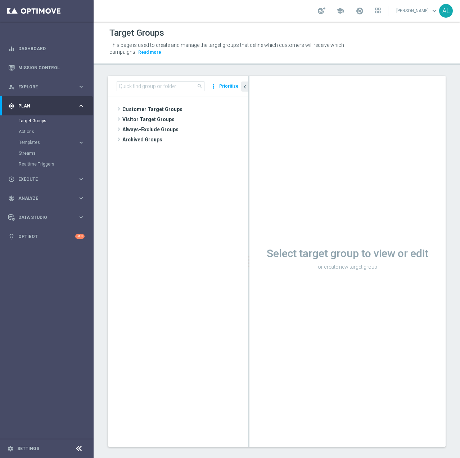
click at [171, 79] on div "search more_vert Prioritize" at bounding box center [178, 86] width 140 height 21
click at [171, 84] on input at bounding box center [161, 86] width 88 height 10
click at [133, 86] on input at bounding box center [161, 86] width 88 height 10
type input "v"
paste input "C_ALL_TARGET_BET_CC BLOKADA 100% do 300 PLN_290925"
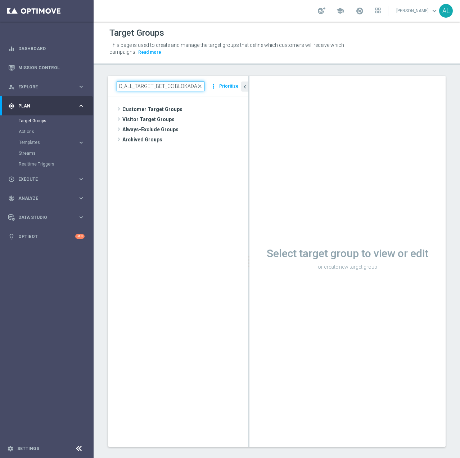
type input "C_ALL_TARGET_BET_CC BLOKADA 100% do 300 PLN_290925"
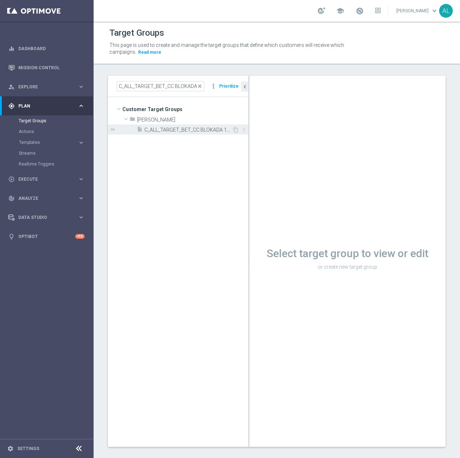
click at [158, 129] on span "C_ALL_TARGET_BET_CC BLOKADA 100% do 300 PLN_290925" at bounding box center [188, 130] width 88 height 6
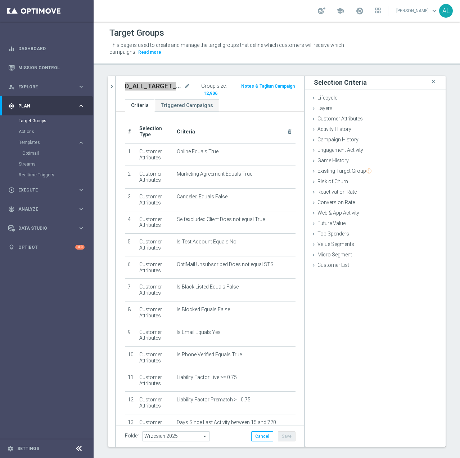
scroll to position [157, 0]
